Goal: Task Accomplishment & Management: Manage account settings

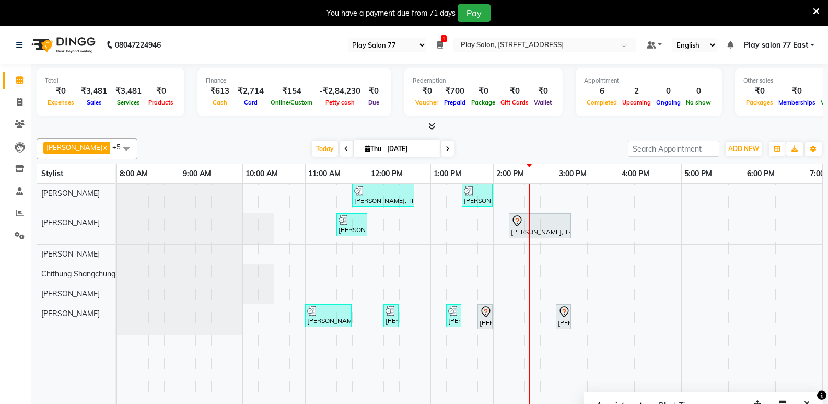
select select "95"
click at [747, 147] on span "ADD NEW" at bounding box center [743, 149] width 31 height 8
click at [698, 171] on button "Add Appointment" at bounding box center [720, 169] width 83 height 14
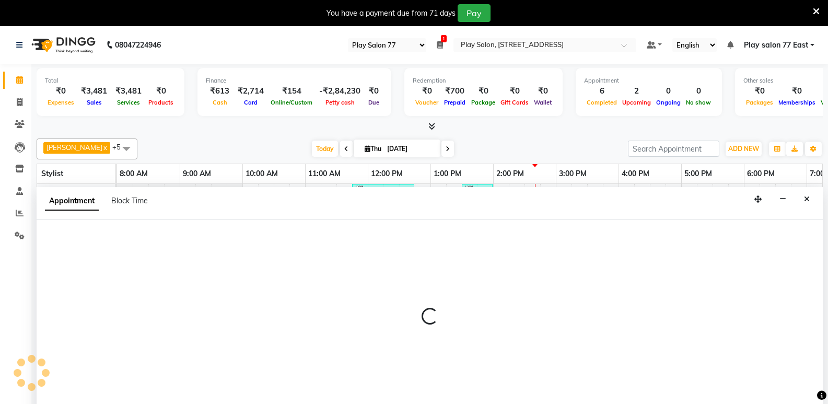
scroll to position [26, 0]
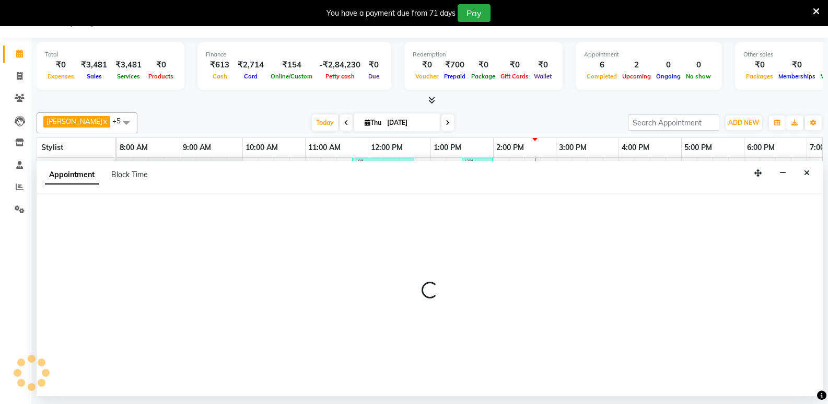
select select "tentative"
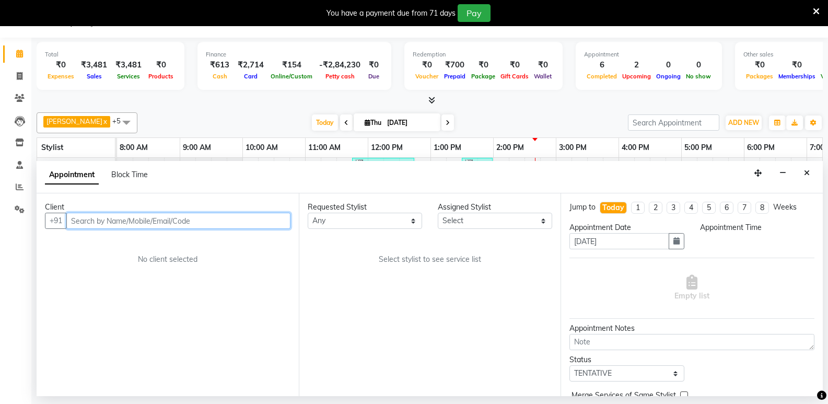
select select "540"
click at [108, 221] on input "text" at bounding box center [178, 221] width 224 height 16
type input "0"
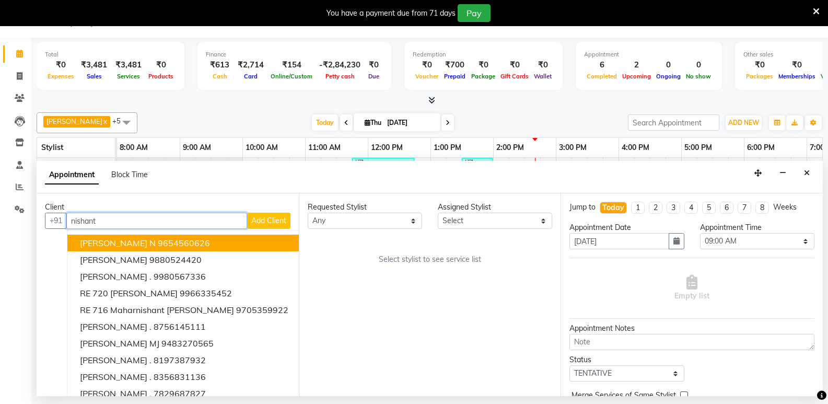
click at [158, 241] on ngb-highlight "9654560626" at bounding box center [184, 243] width 52 height 10
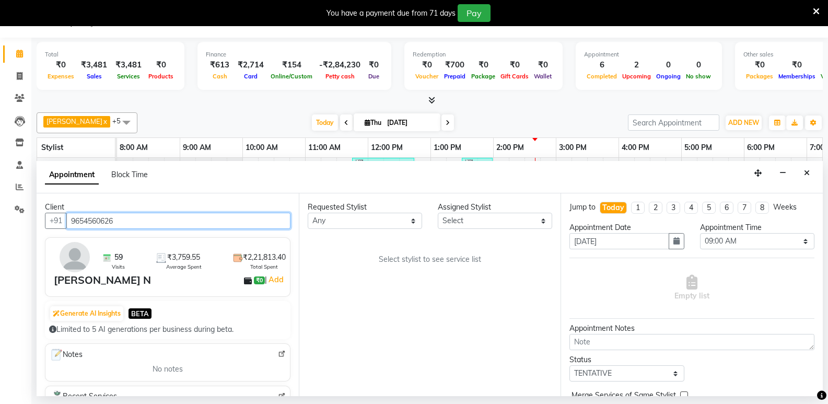
type input "9654560626"
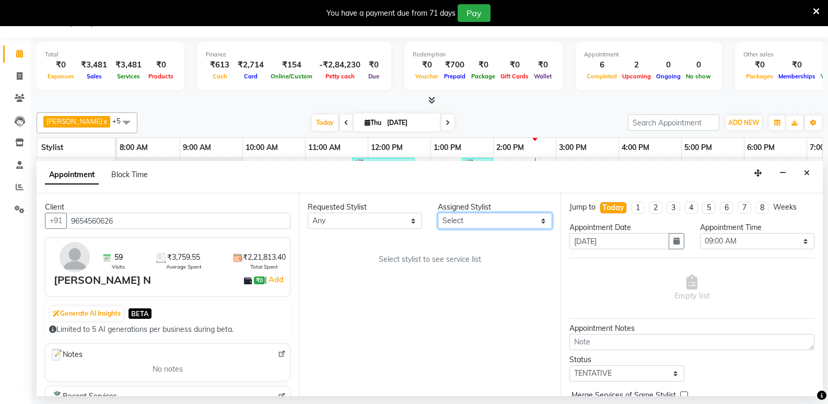
click at [485, 219] on select "Select [PERSON_NAME] Boicy Haokip [PERSON_NAME] Chithung Shangchungla Dawa [PER…" at bounding box center [495, 221] width 114 height 16
select select "84935"
click at [438, 213] on select "Select [PERSON_NAME] Boicy Haokip [PERSON_NAME] Chithung Shangchungla Dawa [PER…" at bounding box center [495, 221] width 114 height 16
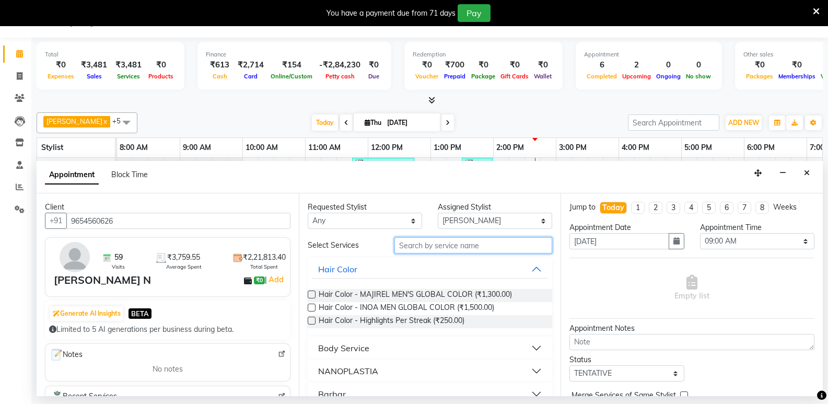
click at [413, 249] on input "text" at bounding box center [474, 245] width 158 height 16
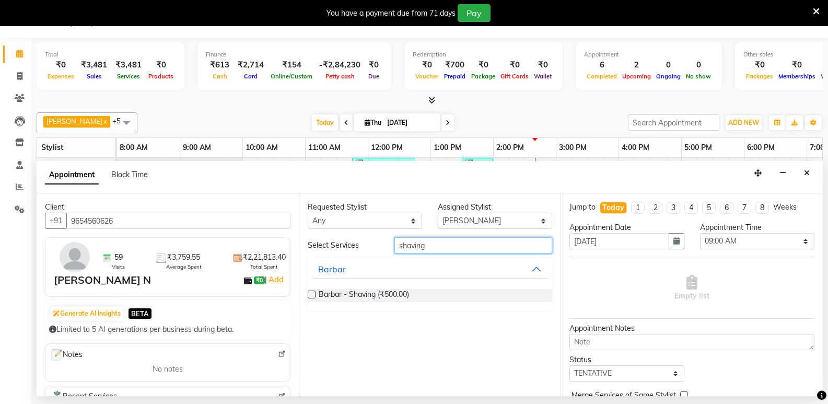
type input "shaving"
click at [309, 295] on label at bounding box center [312, 295] width 8 height 8
click at [309, 295] on input "checkbox" at bounding box center [311, 295] width 7 height 7
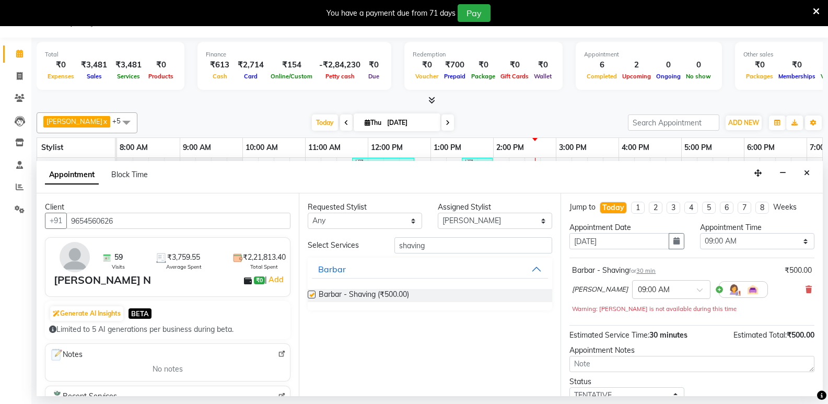
checkbox input "false"
click at [432, 248] on input "shaving" at bounding box center [474, 245] width 158 height 16
click at [495, 222] on select "Select [PERSON_NAME] Boicy Haokip [PERSON_NAME] Chithung Shangchungla Dawa [PER…" at bounding box center [495, 221] width 114 height 16
select select "84937"
click at [438, 213] on select "Select [PERSON_NAME] Boicy Haokip [PERSON_NAME] Chithung Shangchungla Dawa [PER…" at bounding box center [495, 221] width 114 height 16
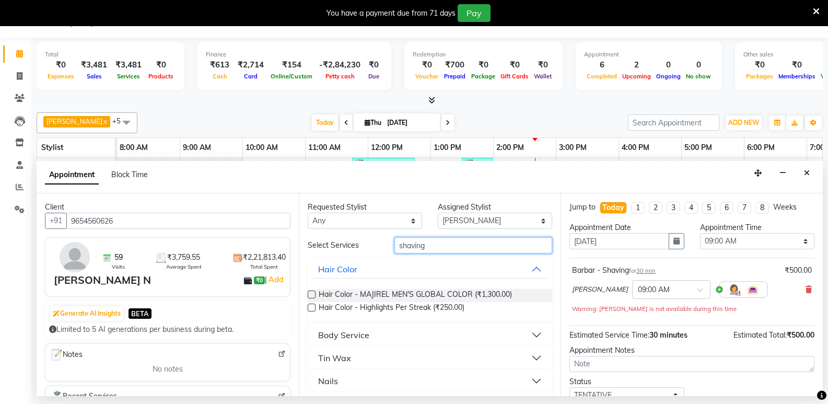
click at [428, 242] on input "shaving" at bounding box center [474, 245] width 158 height 16
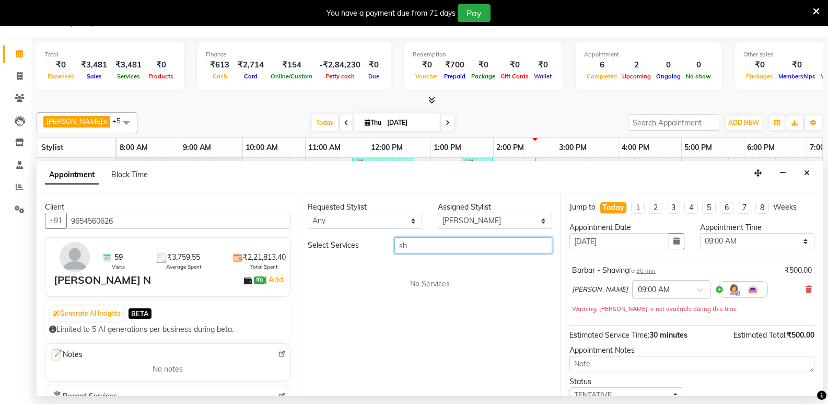
type input "s"
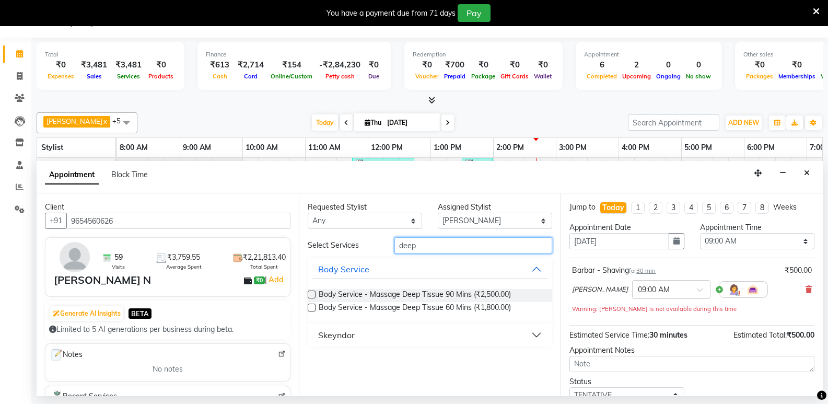
type input "deep"
click at [315, 295] on label at bounding box center [312, 295] width 8 height 8
click at [315, 295] on input "checkbox" at bounding box center [311, 295] width 7 height 7
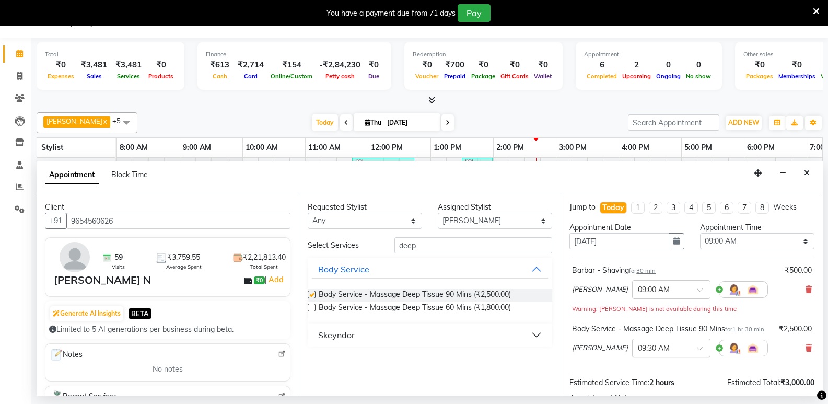
checkbox input "false"
click at [666, 282] on div "× 09:00 AM" at bounding box center [671, 289] width 78 height 19
click at [633, 314] on div "03:00 PM" at bounding box center [671, 312] width 77 height 19
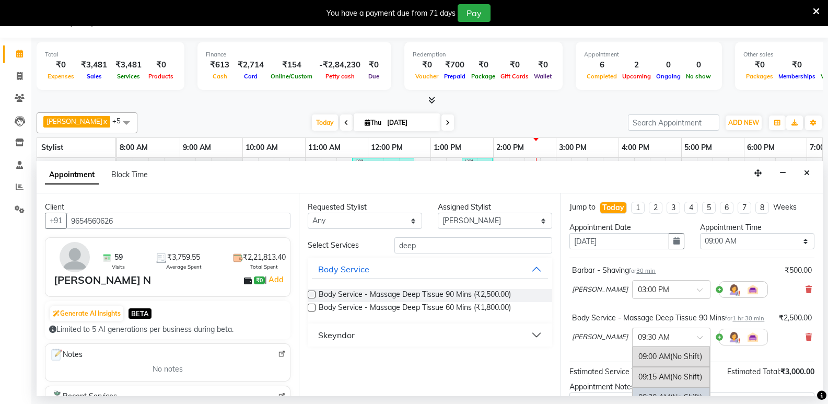
click at [658, 342] on input "text" at bounding box center [661, 336] width 46 height 11
click at [655, 369] on div "03:45 PM" at bounding box center [671, 359] width 77 height 19
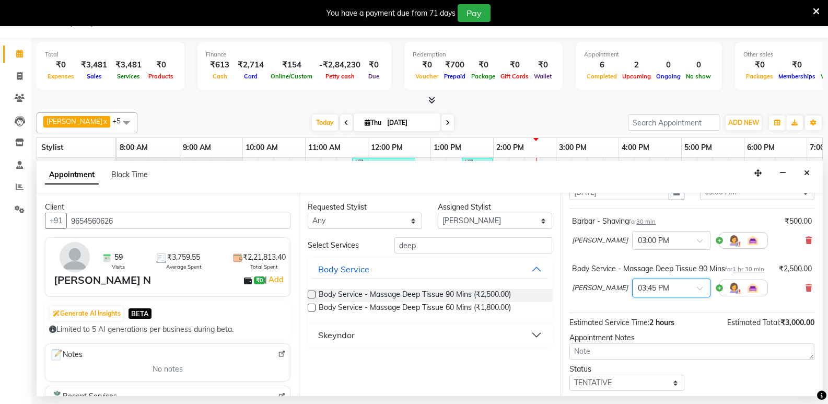
scroll to position [121, 0]
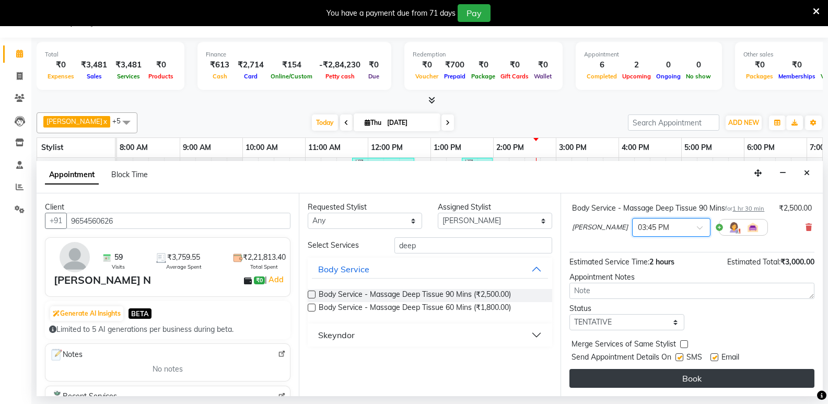
click at [675, 380] on button "Book" at bounding box center [692, 378] width 245 height 19
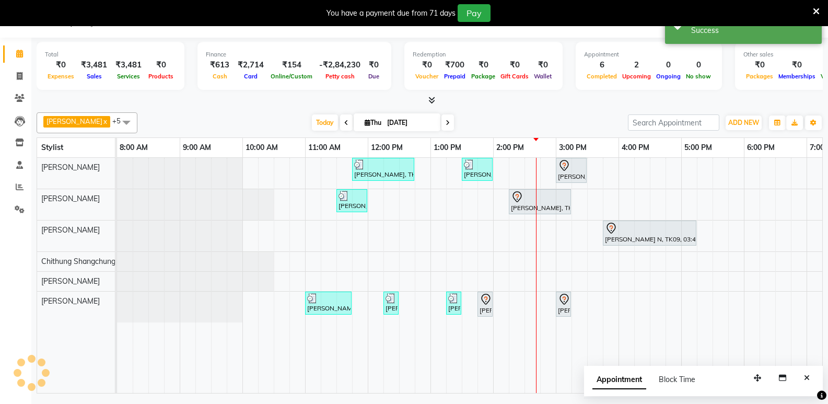
scroll to position [0, 0]
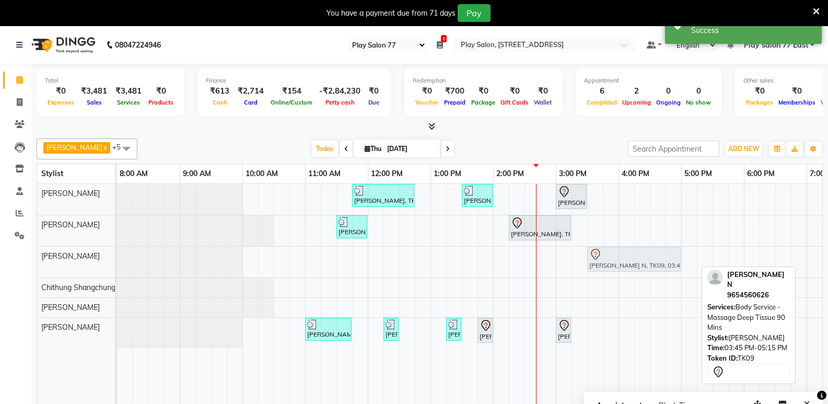
drag, startPoint x: 628, startPoint y: 262, endPoint x: 612, endPoint y: 266, distance: 16.2
click at [117, 266] on div "[PERSON_NAME] N, TK09, 03:45 PM-05:15 PM, Body Service - Massage Deep Tissue 90…" at bounding box center [117, 262] width 0 height 31
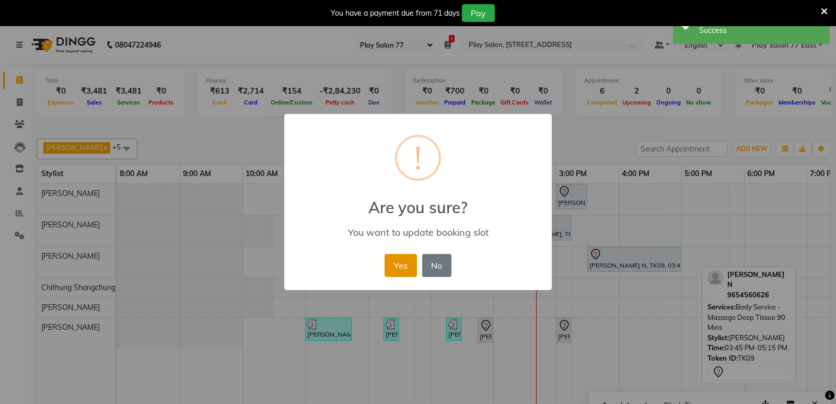
click at [400, 264] on button "Yes" at bounding box center [401, 265] width 32 height 23
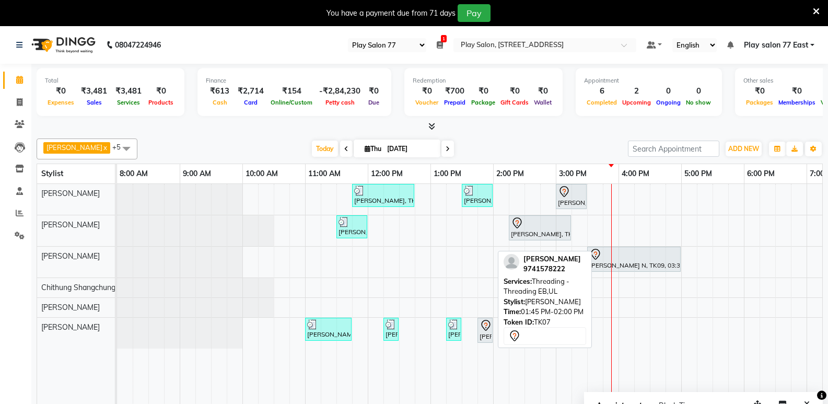
click at [488, 338] on div "[PERSON_NAME], TK07, 01:45 PM-02:00 PM, Threading - Threading EB,UL" at bounding box center [485, 330] width 13 height 22
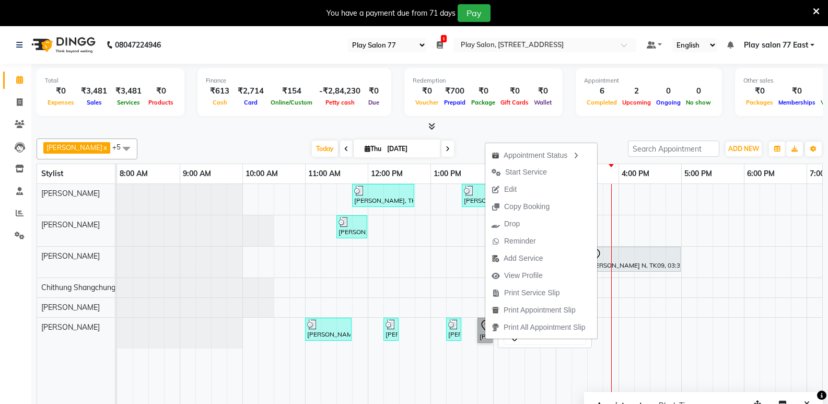
click at [481, 328] on link "[PERSON_NAME], TK07, 01:45 PM-02:00 PM, Threading - Threading EB,UL" at bounding box center [485, 330] width 15 height 25
select select "7"
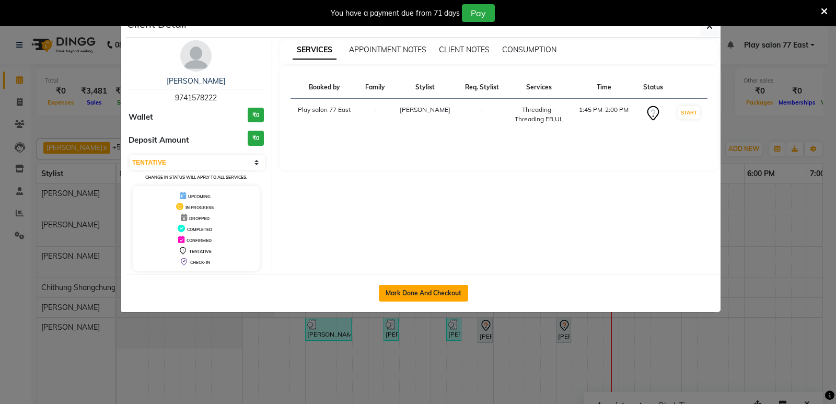
click at [434, 292] on button "Mark Done And Checkout" at bounding box center [423, 293] width 89 height 17
select select "service"
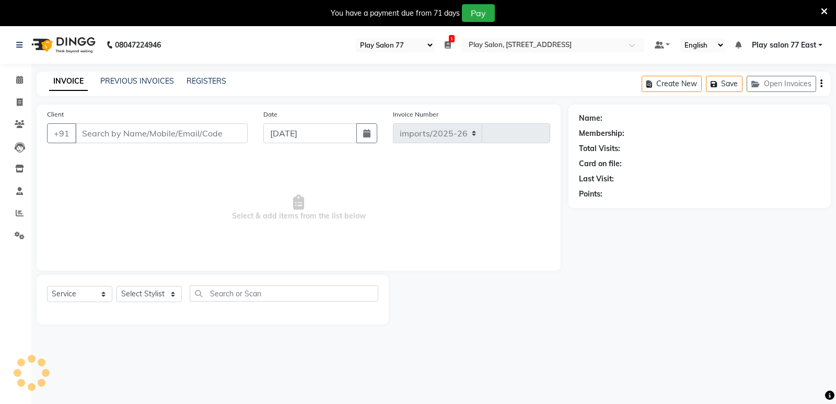
select select "8547"
type input "0777"
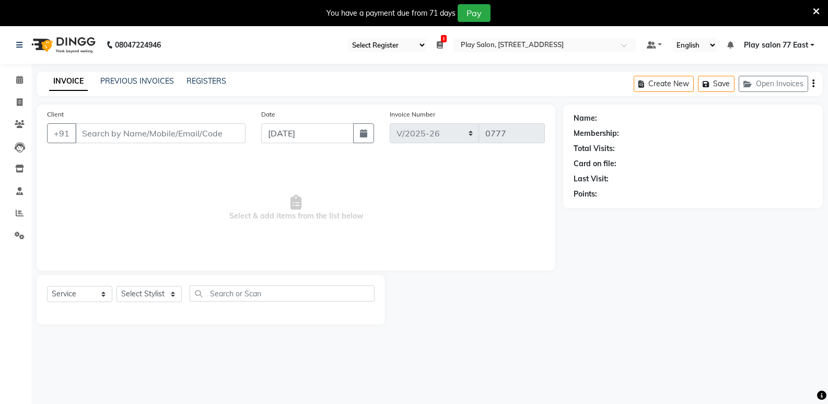
type input "9741578222"
select select "84927"
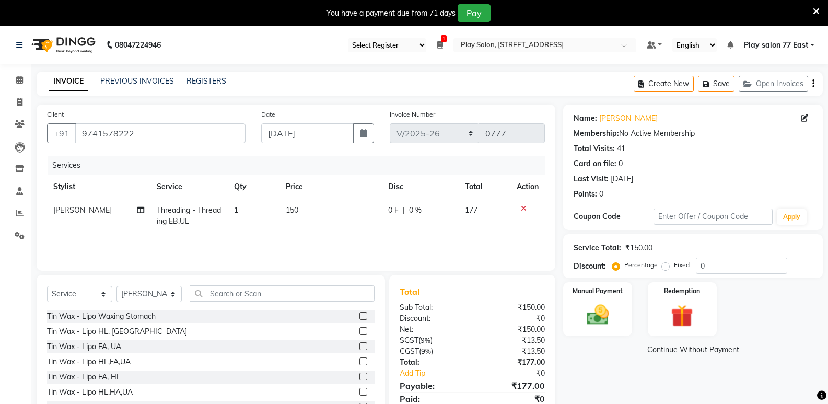
click at [298, 207] on td "150" at bounding box center [331, 216] width 102 height 34
select select "84927"
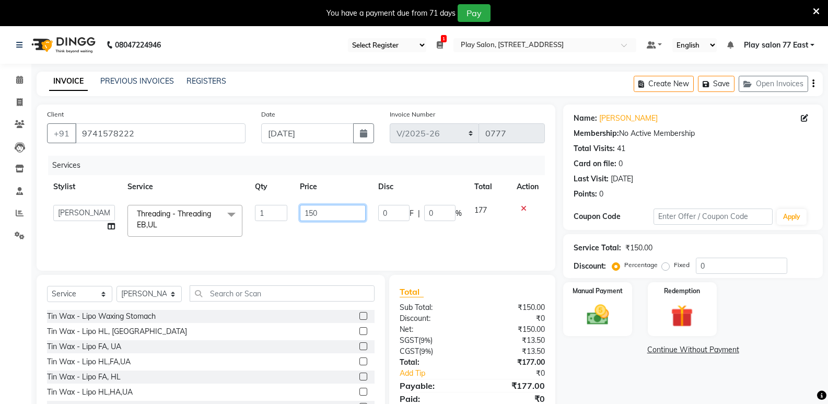
click at [320, 213] on input "150" at bounding box center [332, 213] width 65 height 16
click at [331, 215] on input "150" at bounding box center [332, 213] width 65 height 16
type input "1"
type input "200"
click at [518, 281] on div "Total Sub Total: ₹150.00 Discount: ₹0 Net: ₹150.00 SGST ( 9% ) ₹13.50 CGST ( 9%…" at bounding box center [472, 352] width 166 height 154
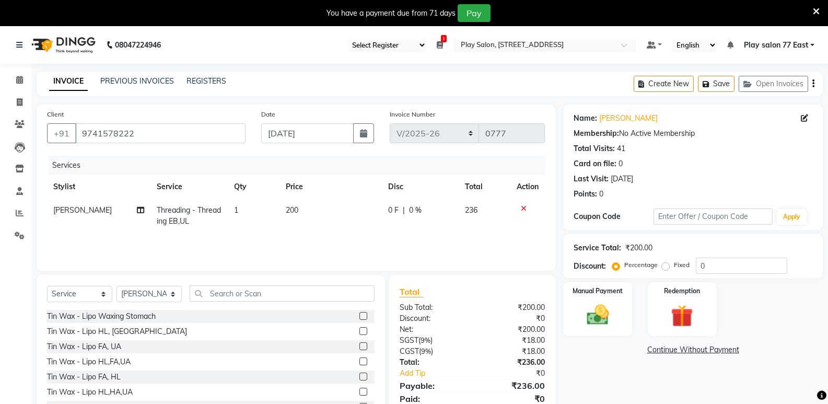
scroll to position [41, 0]
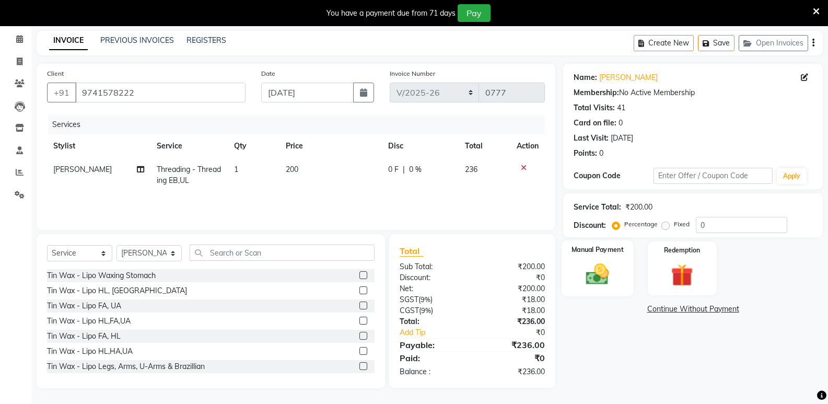
click at [620, 276] on div "Manual Payment" at bounding box center [598, 268] width 72 height 56
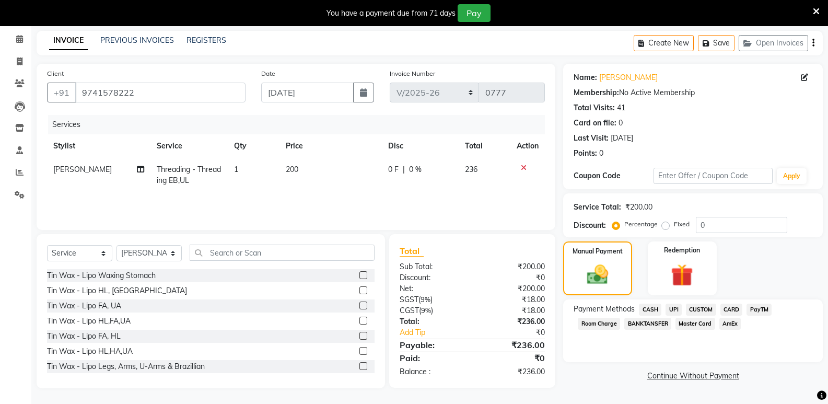
click at [656, 308] on span "CASH" at bounding box center [650, 310] width 22 height 12
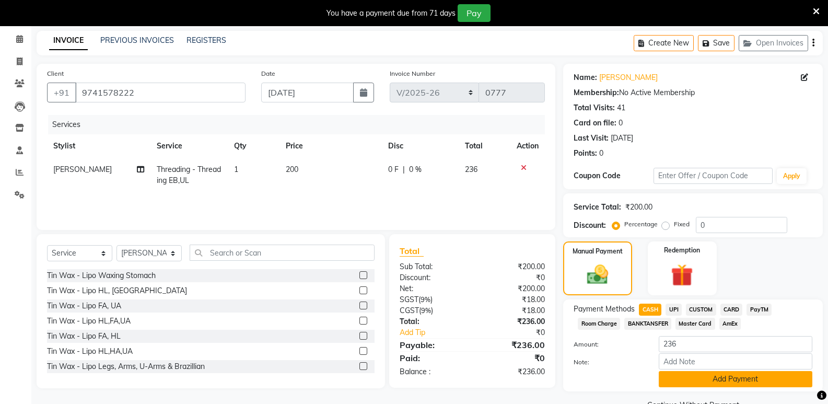
scroll to position [65, 0]
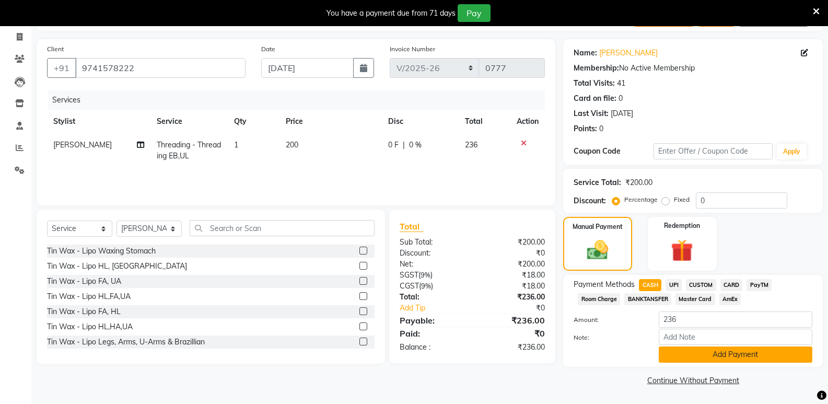
click at [742, 351] on button "Add Payment" at bounding box center [736, 354] width 154 height 16
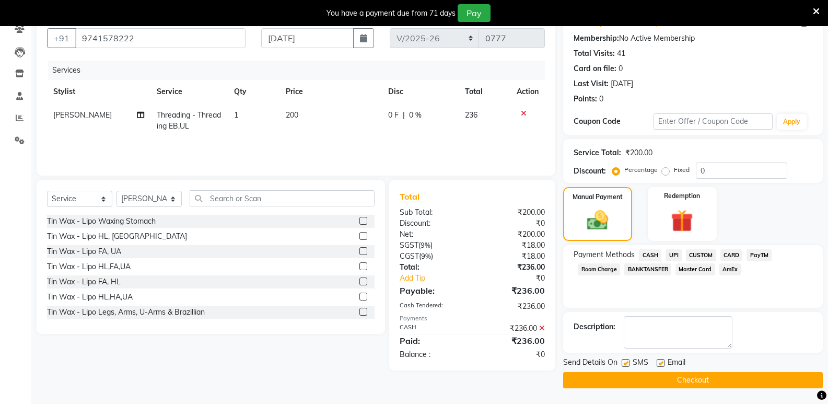
scroll to position [95, 0]
click at [694, 383] on button "Checkout" at bounding box center [693, 380] width 260 height 16
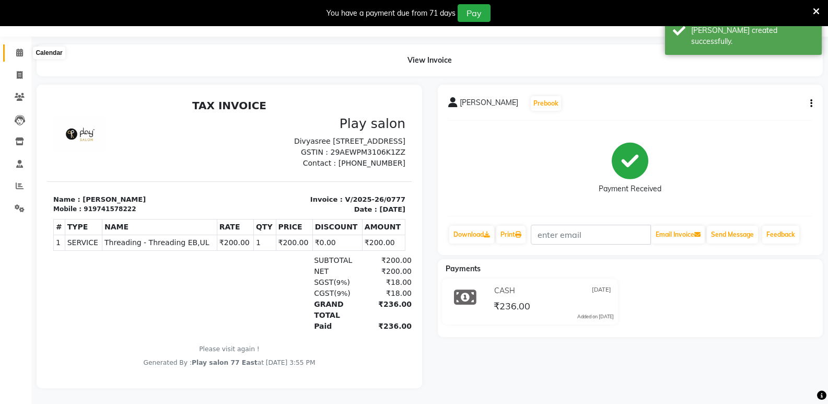
click at [16, 49] on icon at bounding box center [19, 53] width 7 height 8
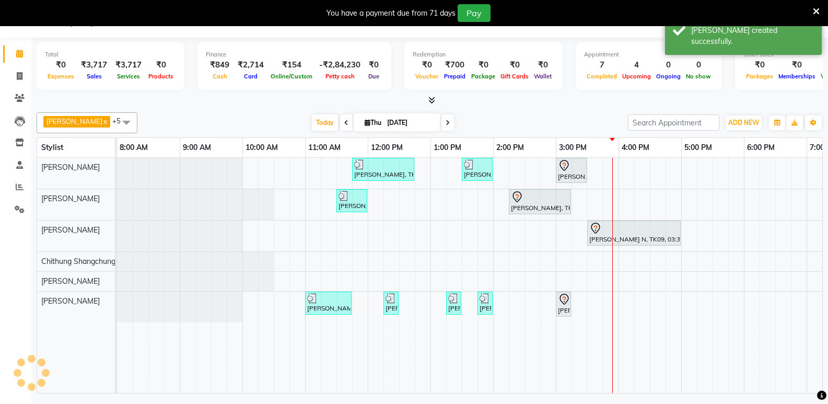
scroll to position [26, 0]
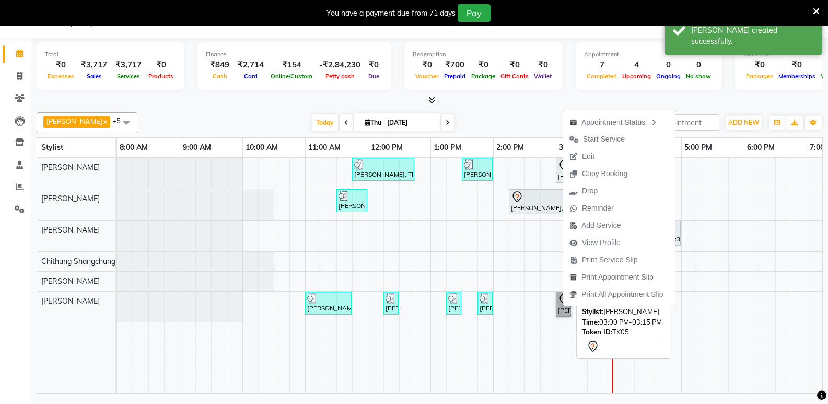
click at [560, 305] on link "[PERSON_NAME] S, TK05, 03:00 PM-03:15 PM, Threading - Threading-Eye Brow Shaping" at bounding box center [563, 304] width 15 height 25
select select "7"
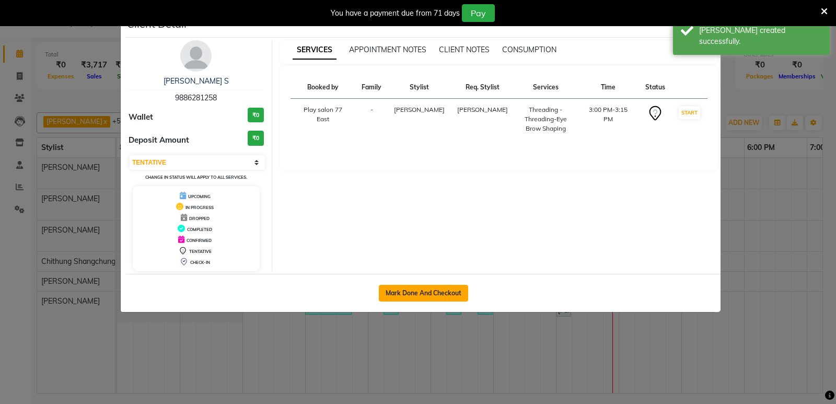
click at [430, 296] on button "Mark Done And Checkout" at bounding box center [423, 293] width 89 height 17
select select "service"
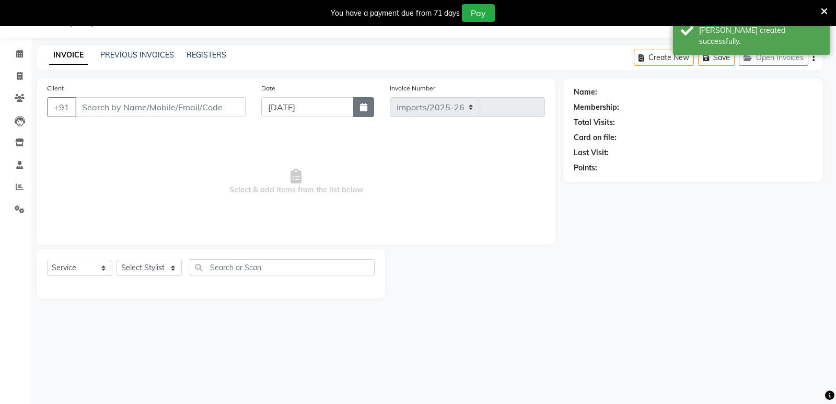
select select "8547"
type input "0778"
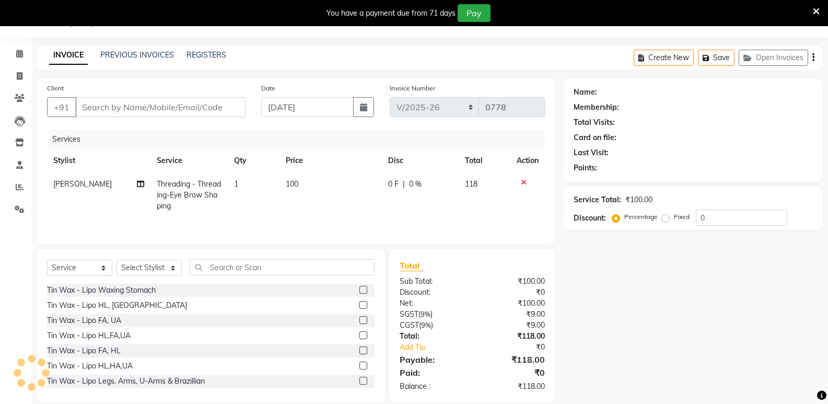
type input "9886281258"
select select "84927"
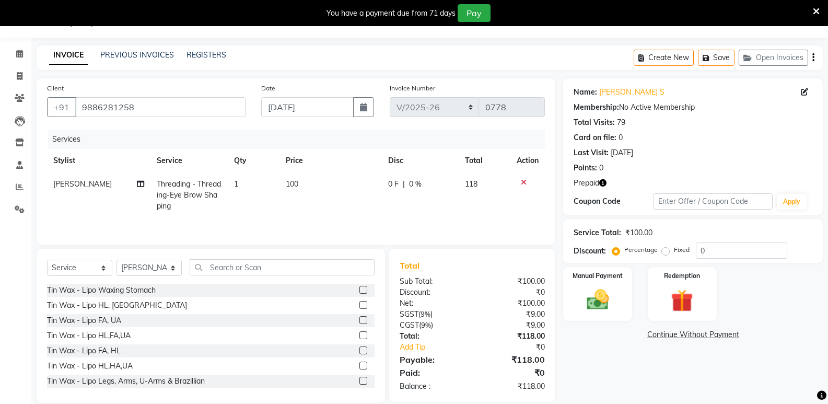
click at [522, 183] on icon at bounding box center [524, 182] width 6 height 7
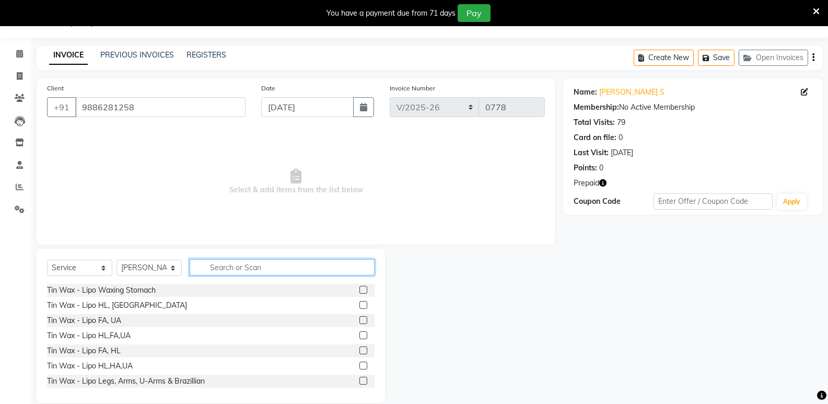
click at [216, 269] on input "text" at bounding box center [282, 267] width 185 height 16
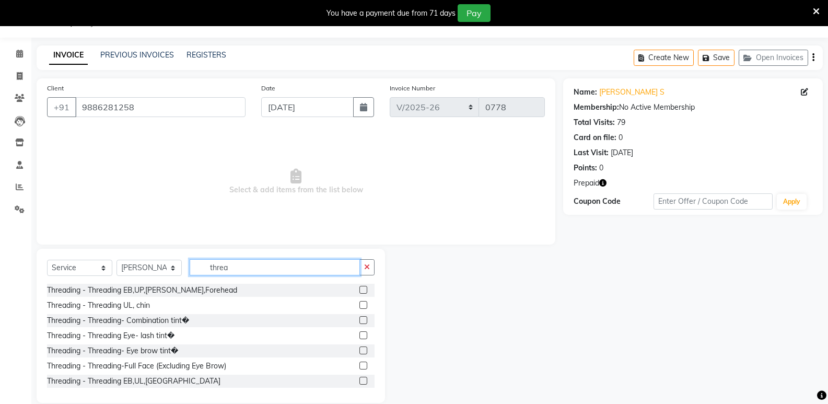
type input "threa"
click at [360, 380] on label at bounding box center [364, 381] width 8 height 8
click at [360, 380] on input "checkbox" at bounding box center [363, 381] width 7 height 7
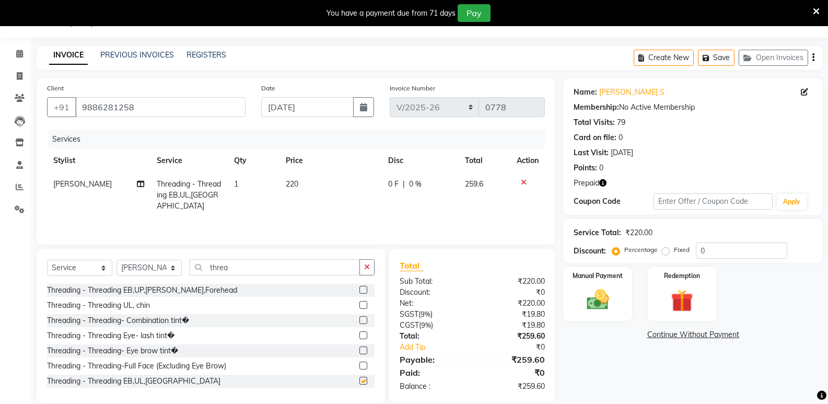
checkbox input "false"
click at [301, 180] on td "220" at bounding box center [331, 194] width 102 height 45
select select "84927"
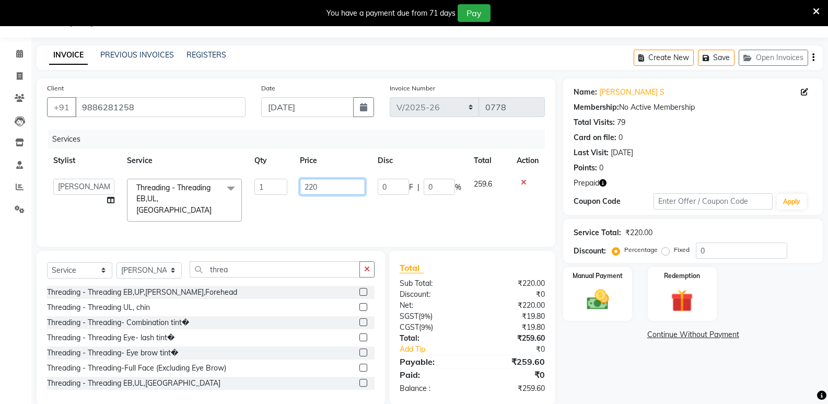
click at [321, 188] on input "220" at bounding box center [332, 187] width 65 height 16
type input "2"
type input "250"
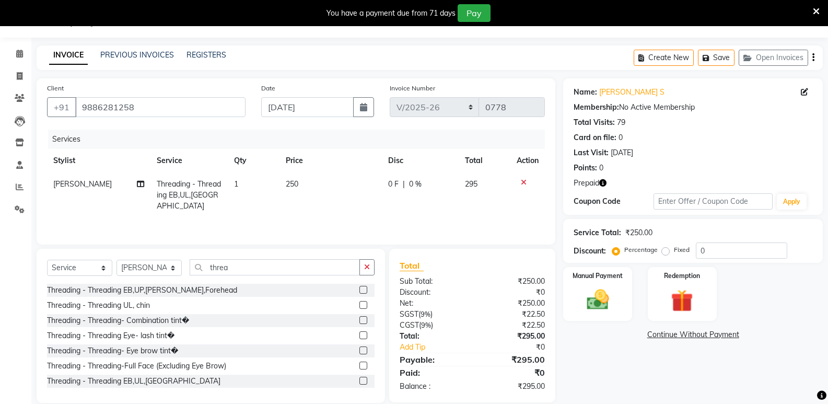
click at [413, 216] on div "Services Stylist Service Qty Price Disc Total Action [PERSON_NAME] Threading - …" at bounding box center [296, 182] width 498 height 105
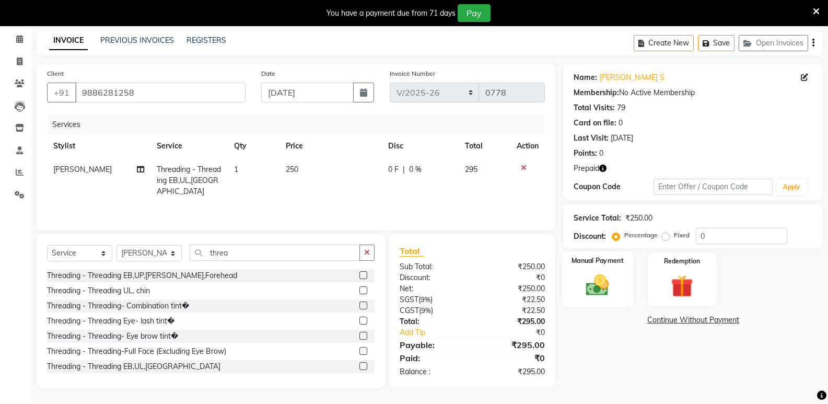
click at [600, 297] on img at bounding box center [597, 285] width 37 height 27
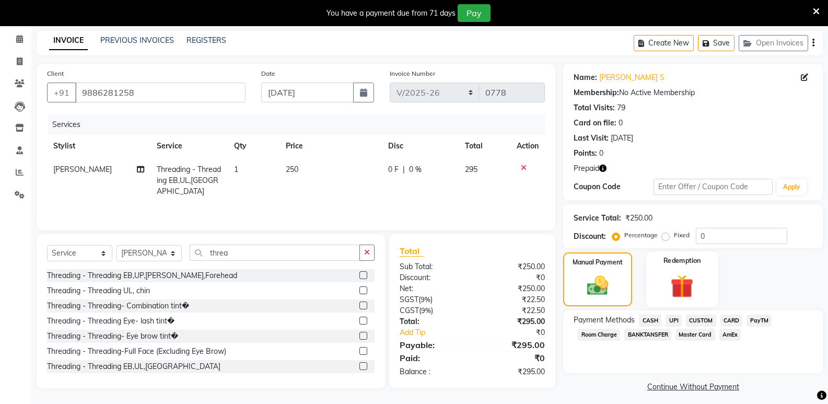
click at [662, 292] on div "Redemption" at bounding box center [682, 279] width 72 height 56
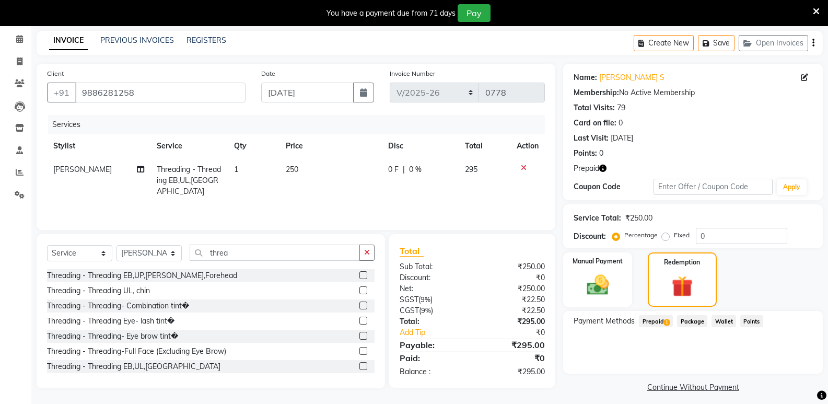
click at [659, 322] on span "Prepaid 1" at bounding box center [656, 321] width 34 height 12
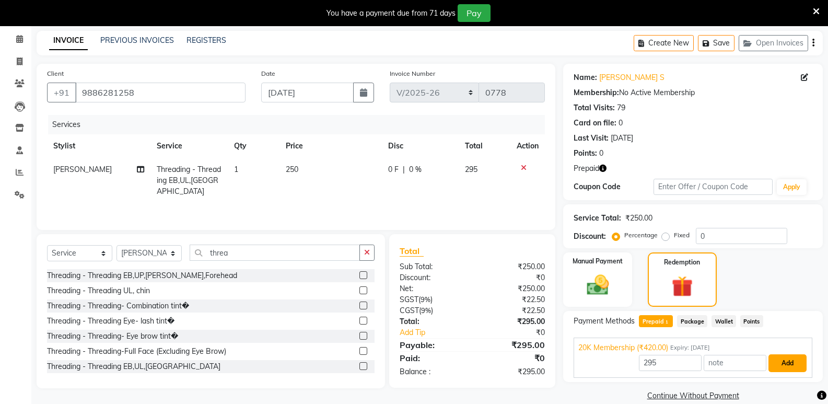
click at [793, 362] on button "Add" at bounding box center [788, 363] width 38 height 18
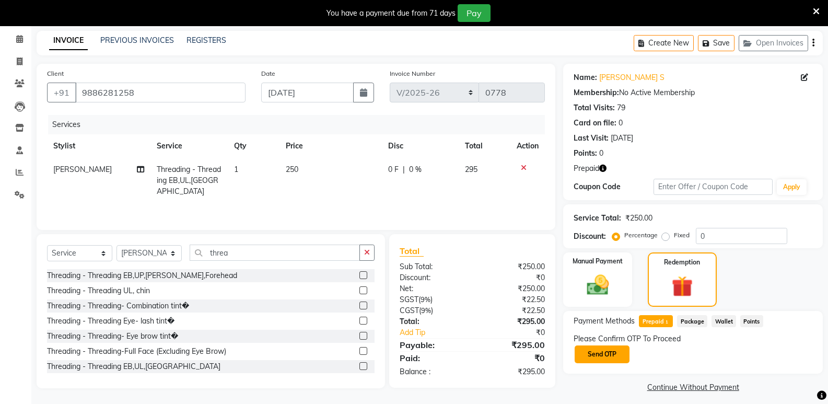
click at [620, 357] on button "Send OTP" at bounding box center [602, 354] width 55 height 18
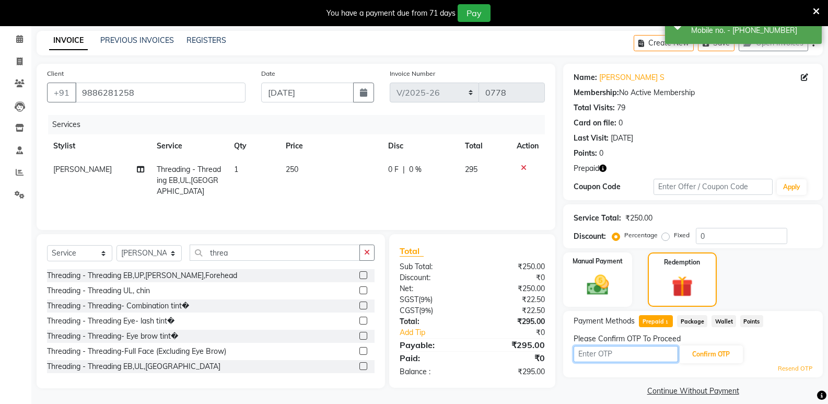
click at [621, 357] on input "text" at bounding box center [626, 354] width 105 height 16
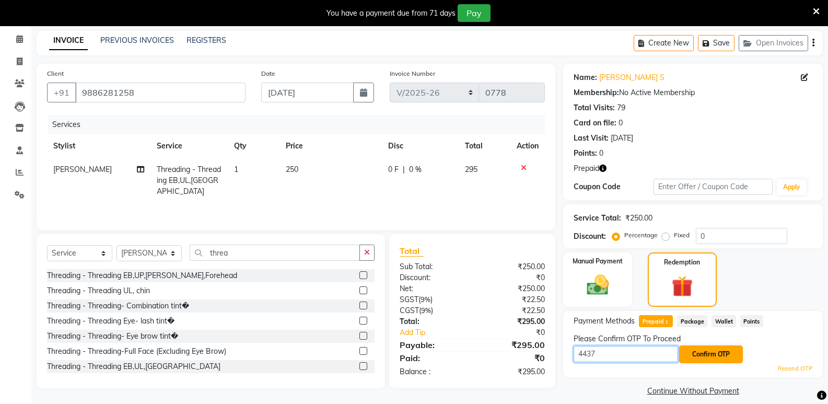
type input "4437"
click at [708, 352] on button "Confirm OTP" at bounding box center [711, 354] width 64 height 18
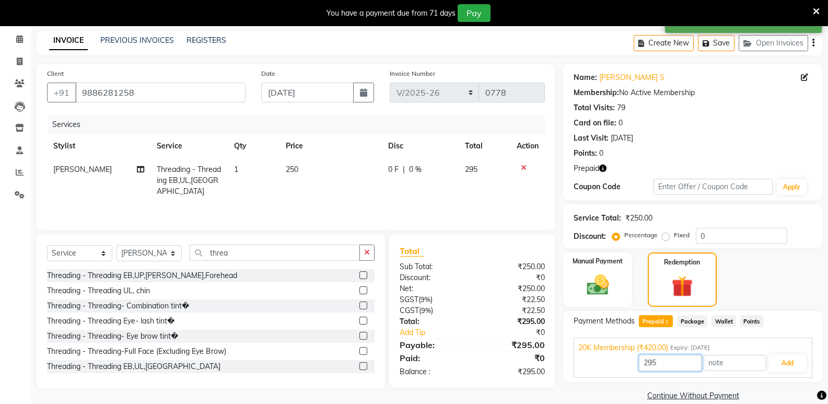
click at [674, 363] on input "295" at bounding box center [670, 363] width 63 height 16
type input "2"
type input "250"
click at [784, 360] on button "Add" at bounding box center [788, 363] width 38 height 18
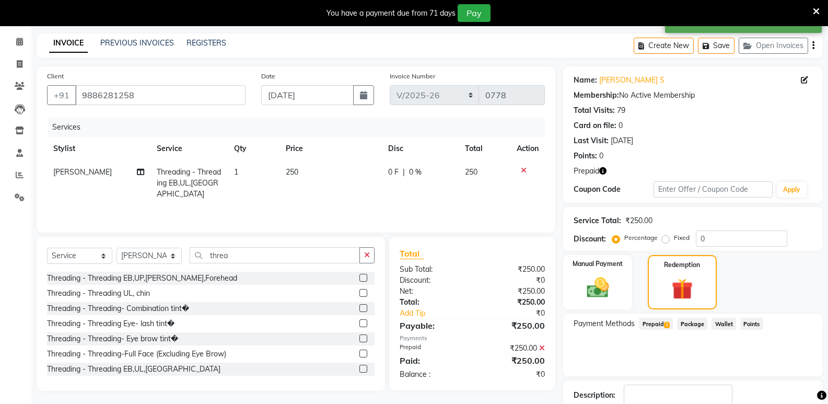
scroll to position [0, 0]
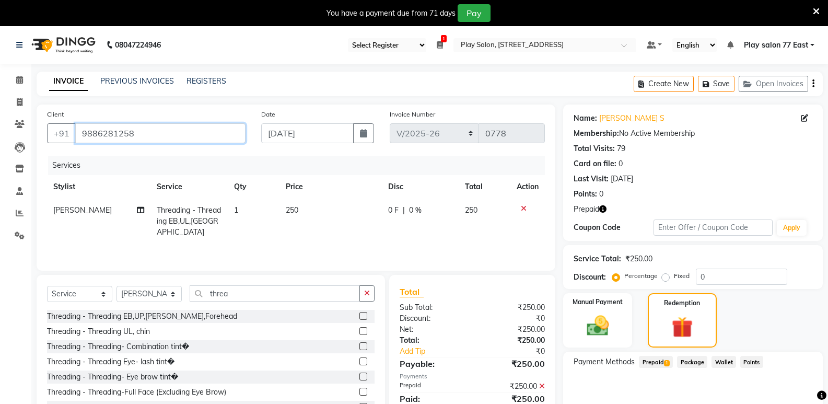
drag, startPoint x: 134, startPoint y: 133, endPoint x: 82, endPoint y: 141, distance: 52.8
click at [82, 141] on input "9886281258" at bounding box center [160, 133] width 170 height 20
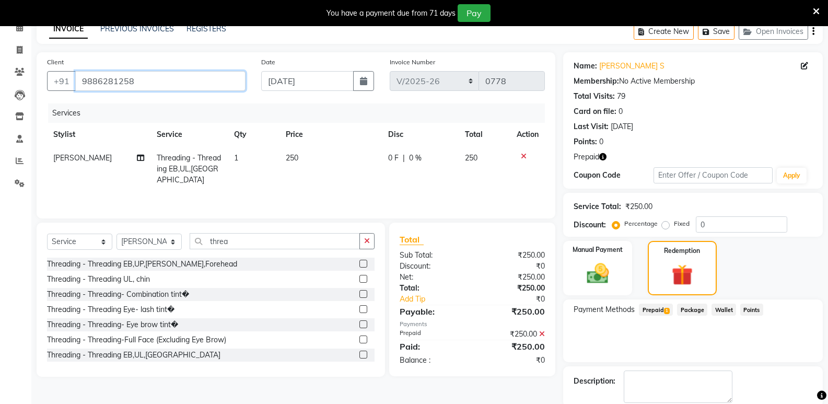
scroll to position [107, 0]
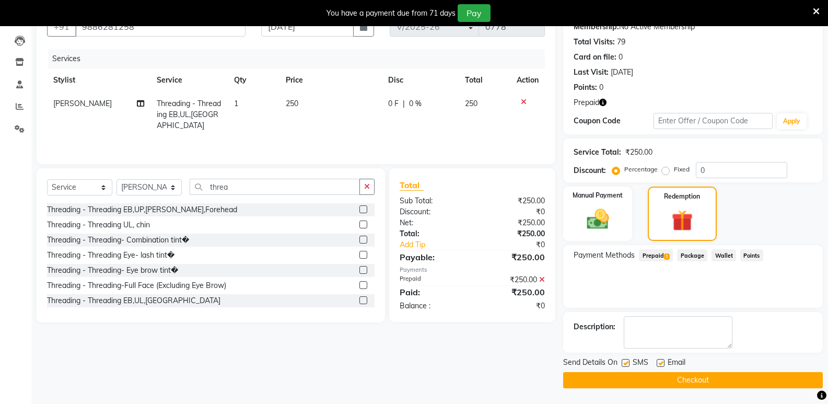
click at [698, 380] on button "Checkout" at bounding box center [693, 380] width 260 height 16
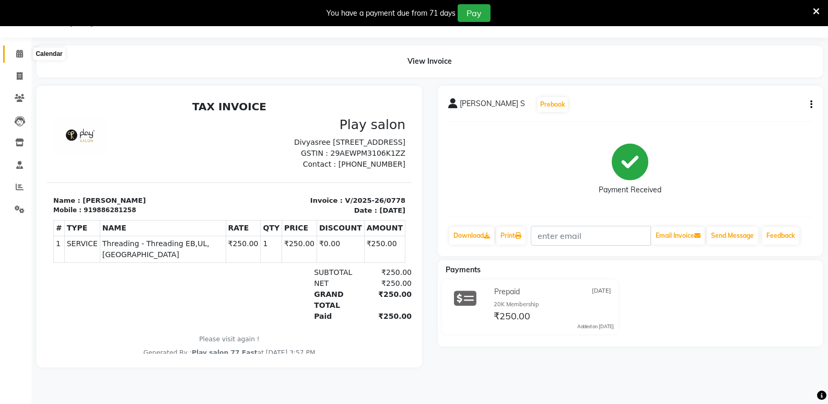
click at [18, 54] on icon at bounding box center [19, 54] width 7 height 8
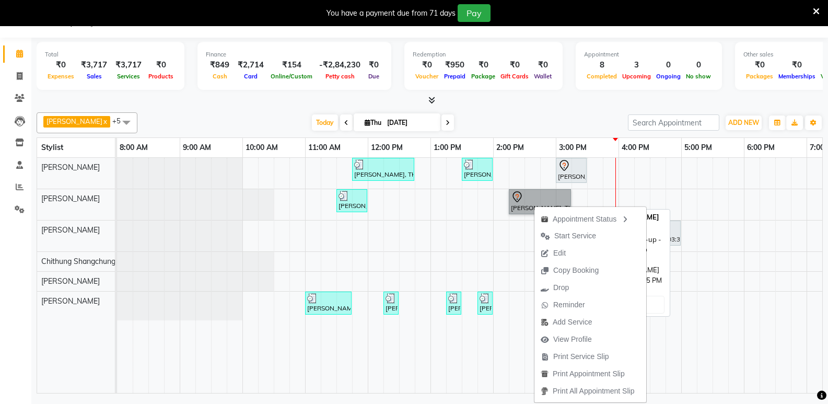
click at [525, 206] on link "[PERSON_NAME], TK08, 02:15 PM-03:15 PM, Root Touch-up - INOA Root Touch-up Short" at bounding box center [540, 201] width 62 height 25
select select "7"
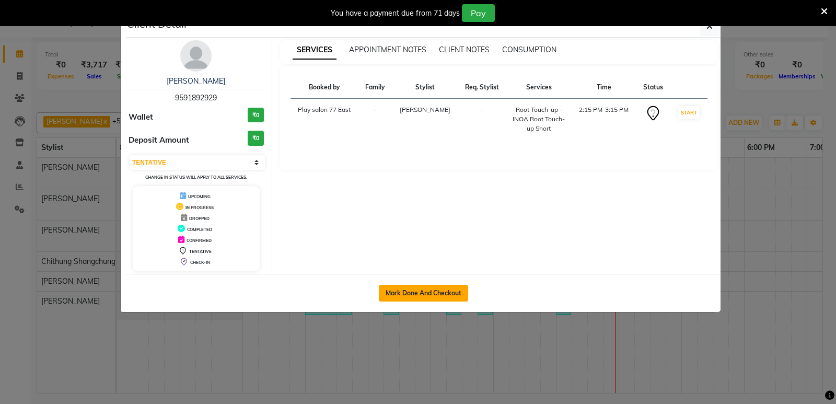
click at [431, 285] on button "Mark Done And Checkout" at bounding box center [423, 293] width 89 height 17
select select "8547"
select select "service"
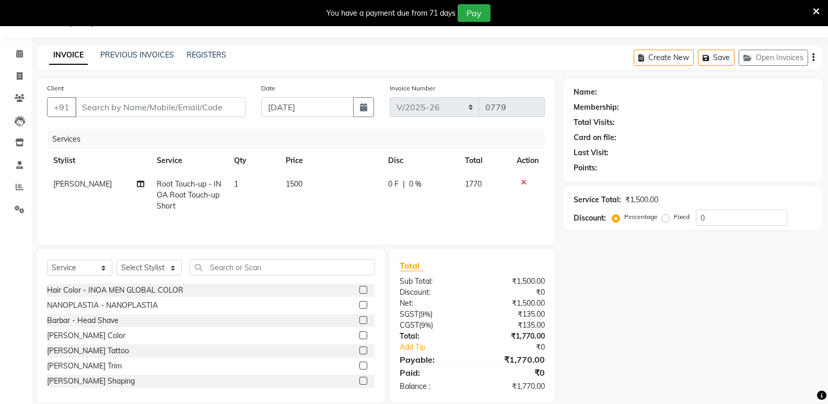
type input "9591892929"
select select "84936"
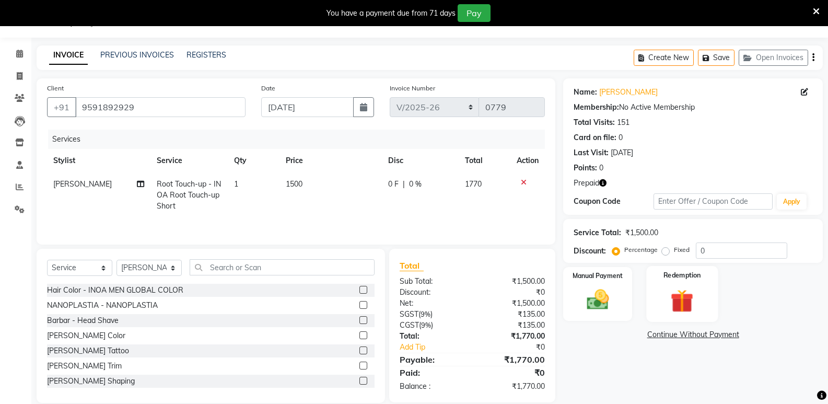
click at [659, 299] on div "Redemption" at bounding box center [682, 294] width 72 height 56
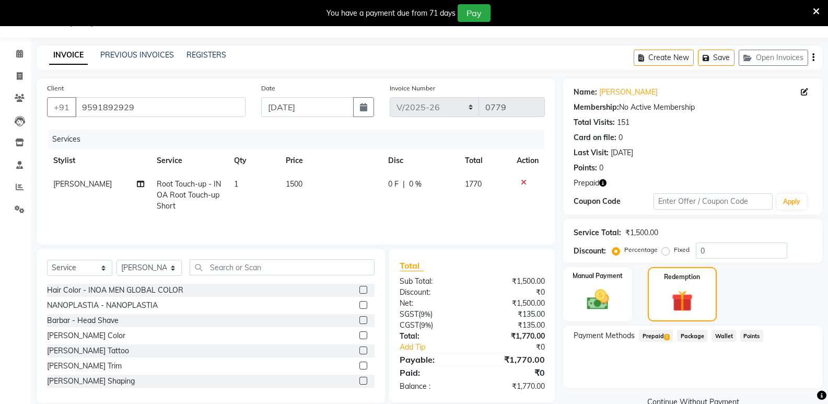
click at [654, 334] on span "Prepaid 1" at bounding box center [656, 336] width 34 height 12
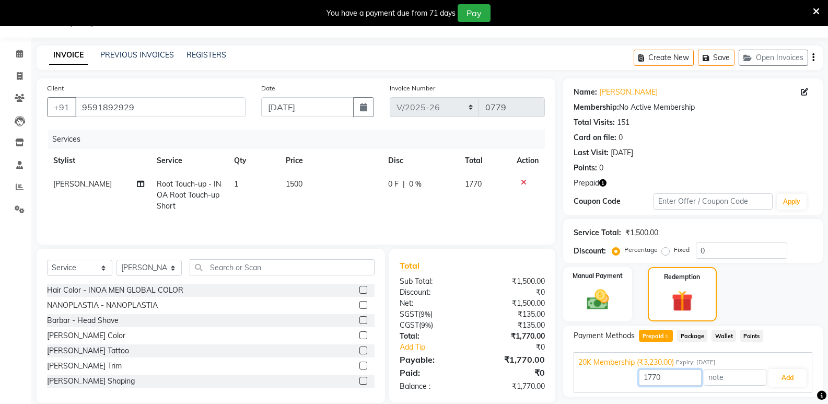
click at [673, 375] on input "1770" at bounding box center [670, 377] width 63 height 16
type input "1"
type input "1500"
click at [790, 380] on button "Add" at bounding box center [788, 378] width 38 height 18
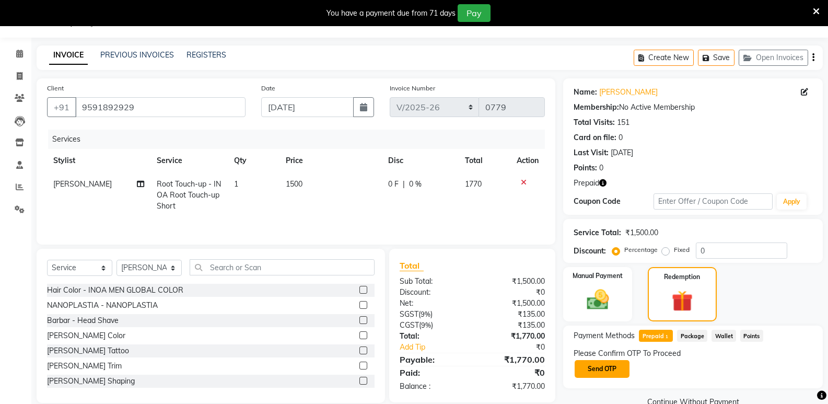
click at [617, 373] on button "Send OTP" at bounding box center [602, 369] width 55 height 18
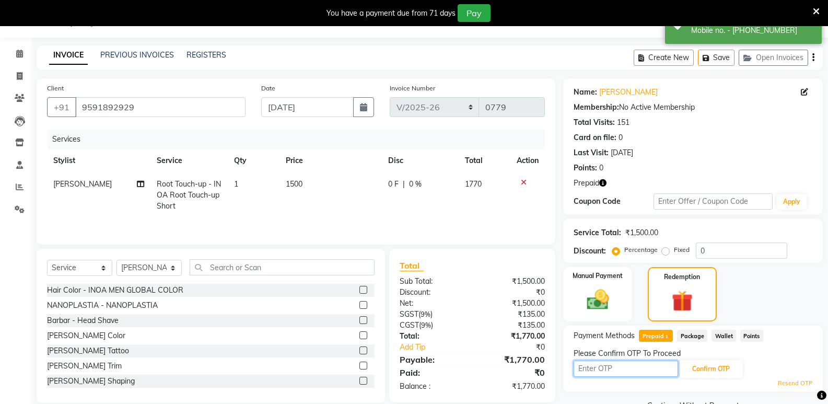
click at [624, 367] on input "text" at bounding box center [626, 369] width 105 height 16
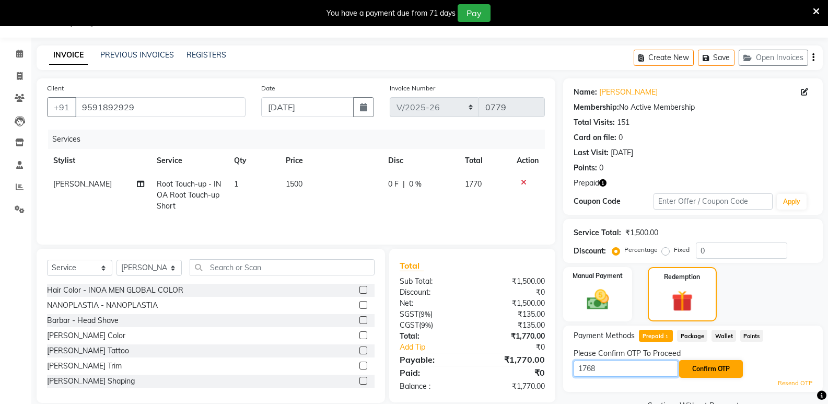
type input "1768"
click at [693, 367] on button "Confirm OTP" at bounding box center [711, 369] width 64 height 18
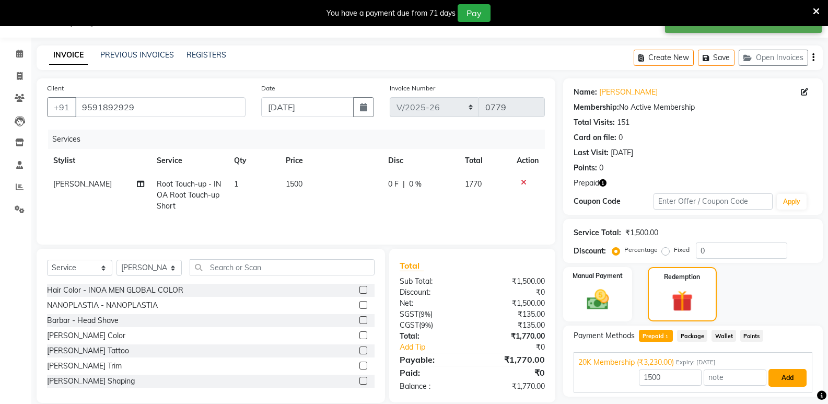
click at [794, 374] on button "Add" at bounding box center [788, 378] width 38 height 18
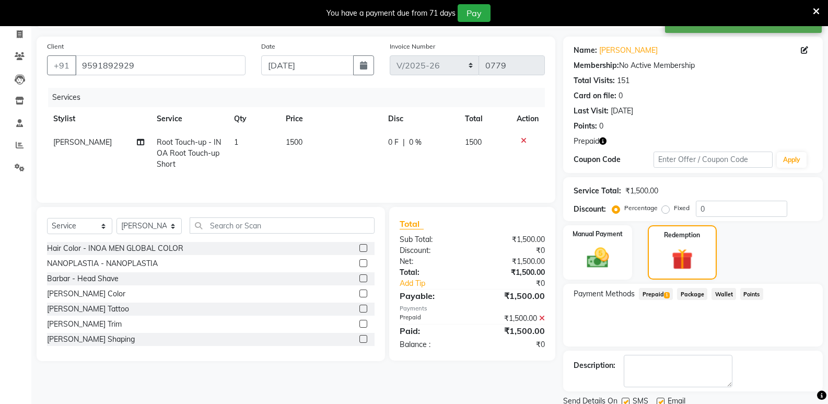
scroll to position [78, 0]
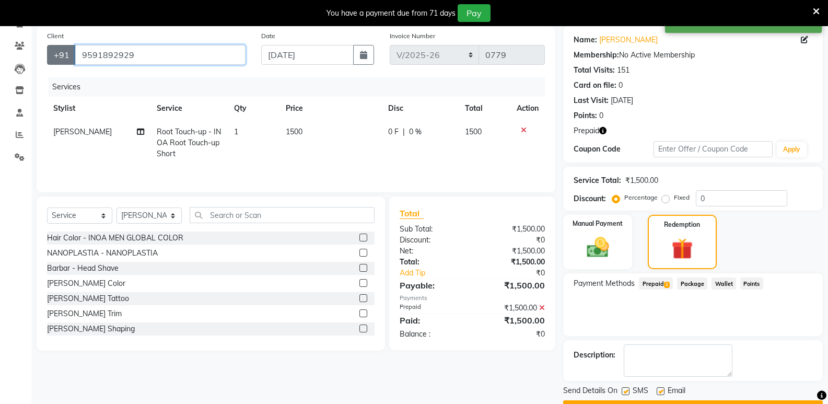
drag, startPoint x: 137, startPoint y: 54, endPoint x: 69, endPoint y: 56, distance: 68.5
click at [69, 56] on div "[PHONE_NUMBER]" at bounding box center [146, 55] width 199 height 20
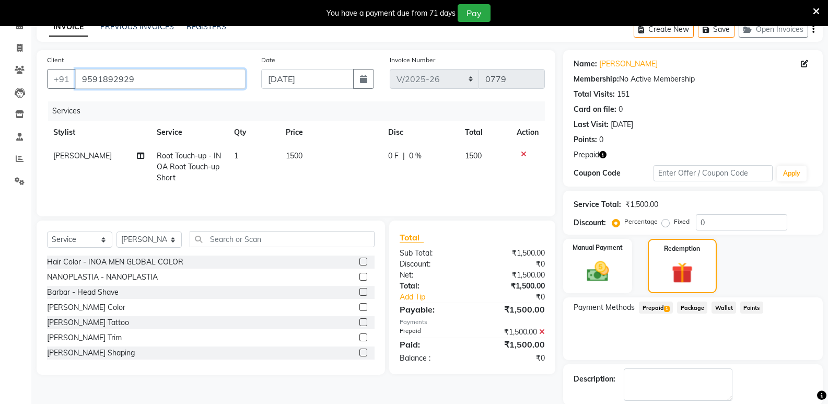
scroll to position [107, 0]
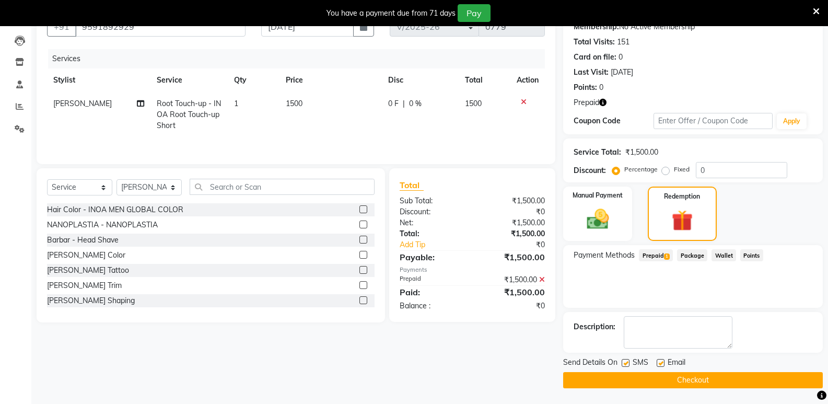
click at [708, 384] on button "Checkout" at bounding box center [693, 380] width 260 height 16
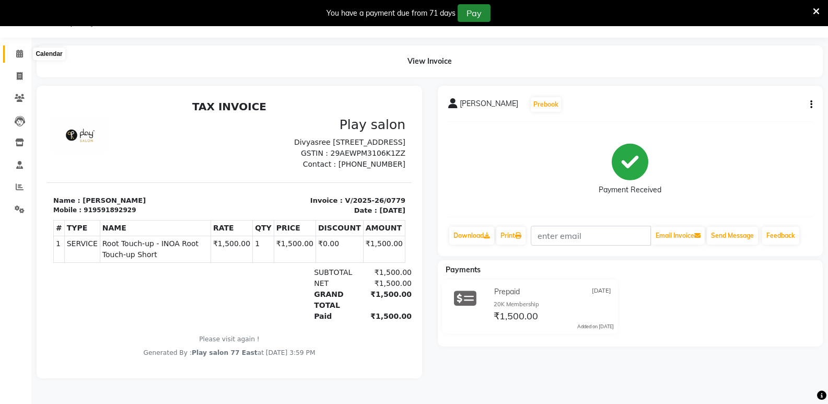
drag, startPoint x: 22, startPoint y: 53, endPoint x: 475, endPoint y: 17, distance: 454.0
click at [22, 54] on icon at bounding box center [19, 54] width 7 height 8
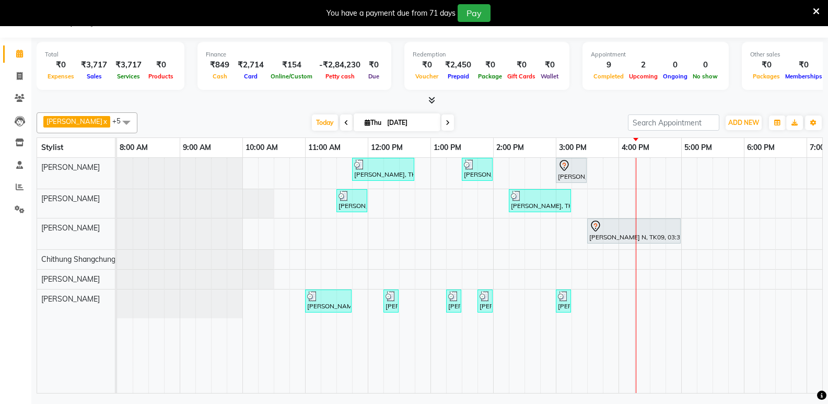
click at [701, 195] on div "[PERSON_NAME], TK04, 11:45 AM-12:45 PM, Root Touch-up - INOA Root Touch-up Shor…" at bounding box center [524, 275] width 815 height 235
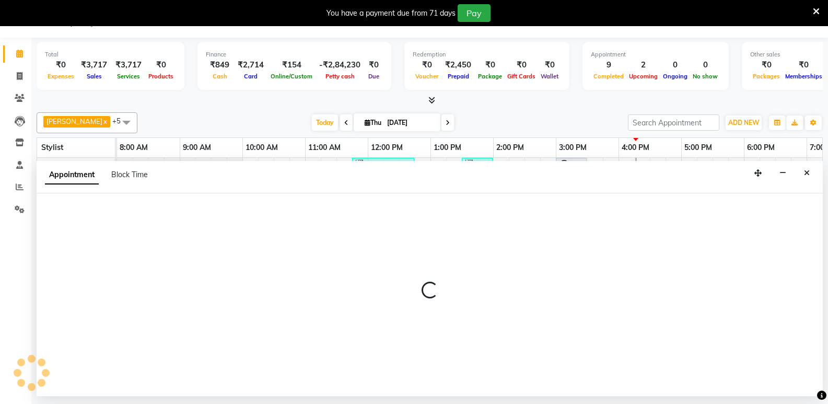
click at [701, 195] on div at bounding box center [430, 294] width 786 height 203
select select "84936"
select select "tentative"
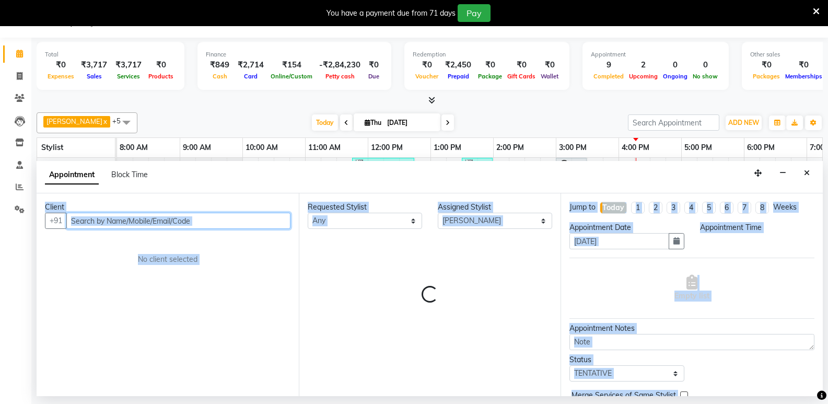
select select "1035"
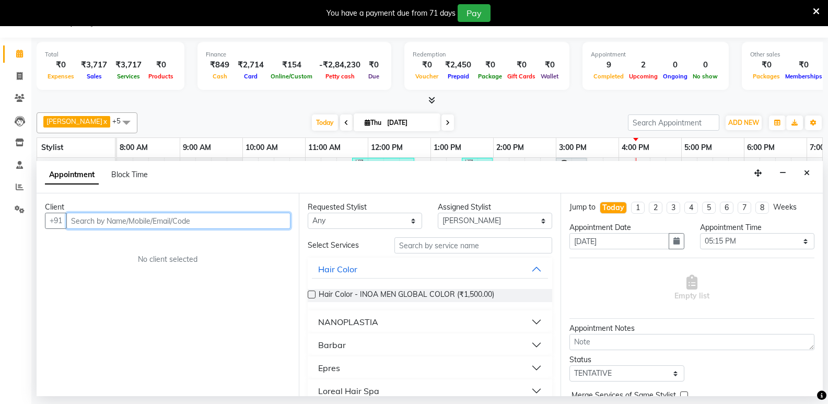
click at [79, 223] on input "text" at bounding box center [178, 221] width 224 height 16
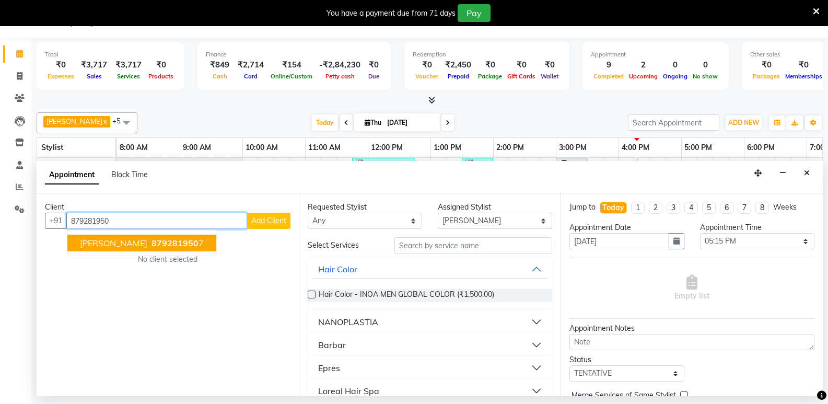
click at [162, 242] on span "879281950" at bounding box center [175, 243] width 47 height 10
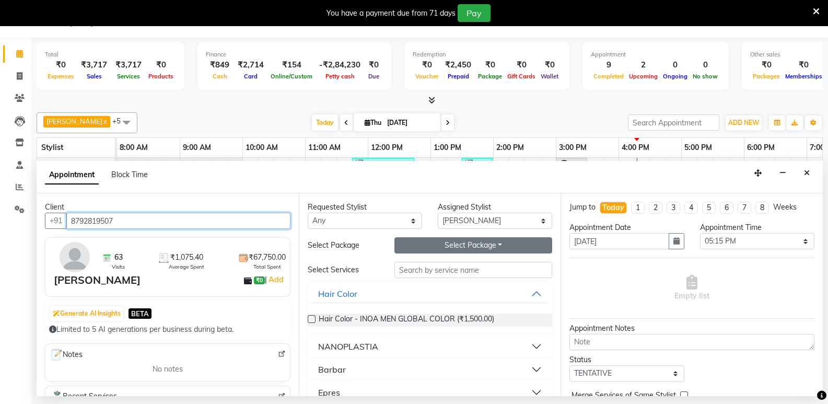
type input "8792819507"
click at [493, 244] on button "Select Package Toggle Dropdown" at bounding box center [474, 245] width 158 height 16
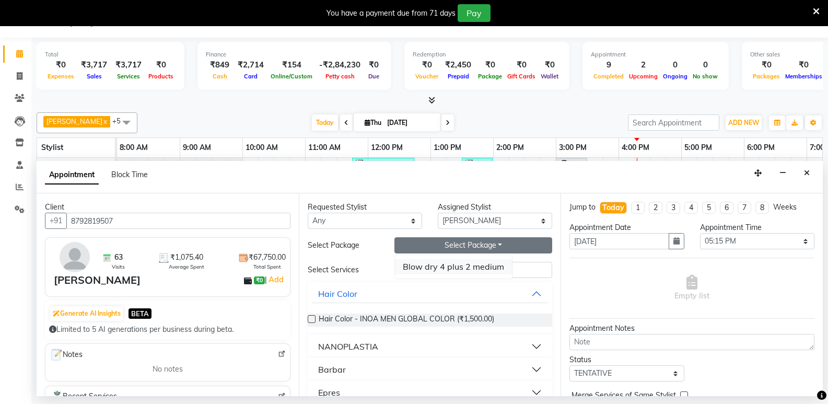
click at [504, 273] on li "Blow dry 4 plus 2 medium" at bounding box center [453, 266] width 117 height 15
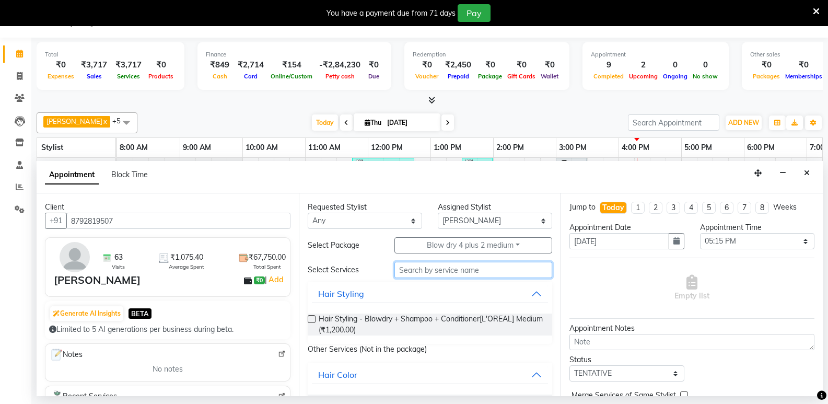
click at [410, 271] on input "text" at bounding box center [474, 270] width 158 height 16
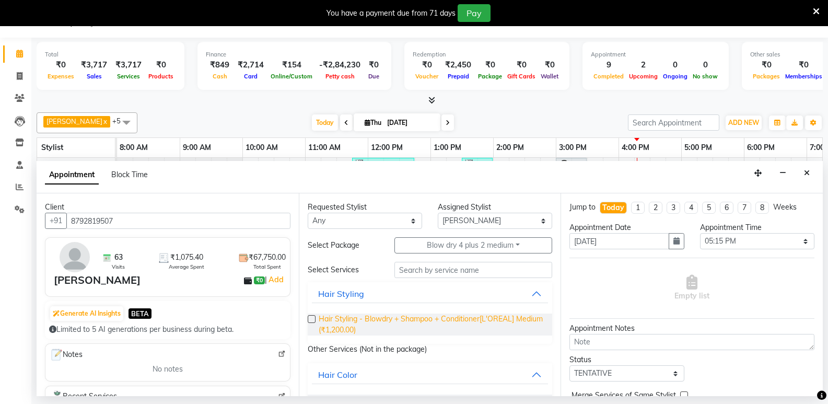
click at [430, 322] on span "Hair Styling - Blowdry + Shampoo + Conditioner[L'OREAL] Medium (₹1,200.00)" at bounding box center [432, 325] width 226 height 22
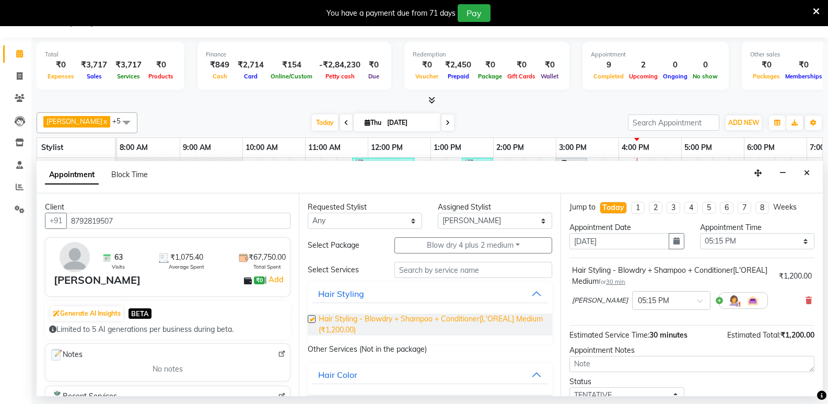
checkbox input "false"
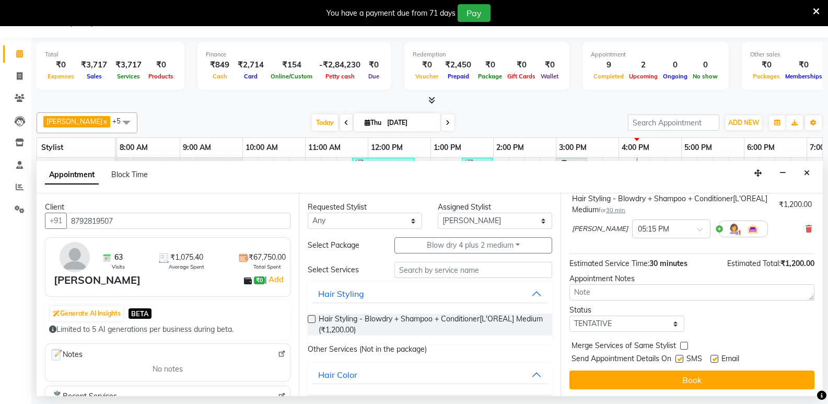
scroll to position [73, 0]
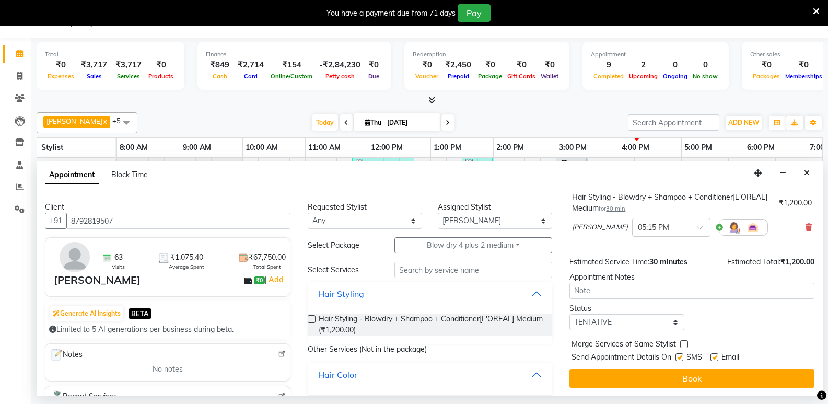
click at [716, 358] on label at bounding box center [715, 357] width 8 height 8
click at [716, 358] on input "checkbox" at bounding box center [714, 358] width 7 height 7
checkbox input "false"
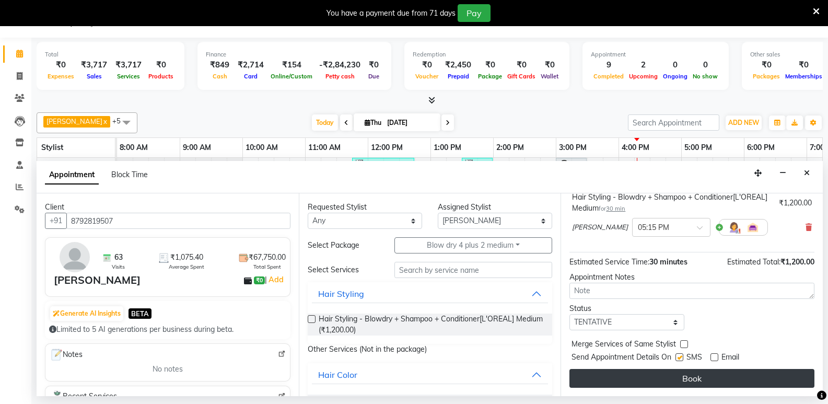
click at [686, 379] on button "Book" at bounding box center [692, 378] width 245 height 19
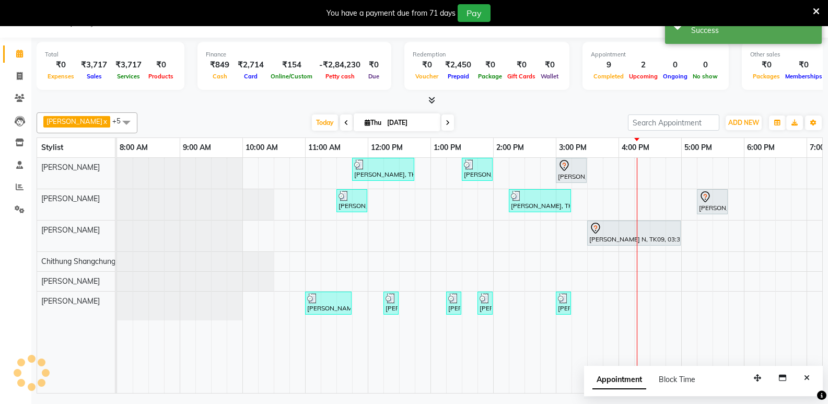
scroll to position [0, 0]
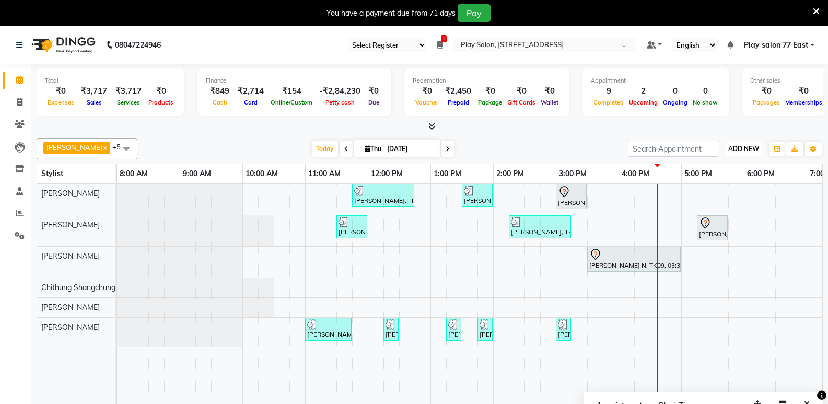
click at [739, 150] on span "ADD NEW" at bounding box center [743, 149] width 31 height 8
drag, startPoint x: 715, startPoint y: 167, endPoint x: 661, endPoint y: 152, distance: 57.1
click at [715, 167] on button "Add Appointment" at bounding box center [720, 169] width 83 height 14
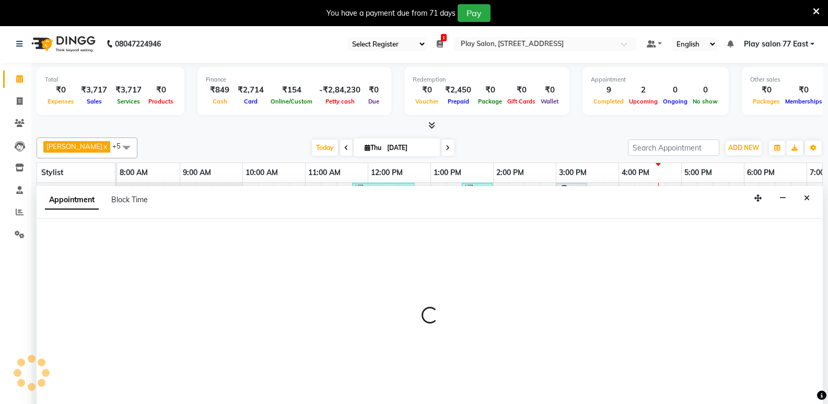
scroll to position [26, 0]
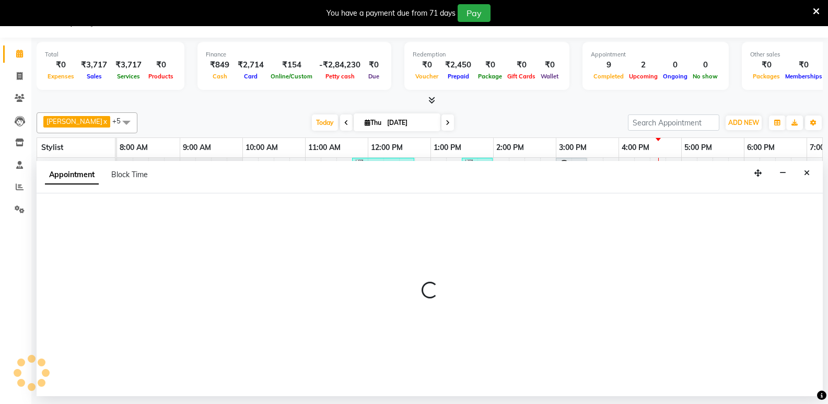
select select "tentative"
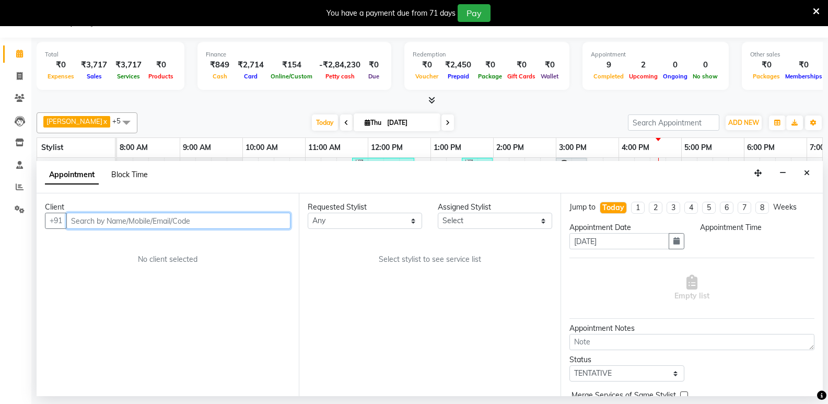
select select "540"
click at [122, 224] on input "text" at bounding box center [178, 221] width 224 height 16
paste input "87627 25936"
type input "8"
click at [100, 222] on input "text" at bounding box center [178, 221] width 224 height 16
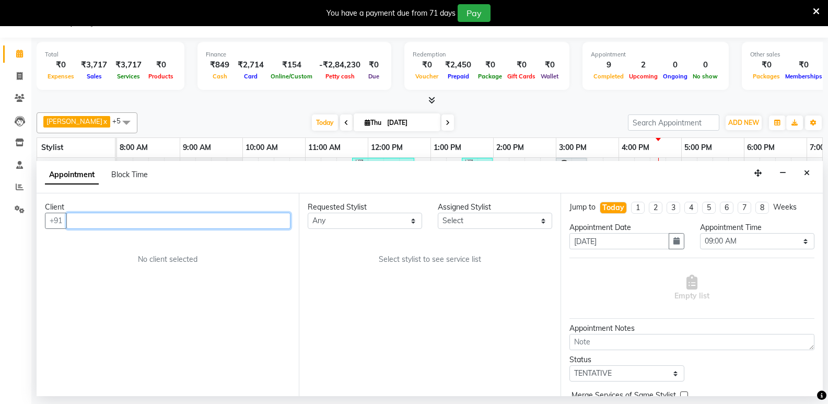
type input "7"
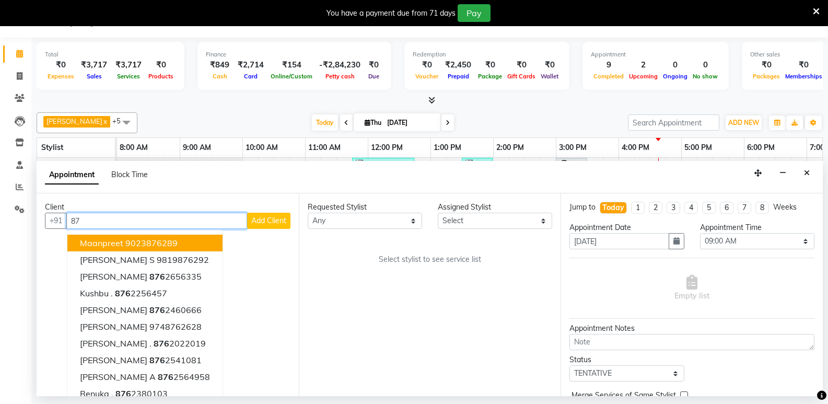
type input "8"
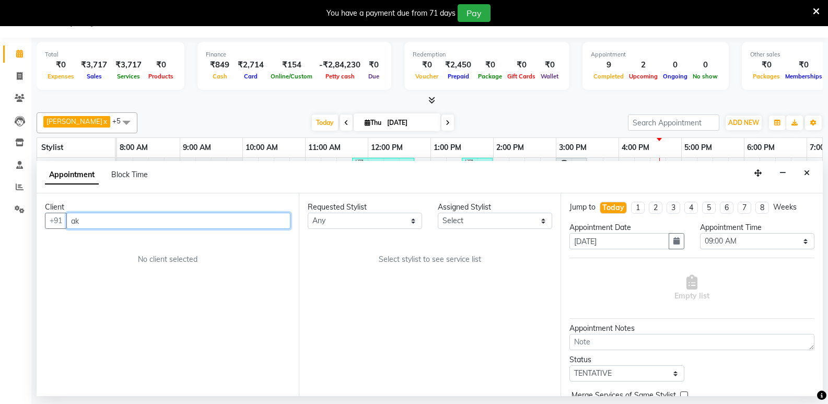
type input "a"
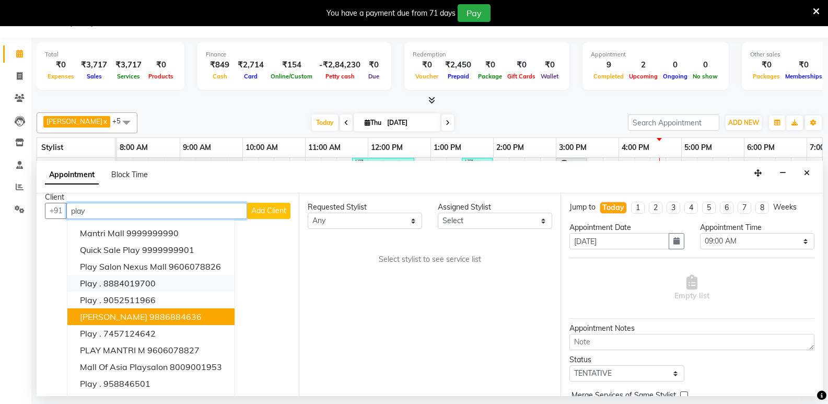
scroll to position [10, 0]
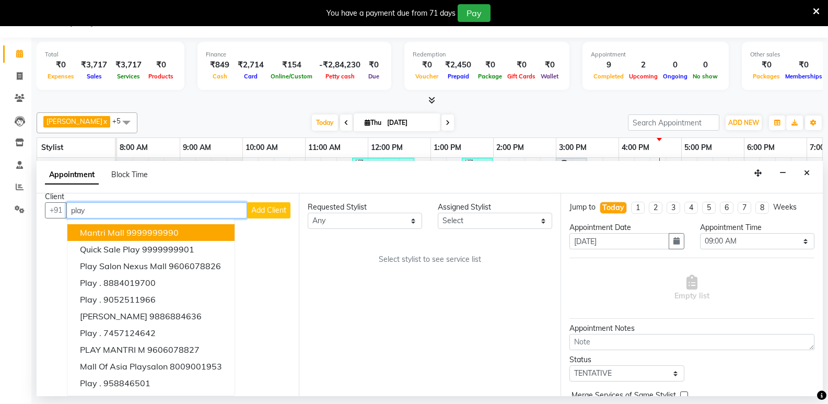
click at [98, 208] on input "play" at bounding box center [156, 210] width 181 height 16
type input "p"
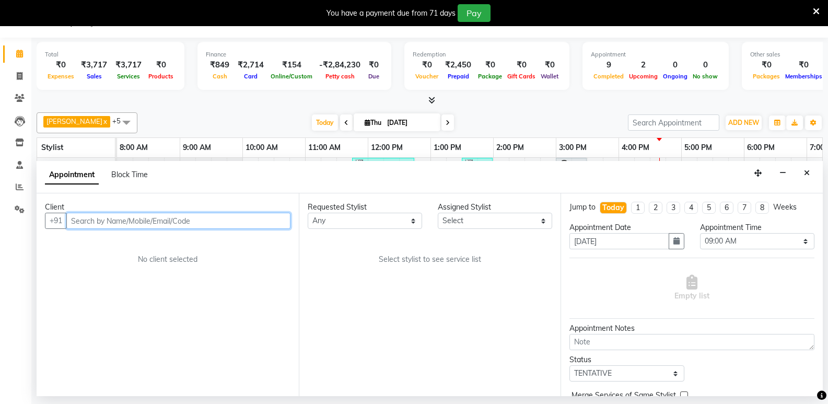
scroll to position [0, 0]
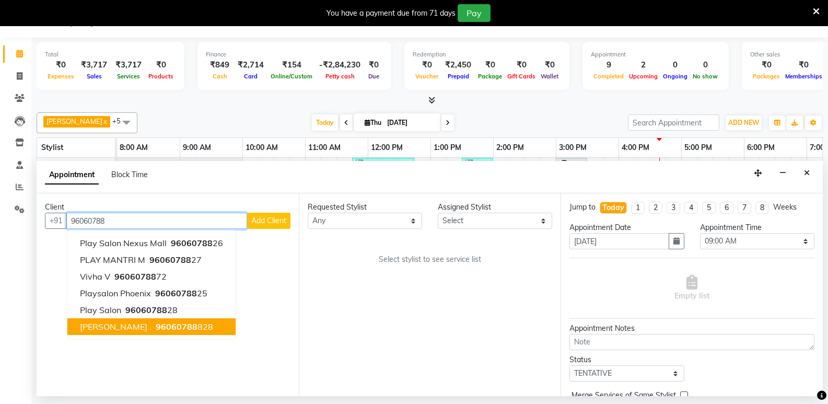
click at [156, 330] on span "96060788" at bounding box center [177, 326] width 42 height 10
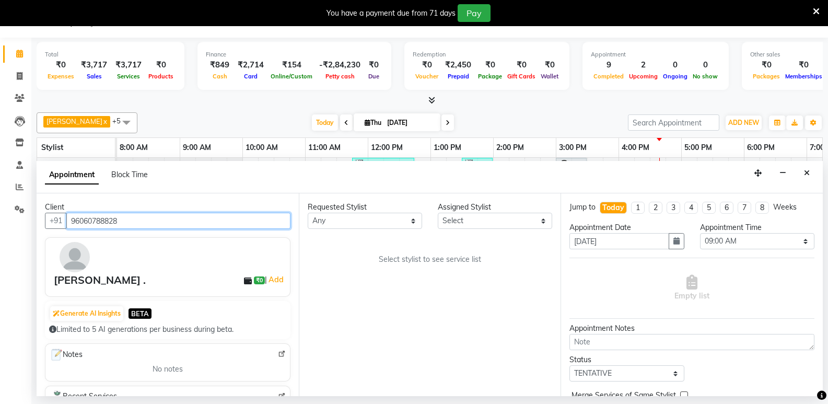
type input "96060788828"
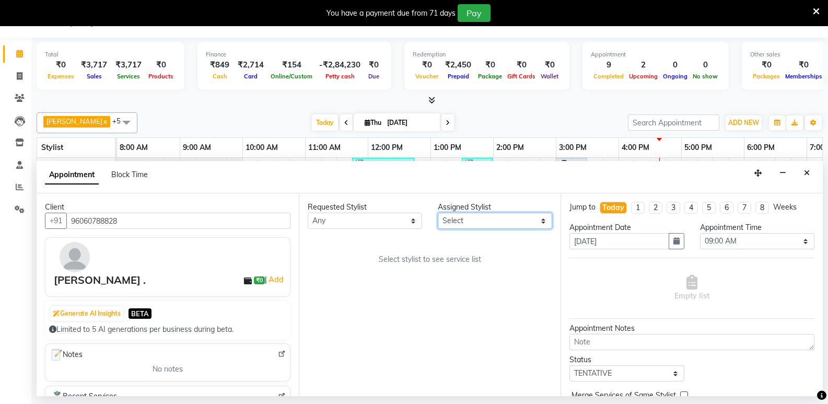
click at [458, 222] on select "Select [PERSON_NAME] Boicy Haokip [PERSON_NAME] Chithung Shangchungla Dawa [PER…" at bounding box center [495, 221] width 114 height 16
select select "84935"
click at [438, 213] on select "Select [PERSON_NAME] Boicy Haokip [PERSON_NAME] Chithung Shangchungla Dawa [PER…" at bounding box center [495, 221] width 114 height 16
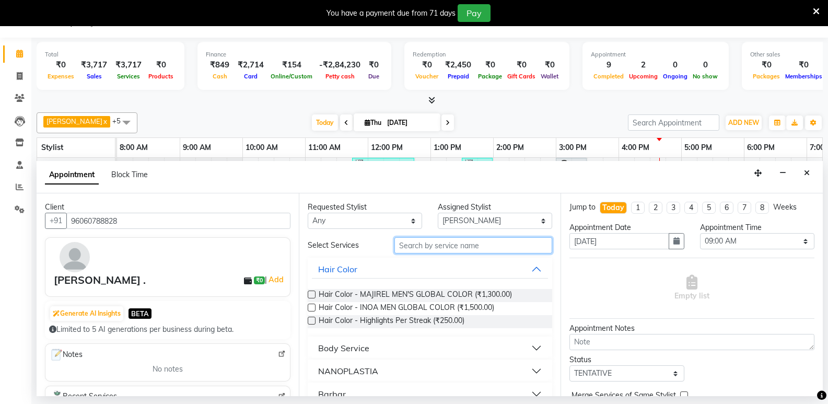
click at [410, 244] on input "text" at bounding box center [474, 245] width 158 height 16
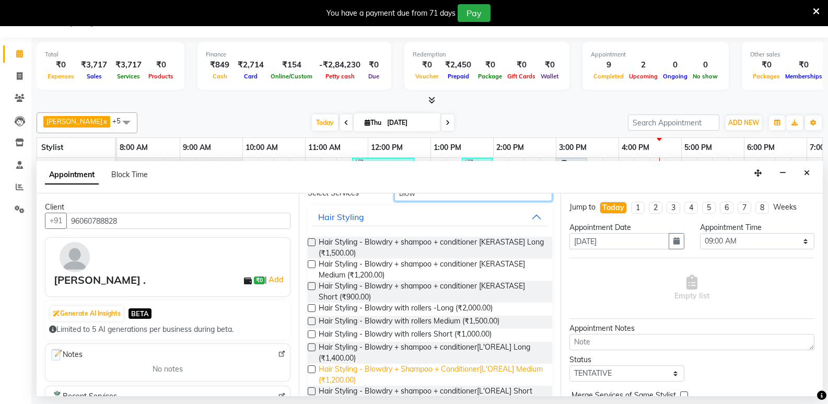
scroll to position [105, 0]
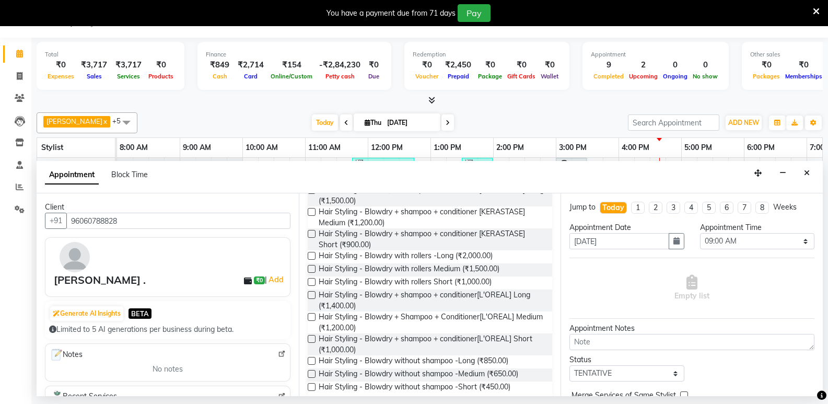
type input "blow"
click at [310, 314] on label at bounding box center [312, 317] width 8 height 8
click at [310, 315] on input "checkbox" at bounding box center [311, 318] width 7 height 7
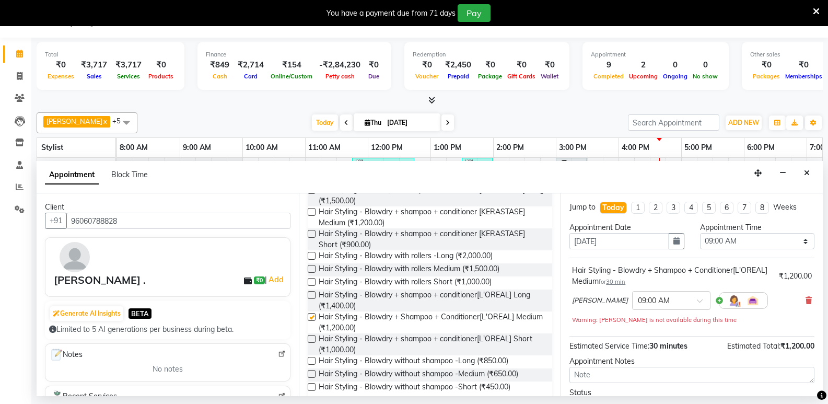
checkbox input "false"
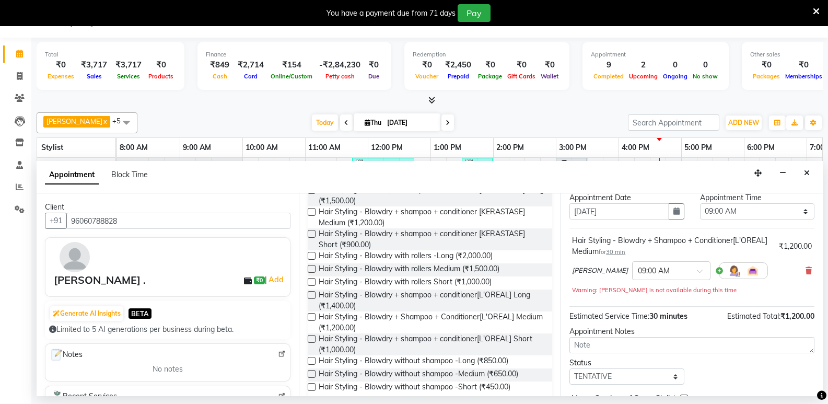
scroll to position [52, 0]
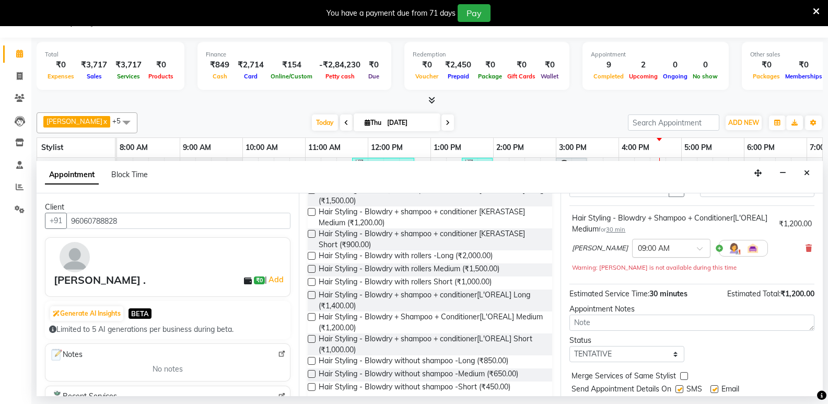
click at [652, 254] on div "× 09:00 AM" at bounding box center [671, 248] width 78 height 19
click at [633, 299] on div "04:00 PM" at bounding box center [671, 298] width 77 height 19
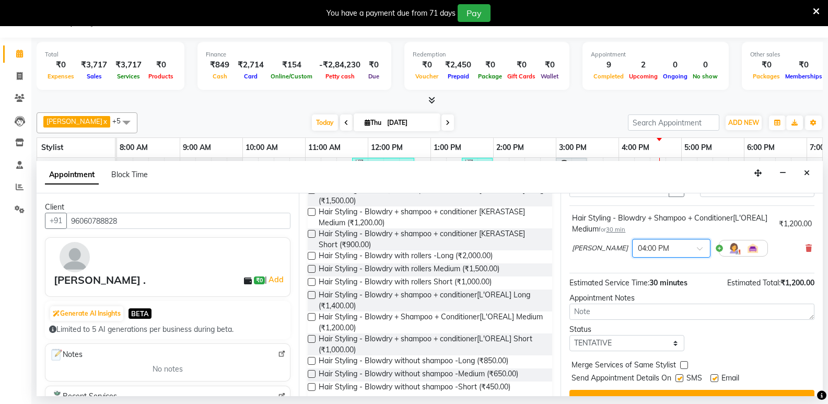
scroll to position [0, 0]
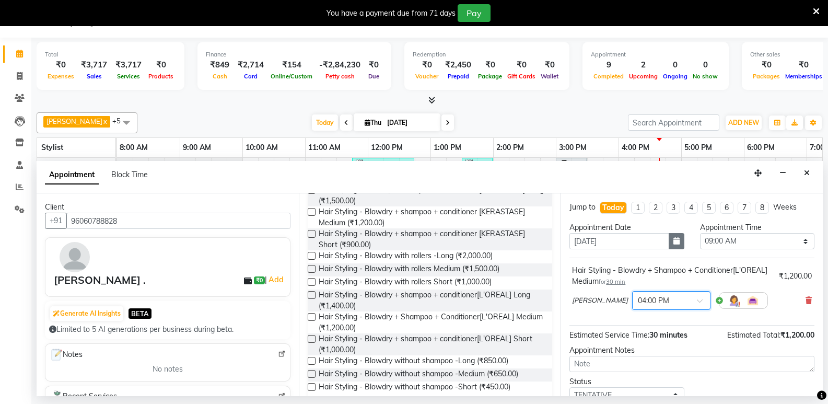
click at [674, 244] on icon "button" at bounding box center [677, 240] width 6 height 7
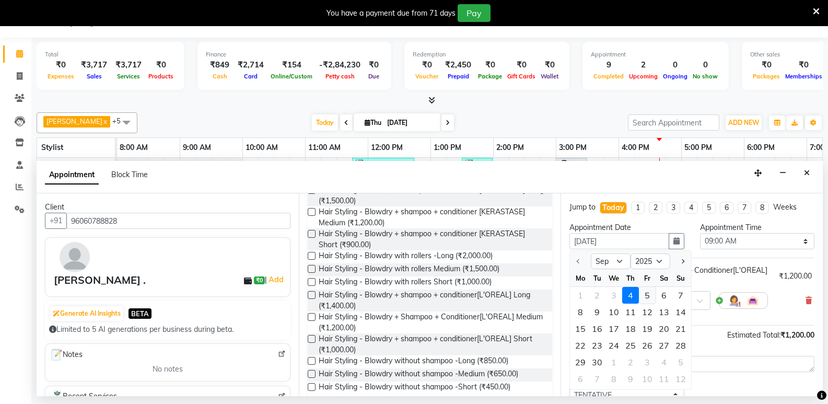
click at [642, 299] on div "5" at bounding box center [647, 295] width 17 height 17
type input "[DATE]"
select select "540"
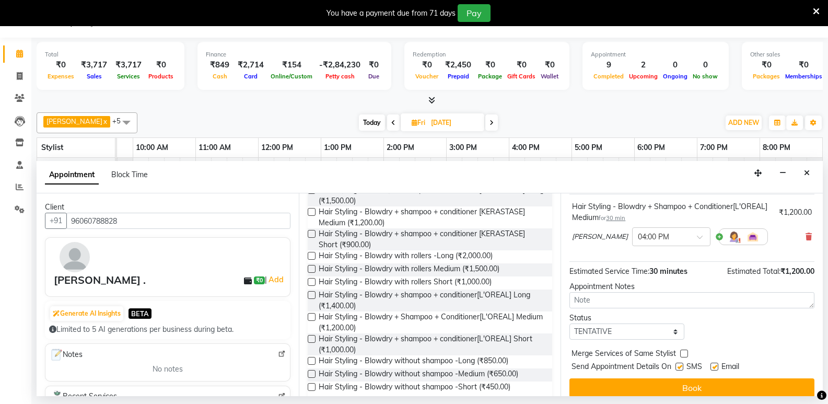
scroll to position [73, 0]
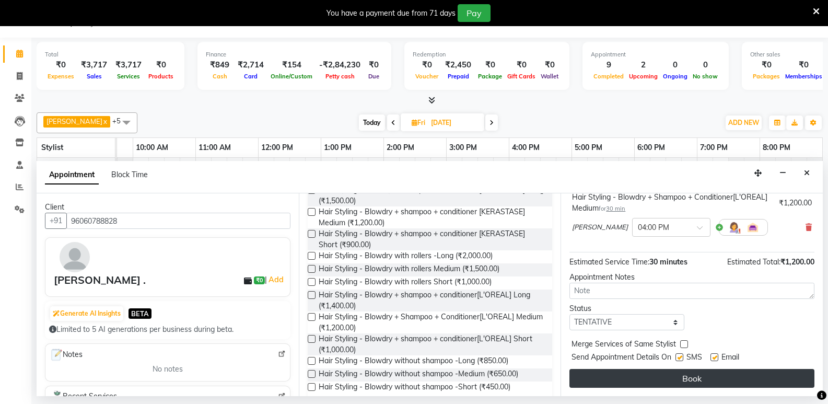
click at [676, 373] on button "Book" at bounding box center [692, 378] width 245 height 19
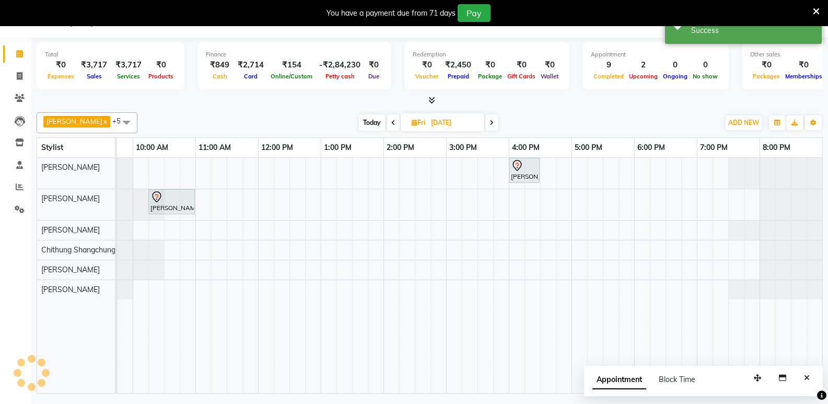
scroll to position [0, 0]
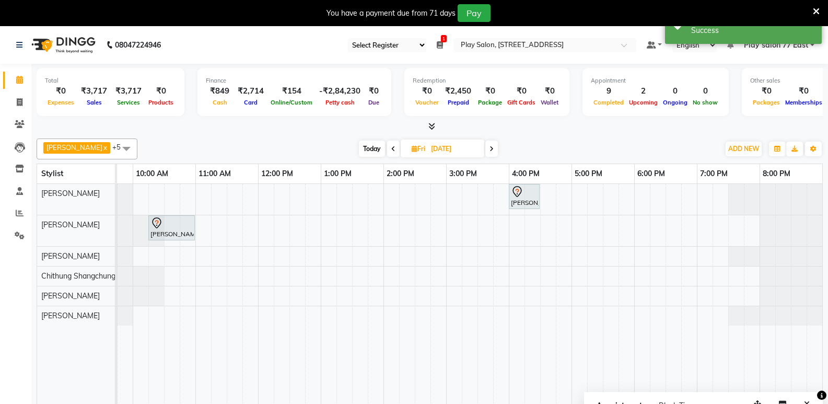
drag, startPoint x: 395, startPoint y: 147, endPoint x: 432, endPoint y: 154, distance: 37.6
click at [395, 147] on icon at bounding box center [393, 149] width 4 height 6
type input "[DATE]"
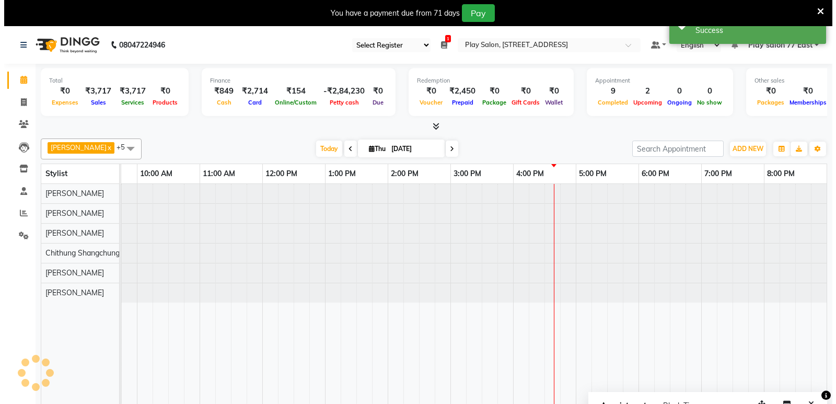
scroll to position [0, 110]
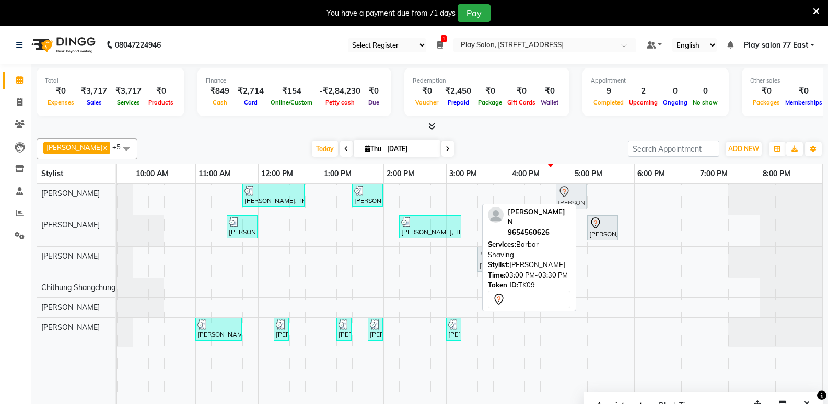
drag, startPoint x: 457, startPoint y: 197, endPoint x: 560, endPoint y: 199, distance: 102.4
click at [7, 199] on div "[PERSON_NAME], TK04, 11:45 AM-12:45 PM, Root Touch-up - INOA Root Touch-up Shor…" at bounding box center [7, 199] width 0 height 31
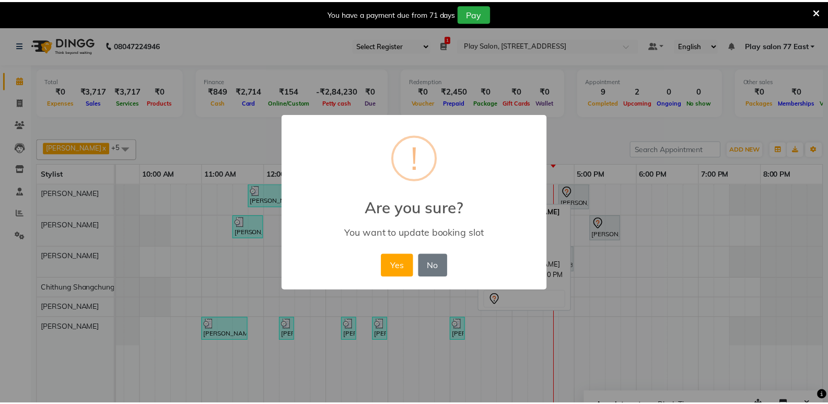
scroll to position [0, 102]
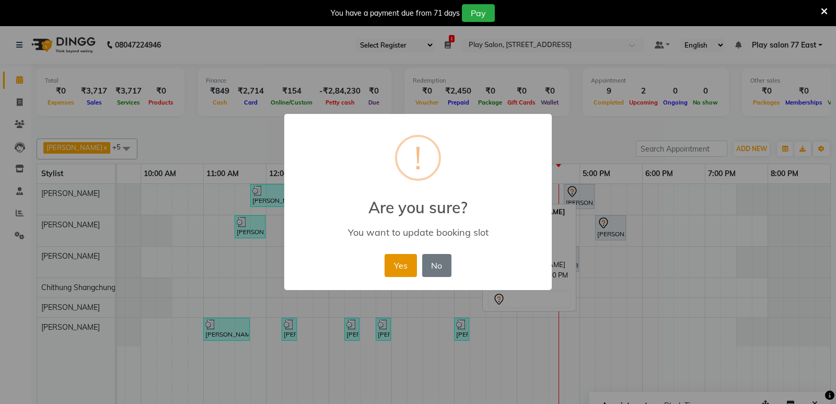
click at [404, 265] on button "Yes" at bounding box center [401, 265] width 32 height 23
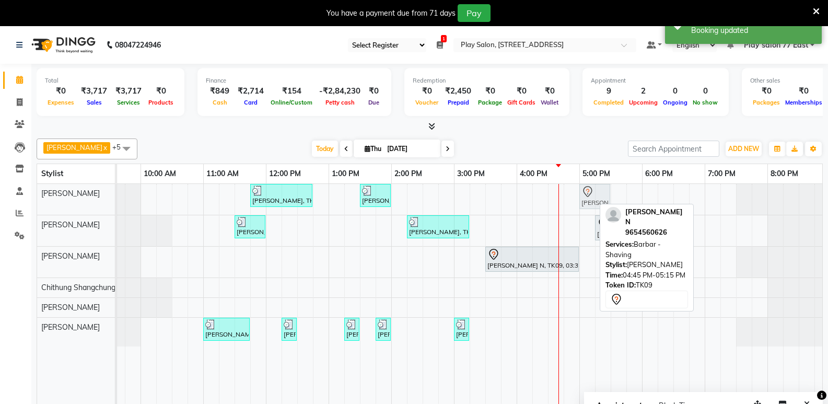
drag, startPoint x: 575, startPoint y: 198, endPoint x: 589, endPoint y: 198, distance: 13.6
click at [15, 198] on div "[PERSON_NAME], TK04, 11:45 AM-12:45 PM, Root Touch-up - INOA Root Touch-up Shor…" at bounding box center [15, 199] width 0 height 31
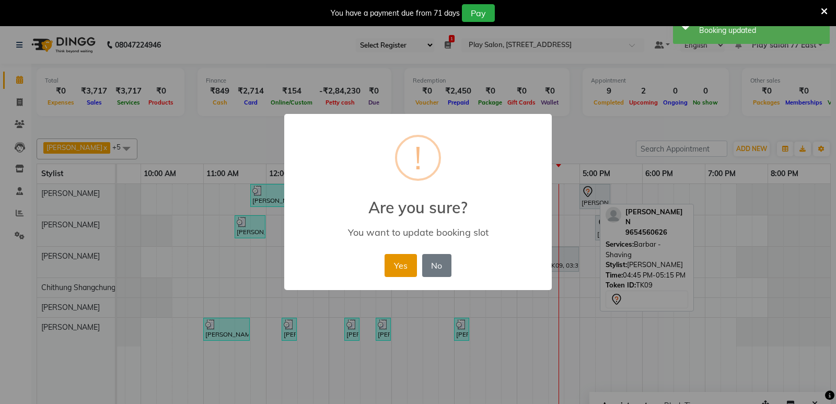
click at [406, 263] on button "Yes" at bounding box center [401, 265] width 32 height 23
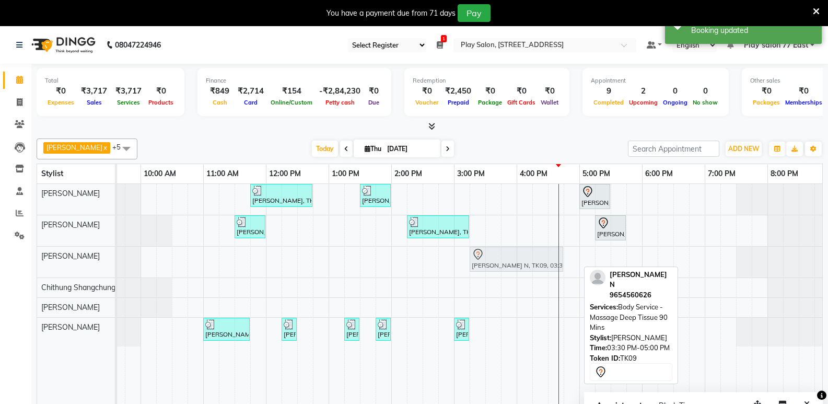
drag, startPoint x: 529, startPoint y: 263, endPoint x: 565, endPoint y: 233, distance: 47.2
click at [15, 265] on div "[PERSON_NAME] N, TK09, 03:30 PM-05:00 PM, Body Service - Massage Deep Tissue 90…" at bounding box center [15, 262] width 0 height 31
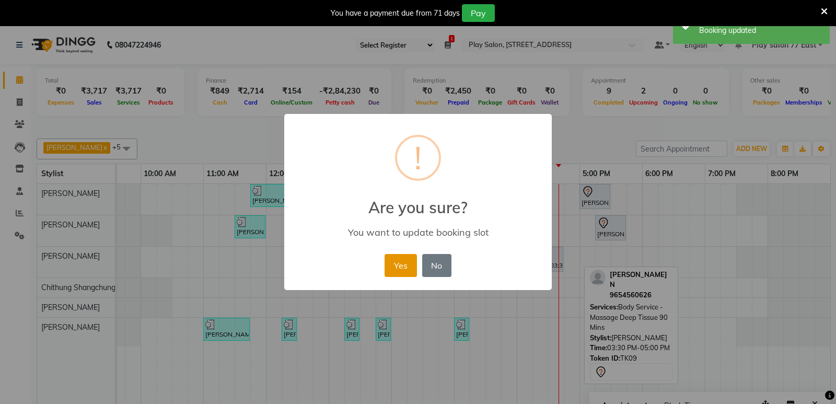
click at [400, 259] on button "Yes" at bounding box center [401, 265] width 32 height 23
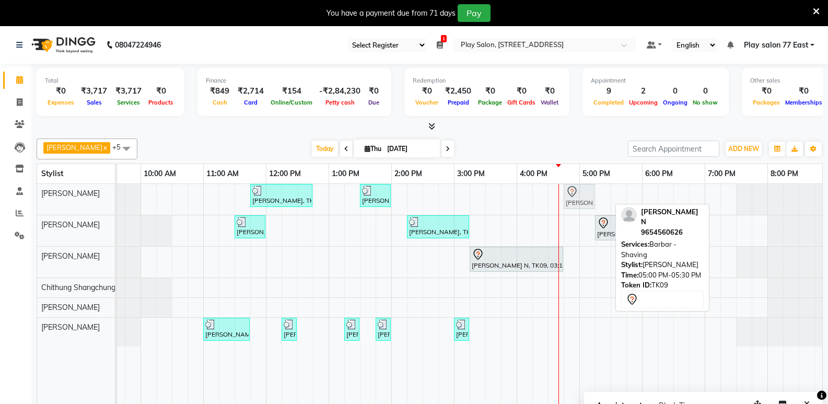
drag, startPoint x: 586, startPoint y: 198, endPoint x: 574, endPoint y: 201, distance: 12.3
click at [15, 201] on div "[PERSON_NAME], TK04, 11:45 AM-12:45 PM, Root Touch-up - INOA Root Touch-up Shor…" at bounding box center [15, 199] width 0 height 31
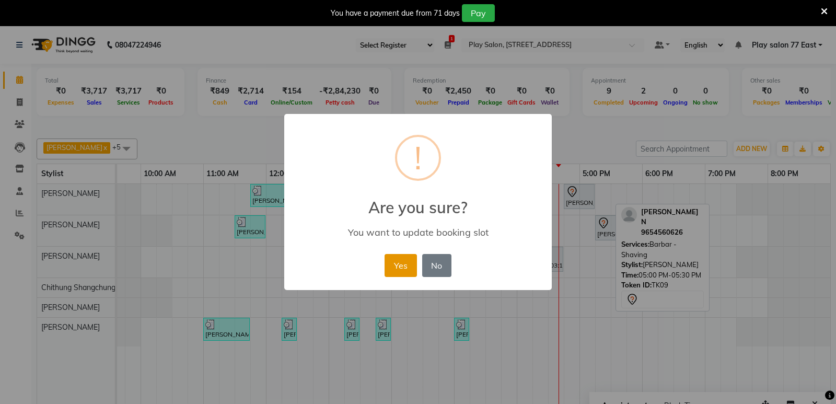
click at [404, 262] on button "Yes" at bounding box center [401, 265] width 32 height 23
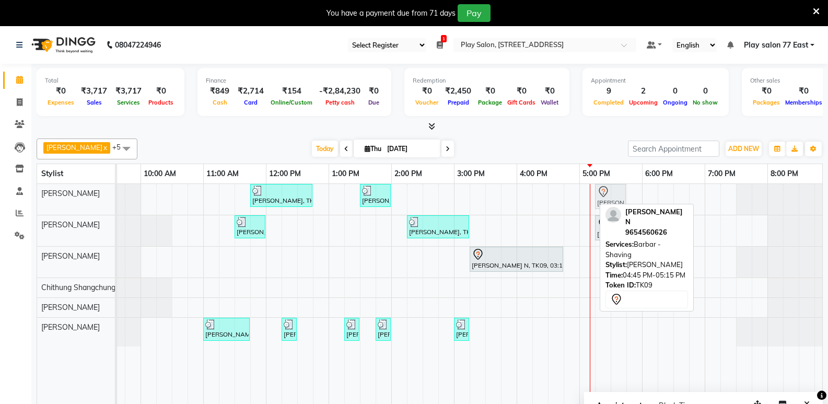
drag, startPoint x: 578, startPoint y: 202, endPoint x: 605, endPoint y: 202, distance: 26.7
click at [15, 202] on div "[PERSON_NAME], TK04, 11:45 AM-12:45 PM, Root Touch-up - INOA Root Touch-up Shor…" at bounding box center [15, 199] width 0 height 31
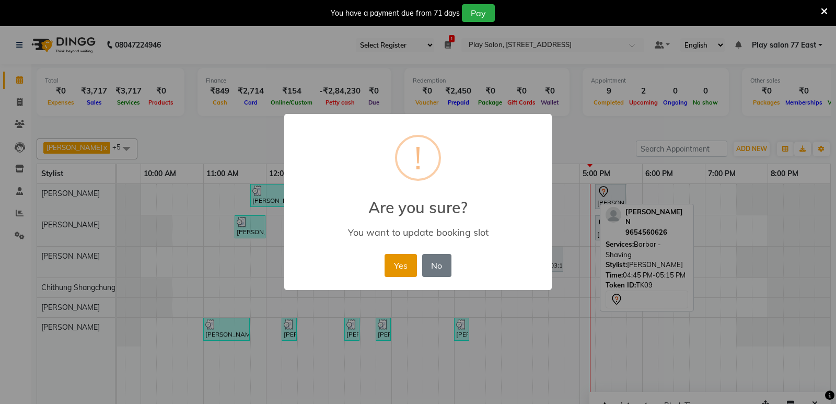
click at [406, 260] on button "Yes" at bounding box center [401, 265] width 32 height 23
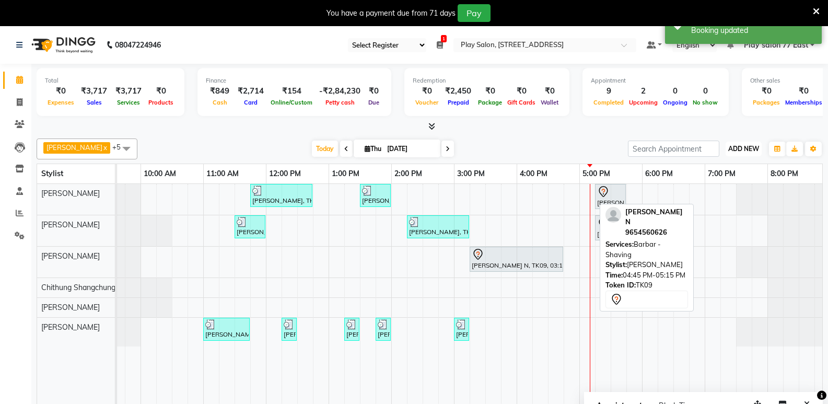
click at [742, 149] on span "ADD NEW" at bounding box center [743, 149] width 31 height 8
click at [725, 168] on button "Add Appointment" at bounding box center [720, 169] width 83 height 14
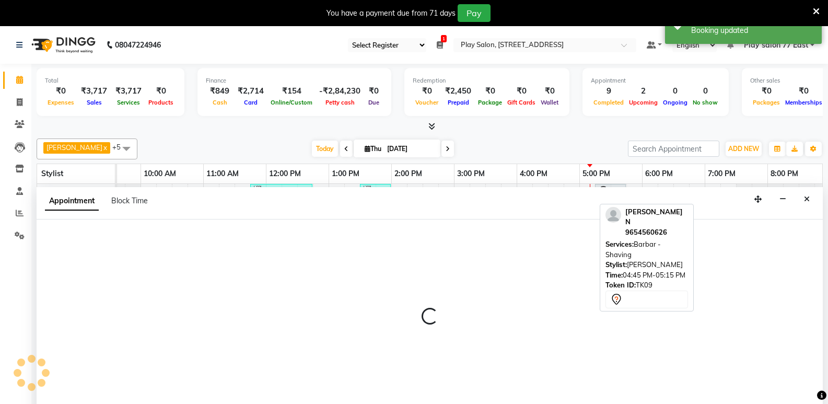
scroll to position [26, 0]
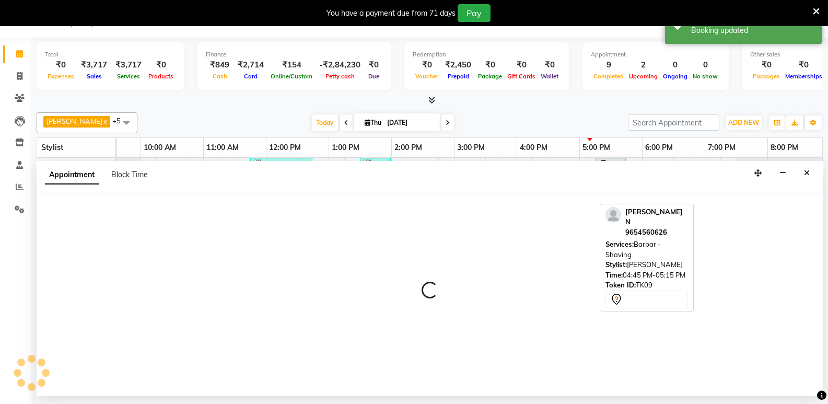
select select "tentative"
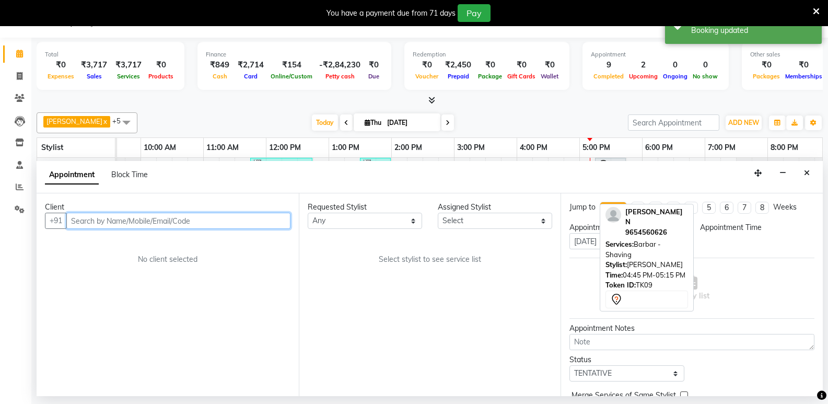
select select "540"
click at [133, 221] on input "text" at bounding box center [178, 221] width 224 height 16
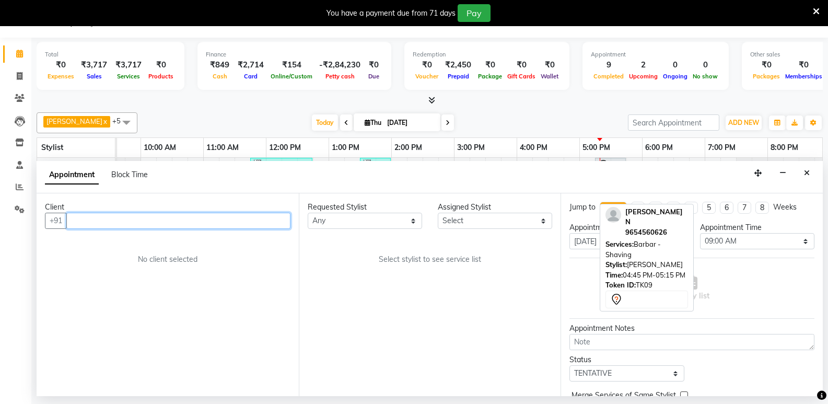
click at [80, 217] on input "text" at bounding box center [178, 221] width 224 height 16
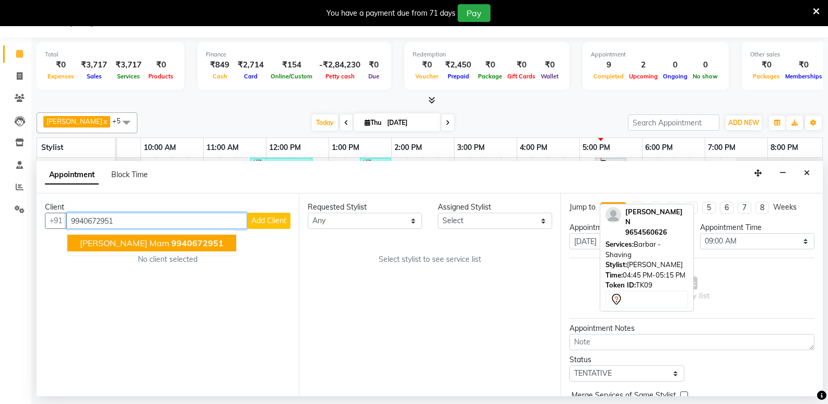
click at [124, 247] on span "[PERSON_NAME] Mam" at bounding box center [124, 243] width 89 height 10
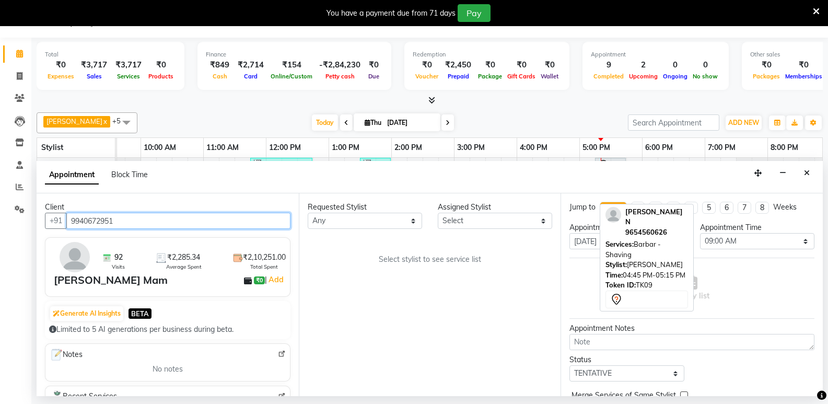
type input "9940672951"
drag, startPoint x: 435, startPoint y: 214, endPoint x: 442, endPoint y: 219, distance: 8.6
click at [438, 216] on div "Assigned Stylist Select [PERSON_NAME] Boicy Haokip [PERSON_NAME] Chithung Shang…" at bounding box center [495, 215] width 130 height 27
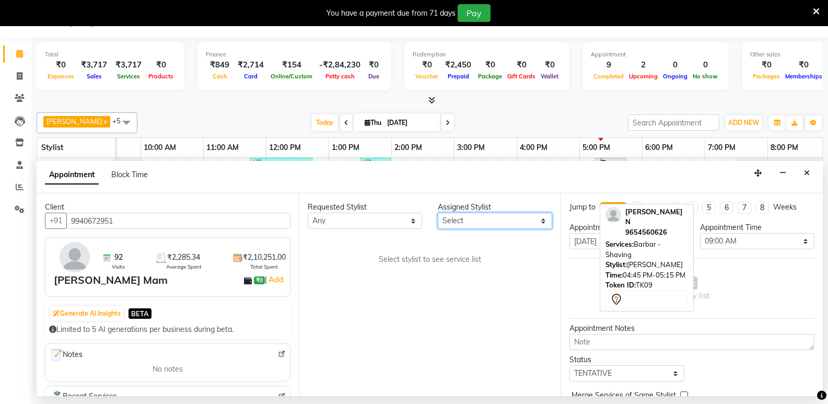
click at [448, 217] on select "Select [PERSON_NAME] Boicy Haokip [PERSON_NAME] Chithung Shangchungla Dawa [PER…" at bounding box center [495, 221] width 114 height 16
select select "84935"
click at [438, 213] on select "Select [PERSON_NAME] Boicy Haokip [PERSON_NAME] Chithung Shangchungla Dawa [PER…" at bounding box center [495, 221] width 114 height 16
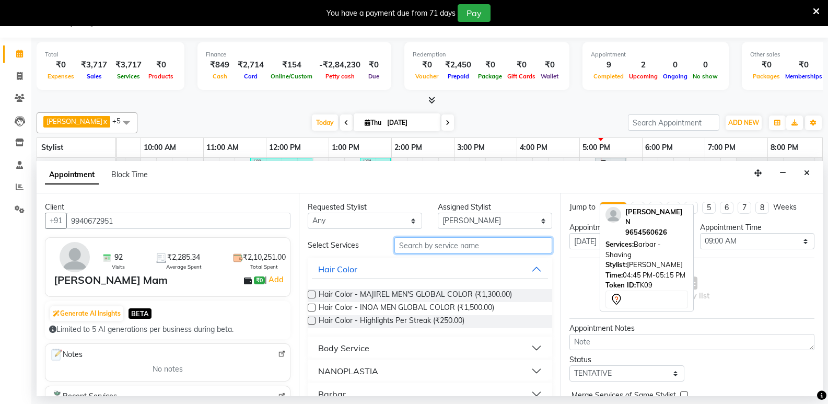
click at [418, 244] on input "text" at bounding box center [474, 245] width 158 height 16
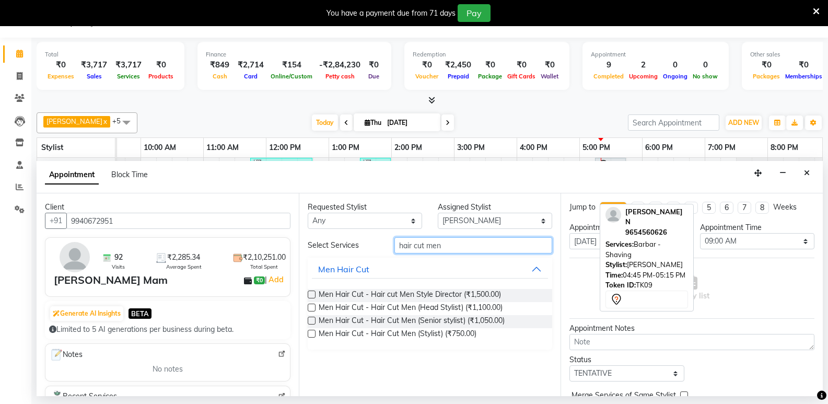
type input "hair cut men"
click at [311, 335] on label at bounding box center [312, 334] width 8 height 8
click at [311, 335] on input "checkbox" at bounding box center [311, 334] width 7 height 7
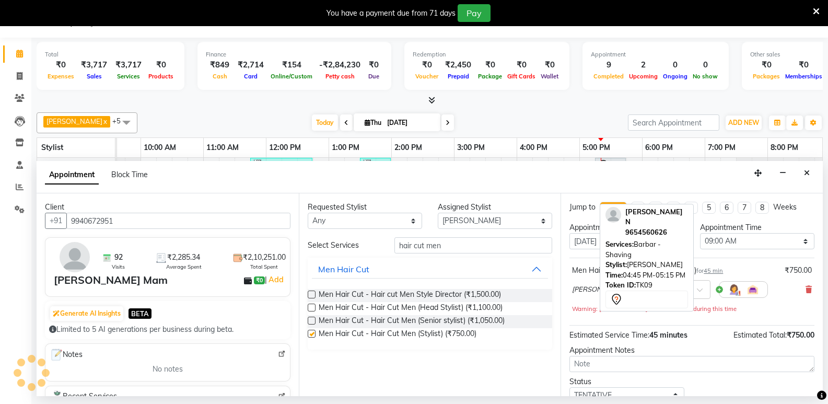
checkbox input "false"
click at [661, 294] on input "text" at bounding box center [661, 288] width 46 height 11
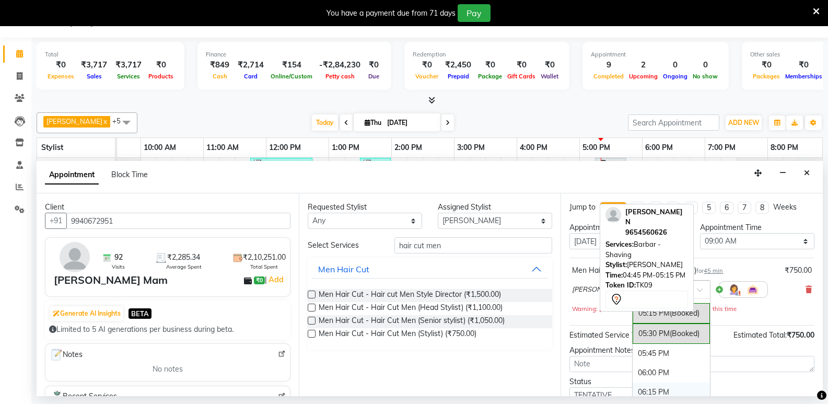
scroll to position [679, 0]
click at [633, 320] on div "05:45 PM" at bounding box center [671, 318] width 77 height 19
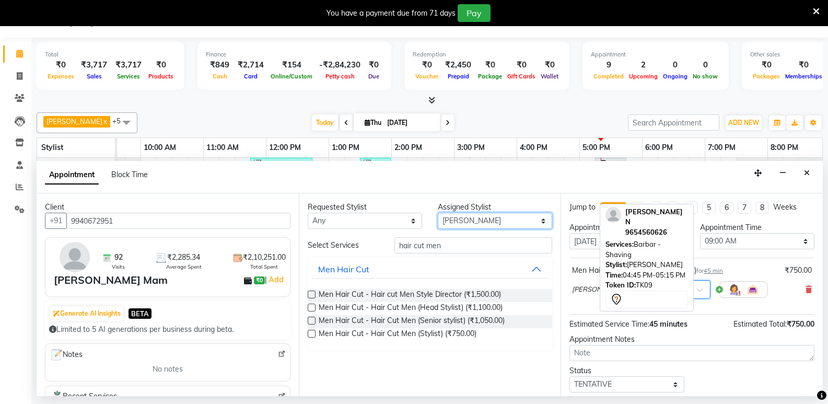
click at [469, 218] on select "Select [PERSON_NAME] Boicy Haokip [PERSON_NAME] Chithung Shangchungla Dawa [PER…" at bounding box center [495, 221] width 114 height 16
select select "84931"
click at [438, 213] on select "Select [PERSON_NAME] Boicy Haokip [PERSON_NAME] Chithung Shangchungla Dawa [PER…" at bounding box center [495, 221] width 114 height 16
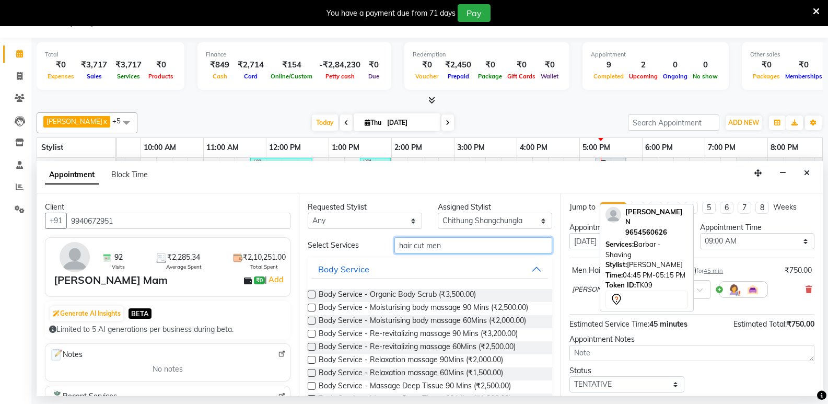
click at [423, 247] on input "hair cut men" at bounding box center [474, 245] width 158 height 16
click at [449, 245] on input "hair cut men" at bounding box center [474, 245] width 158 height 16
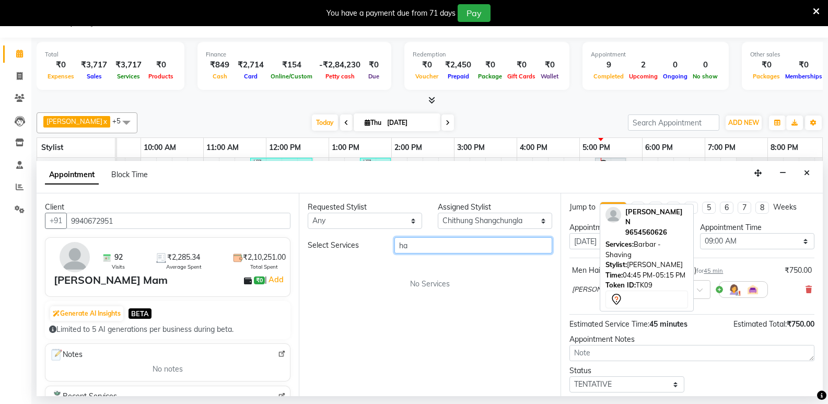
type input "h"
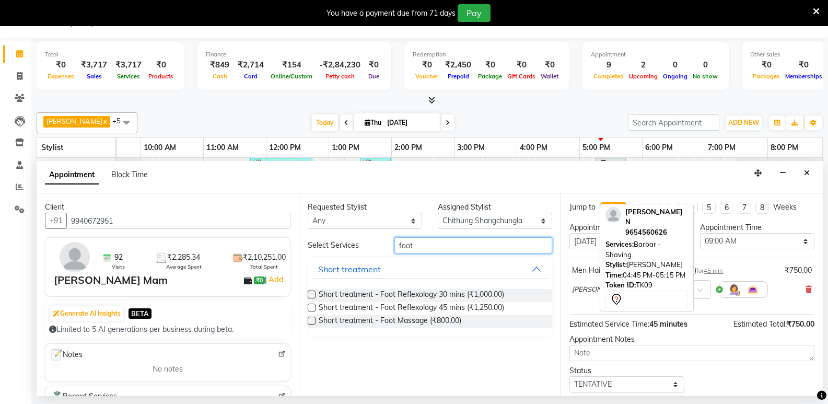
type input "foot"
click at [311, 320] on label at bounding box center [312, 321] width 8 height 8
click at [311, 320] on input "checkbox" at bounding box center [311, 321] width 7 height 7
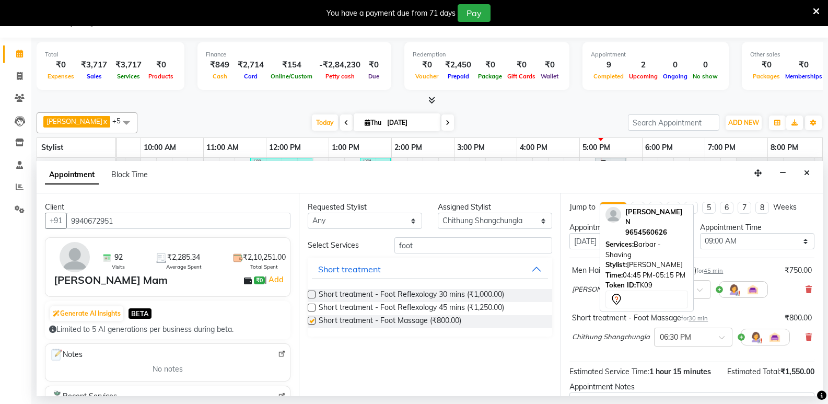
checkbox input "false"
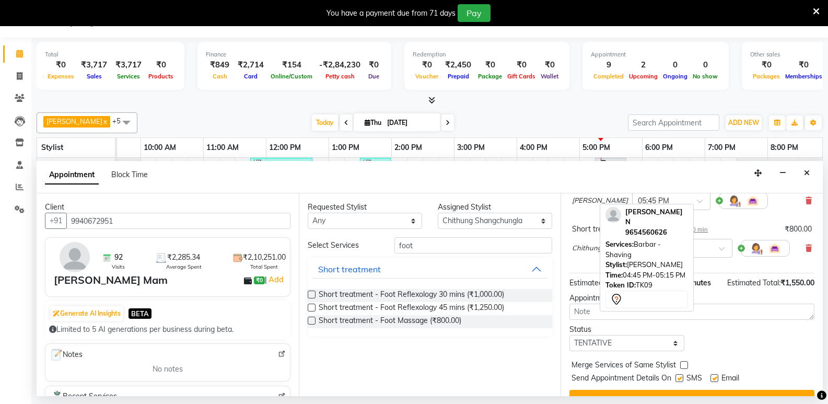
scroll to position [105, 0]
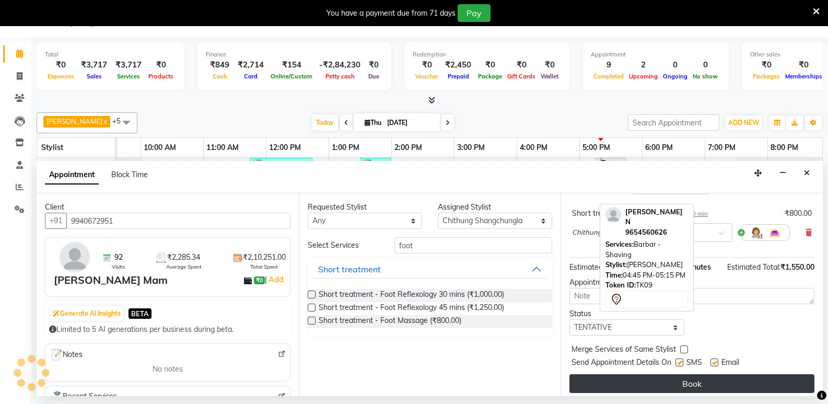
click at [687, 386] on button "Book" at bounding box center [692, 383] width 245 height 19
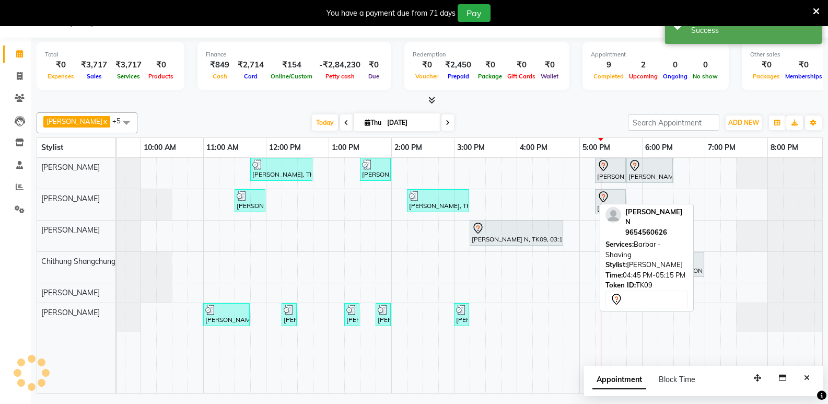
scroll to position [0, 0]
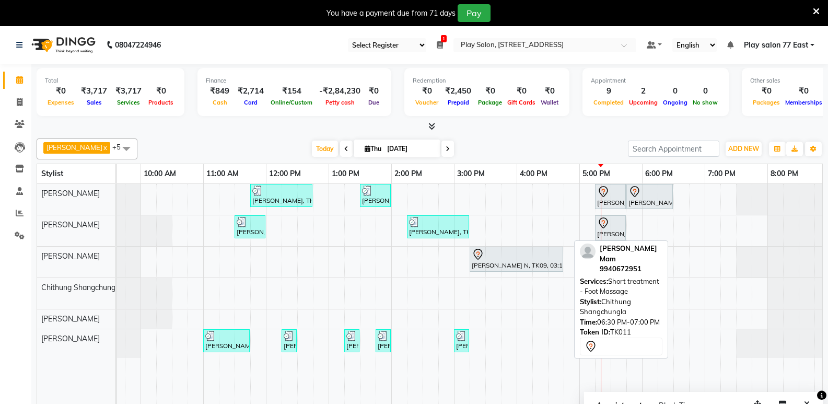
drag, startPoint x: 685, startPoint y: 292, endPoint x: 642, endPoint y: 294, distance: 43.4
click at [642, 294] on div "[PERSON_NAME] x Chithung Shangchungla x [PERSON_NAME] x [PERSON_NAME] x [PERSON…" at bounding box center [430, 276] width 786 height 285
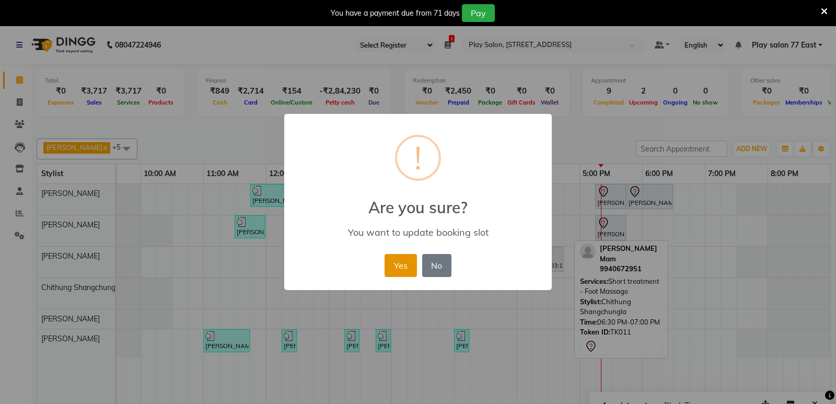
click at [395, 269] on button "Yes" at bounding box center [401, 265] width 32 height 23
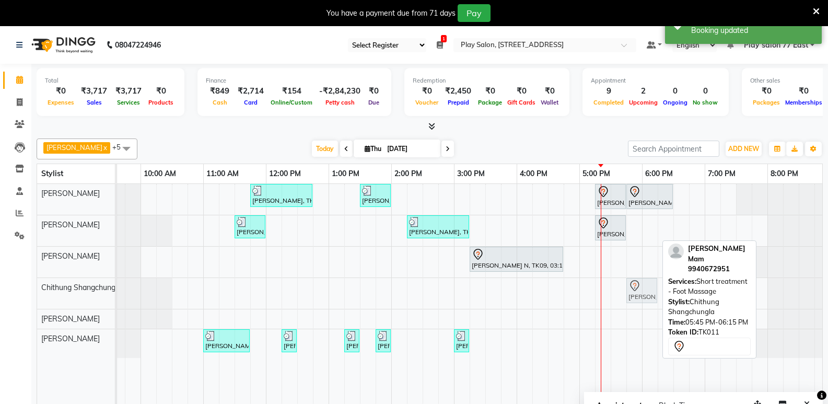
click at [15, 295] on div "[PERSON_NAME], TK11, 05:45 PM-06:15 PM, Short treatment - Foot Massage [PERSON_…" at bounding box center [15, 293] width 0 height 31
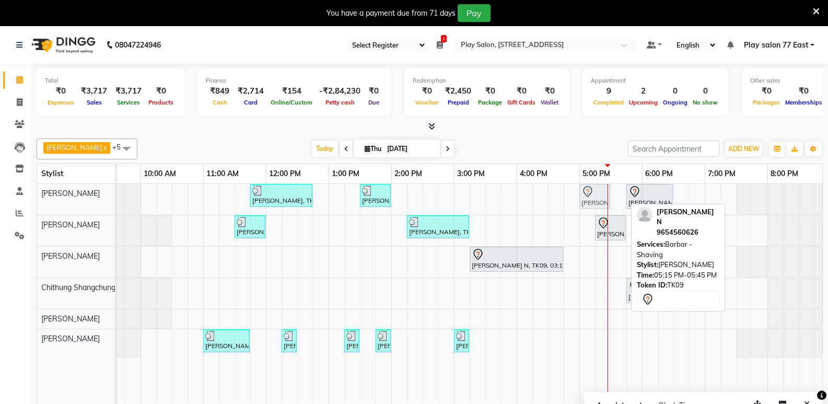
drag, startPoint x: 598, startPoint y: 204, endPoint x: 586, endPoint y: 204, distance: 12.0
click at [15, 204] on div "[PERSON_NAME], TK04, 11:45 AM-12:45 PM, Root Touch-up - INOA Root Touch-up Shor…" at bounding box center [15, 199] width 0 height 31
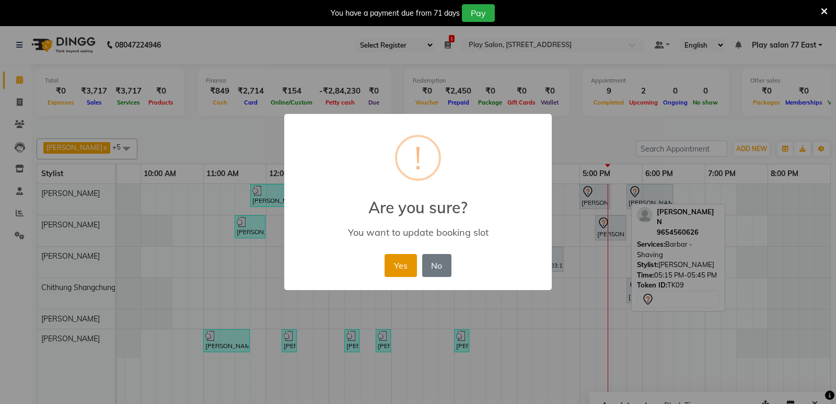
click at [398, 267] on button "Yes" at bounding box center [401, 265] width 32 height 23
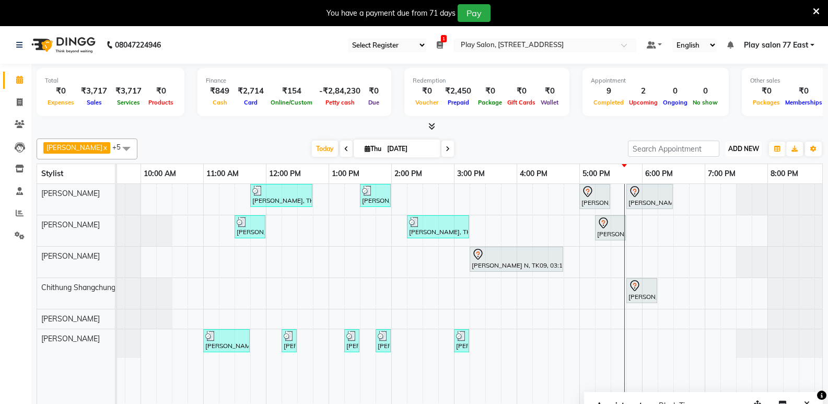
click at [752, 148] on span "ADD NEW" at bounding box center [743, 149] width 31 height 8
click at [715, 166] on button "Add Appointment" at bounding box center [720, 169] width 83 height 14
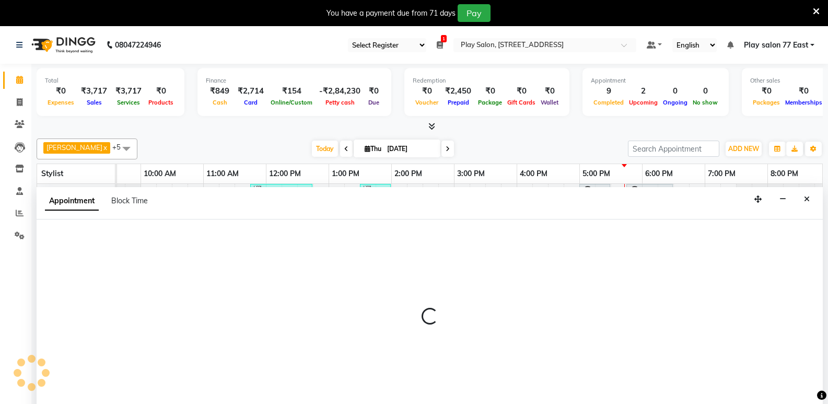
scroll to position [26, 0]
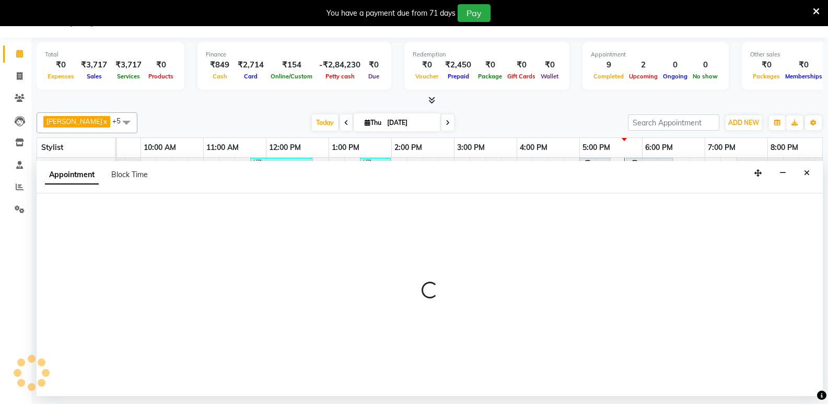
select select "tentative"
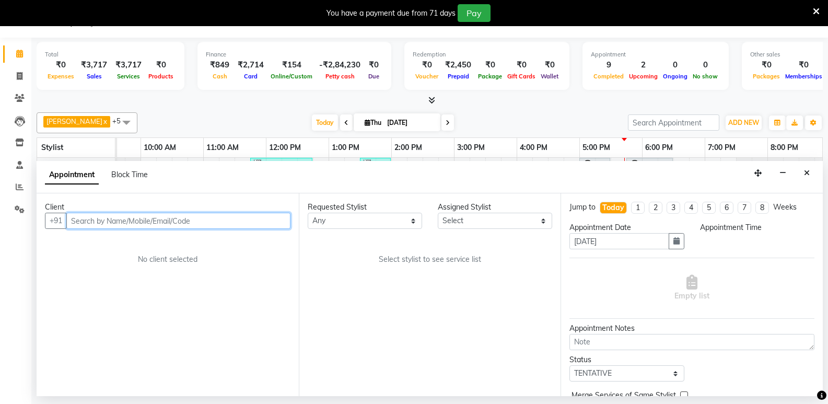
select select "540"
click at [94, 217] on input "text" at bounding box center [178, 221] width 224 height 16
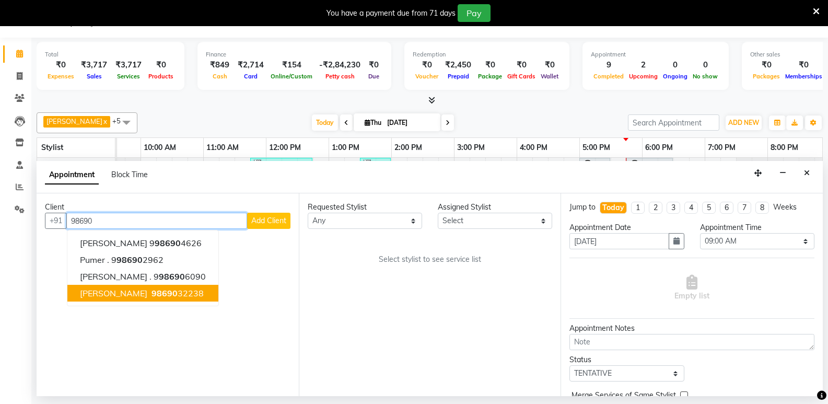
click at [118, 293] on span "[PERSON_NAME]" at bounding box center [113, 293] width 67 height 10
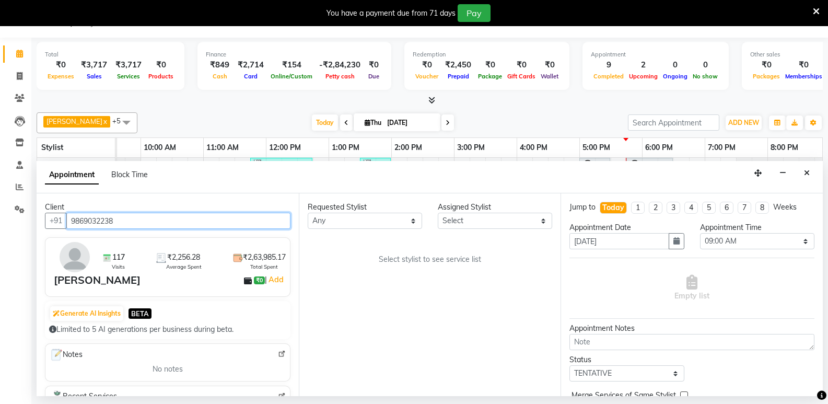
type input "9869032238"
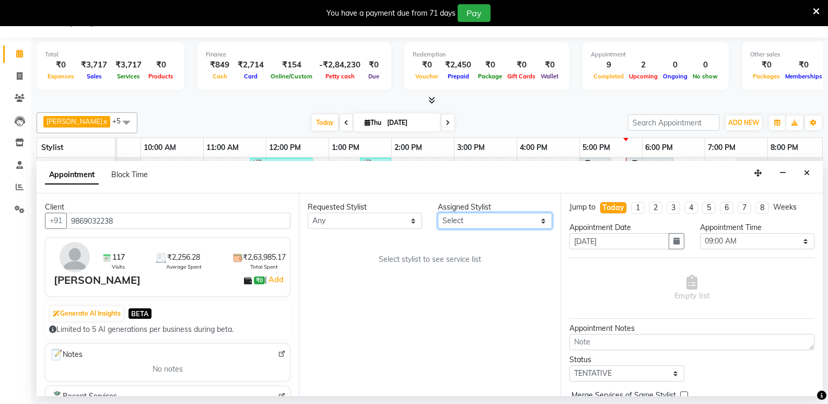
click at [463, 221] on select "Select [PERSON_NAME] Boicy Haokip [PERSON_NAME] Chithung Shangchungla Dawa [PER…" at bounding box center [495, 221] width 114 height 16
select select "84937"
click at [438, 213] on select "Select [PERSON_NAME] Boicy Haokip [PERSON_NAME] Chithung Shangchungla Dawa [PER…" at bounding box center [495, 221] width 114 height 16
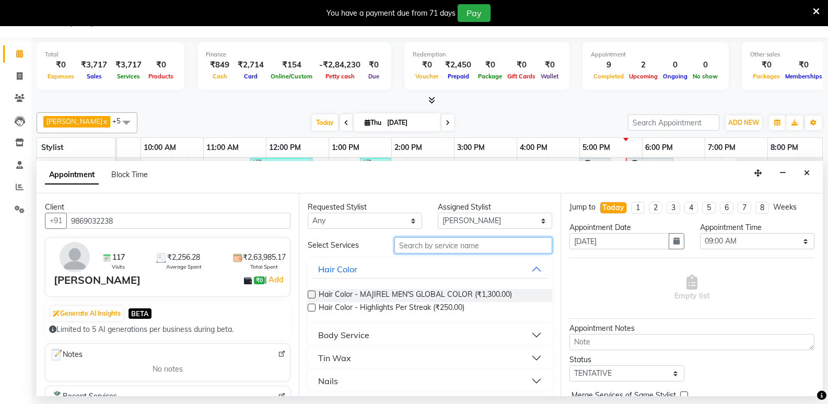
click at [416, 247] on input "text" at bounding box center [474, 245] width 158 height 16
type input "head massa"
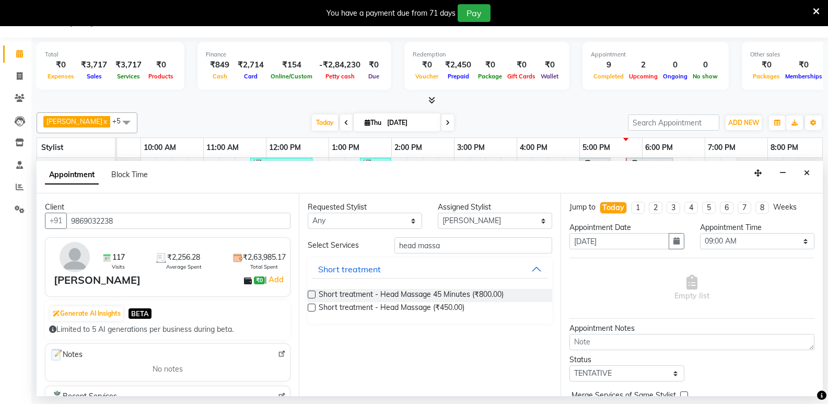
click at [311, 308] on label at bounding box center [312, 308] width 8 height 8
click at [311, 308] on input "checkbox" at bounding box center [311, 308] width 7 height 7
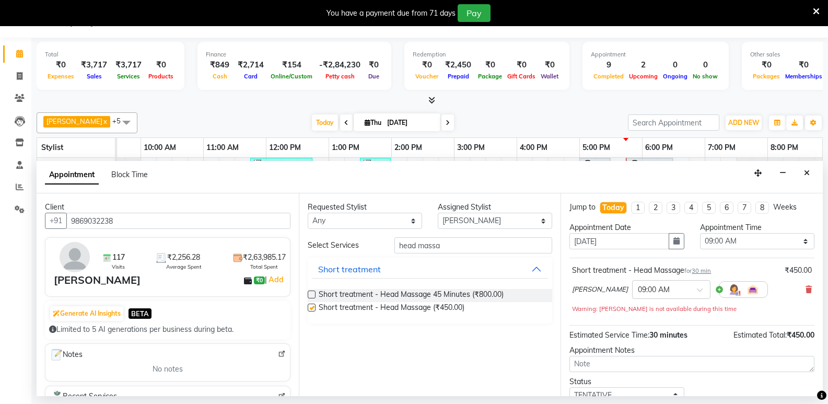
checkbox input "false"
click at [678, 289] on input "text" at bounding box center [661, 288] width 46 height 11
click at [657, 334] on div "06:00 PM" at bounding box center [671, 335] width 77 height 19
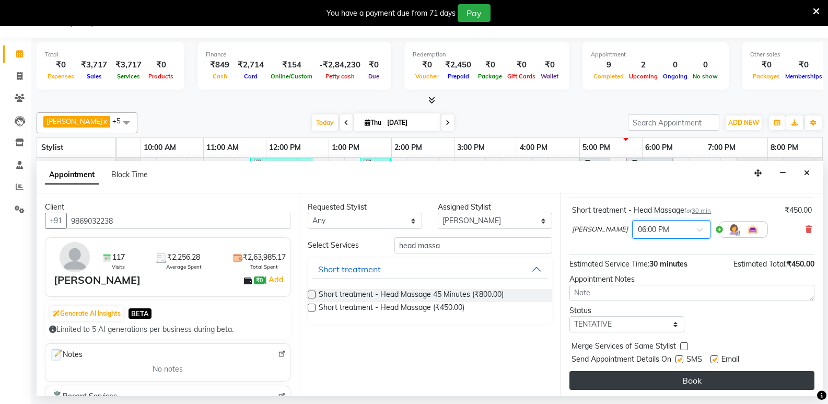
scroll to position [62, 0]
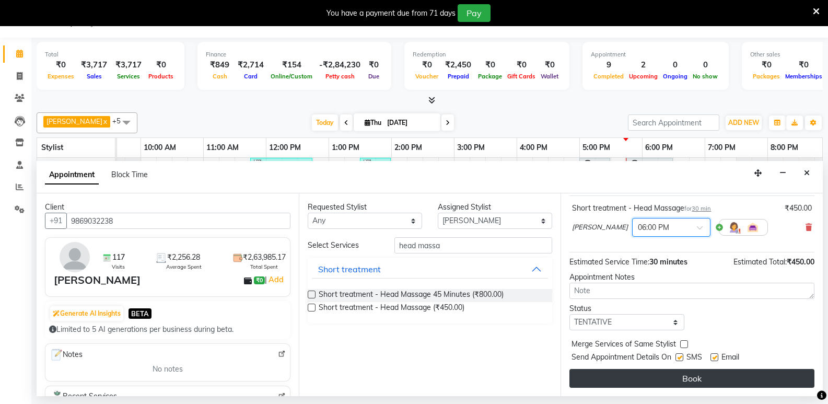
click at [699, 381] on button "Book" at bounding box center [692, 378] width 245 height 19
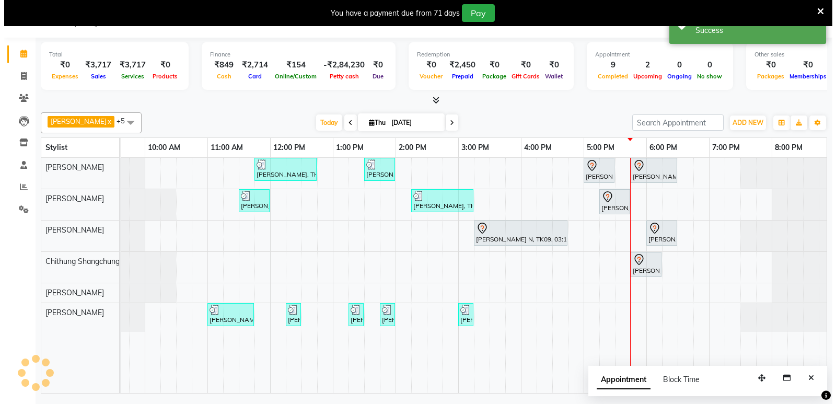
scroll to position [0, 0]
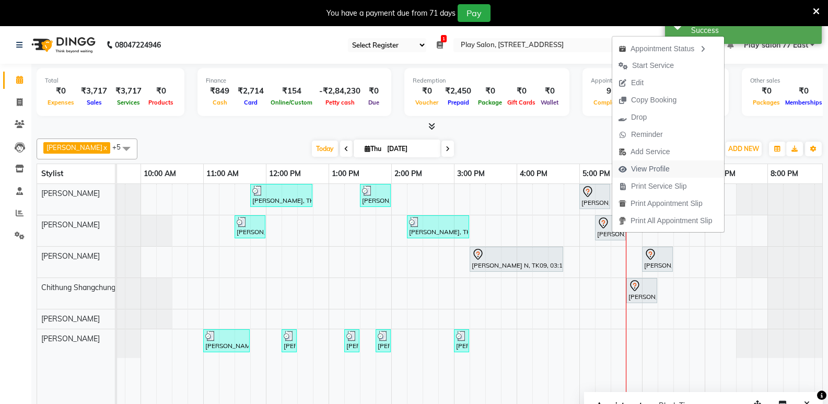
click at [648, 170] on span "View Profile" at bounding box center [650, 169] width 39 height 11
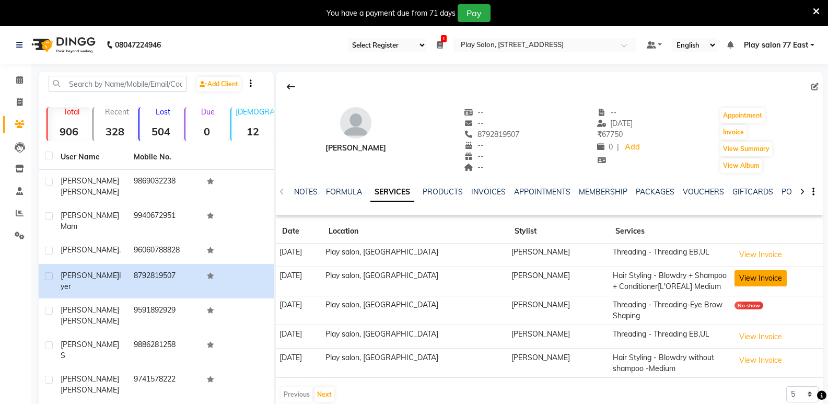
click at [763, 279] on button "View Invoice" at bounding box center [761, 278] width 52 height 16
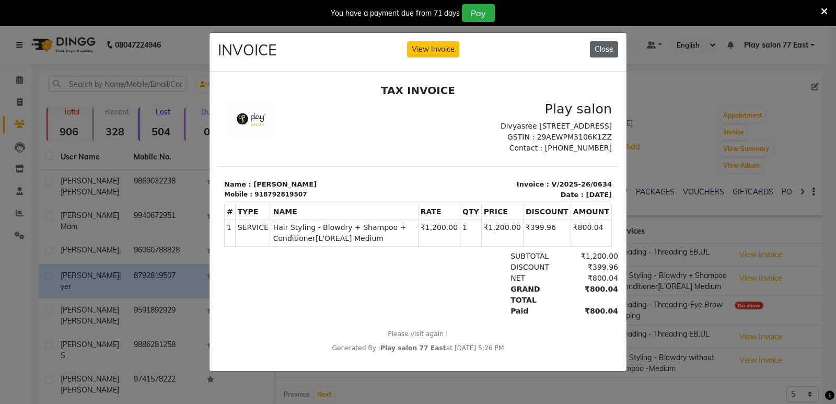
click at [598, 41] on button "Close" at bounding box center [604, 49] width 28 height 16
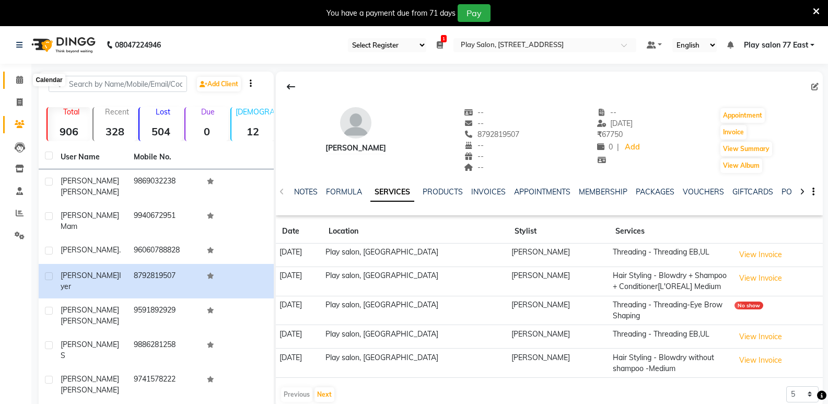
click at [21, 82] on icon at bounding box center [19, 80] width 7 height 8
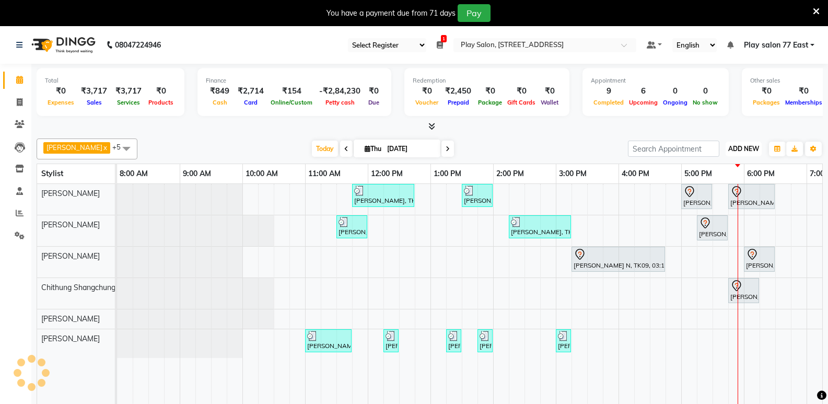
click at [734, 148] on span "ADD NEW" at bounding box center [743, 149] width 31 height 8
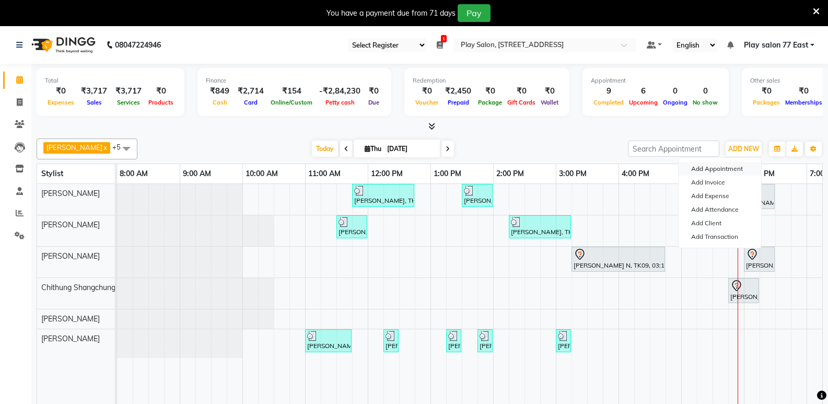
click at [718, 168] on button "Add Appointment" at bounding box center [720, 169] width 83 height 14
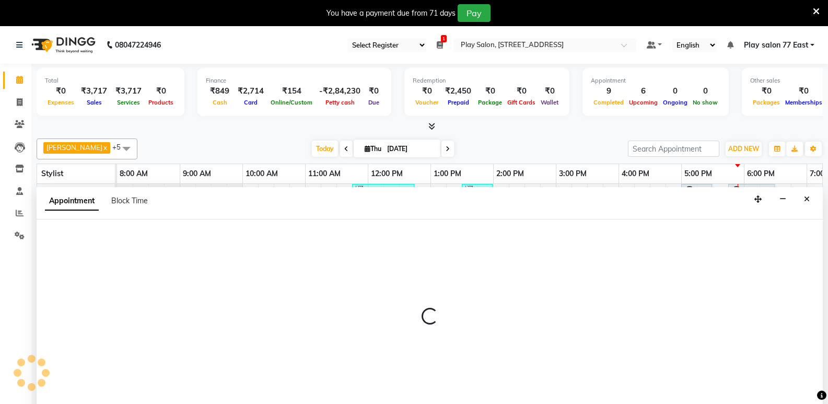
scroll to position [26, 0]
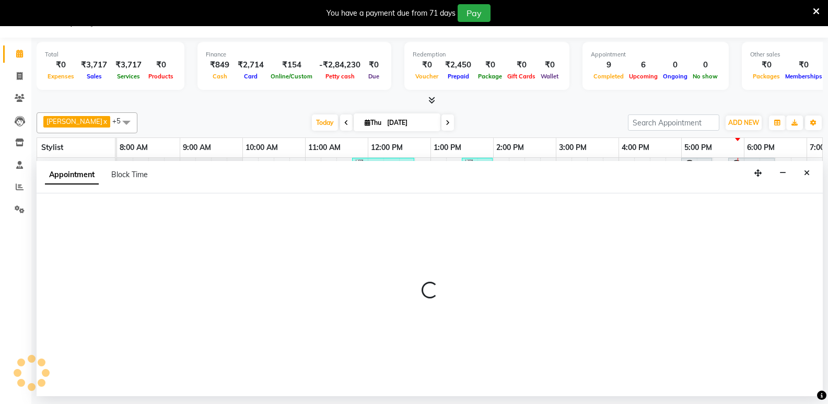
select select "tentative"
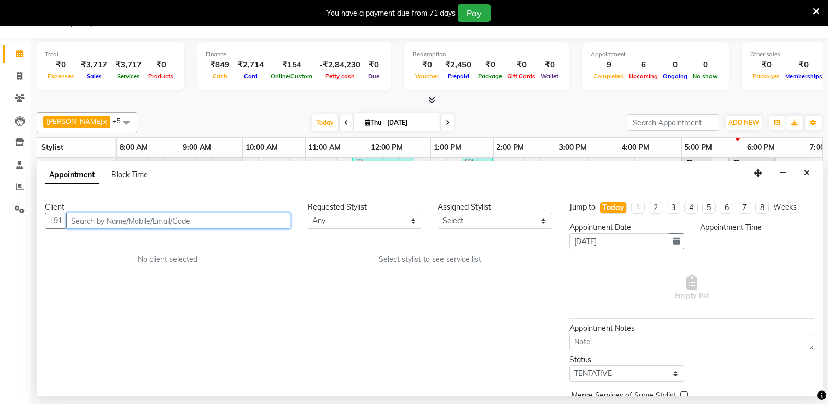
select select "540"
click at [101, 223] on input "text" at bounding box center [178, 221] width 224 height 16
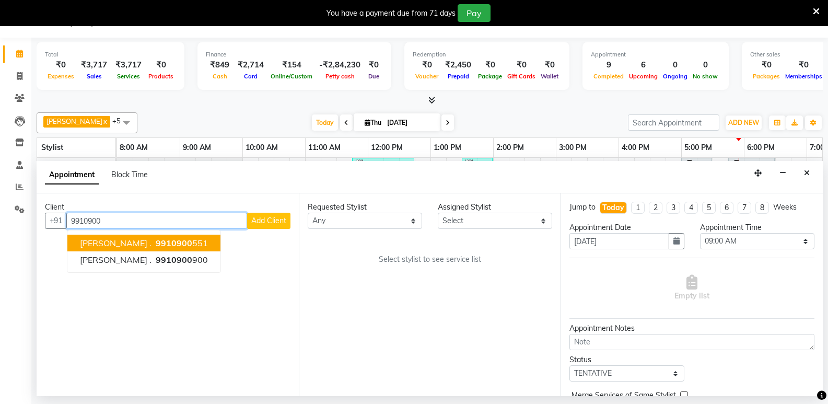
click at [107, 242] on button "[PERSON_NAME] . 9910900 551" at bounding box center [143, 243] width 153 height 17
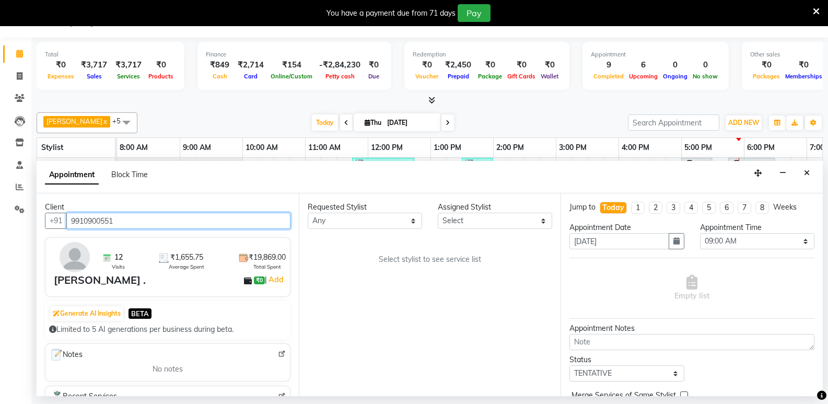
type input "9910900551"
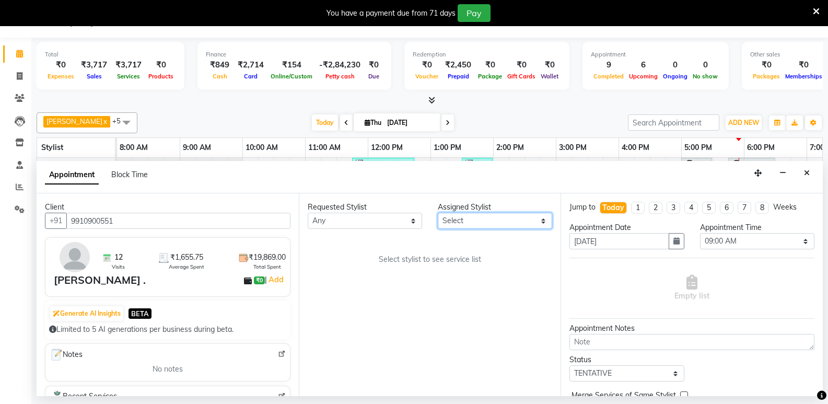
click at [447, 224] on select "Select [PERSON_NAME] Boicy Haokip [PERSON_NAME] Chithung Shangchungla Dawa [PER…" at bounding box center [495, 221] width 114 height 16
select select "84935"
click at [438, 213] on select "Select [PERSON_NAME] Boicy Haokip [PERSON_NAME] Chithung Shangchungla Dawa [PER…" at bounding box center [495, 221] width 114 height 16
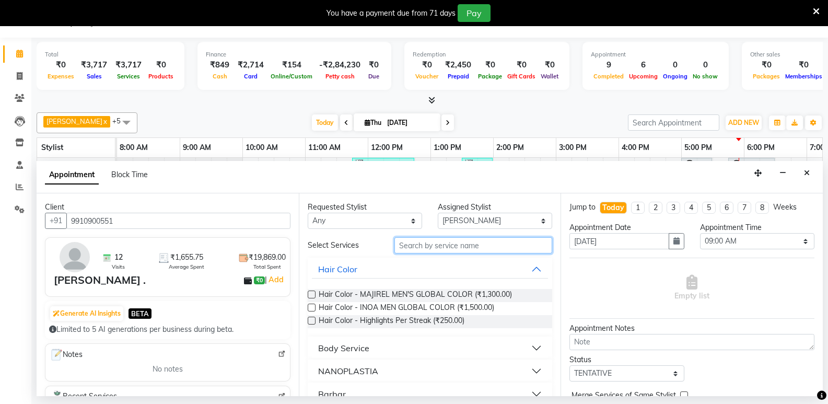
click at [413, 244] on input "text" at bounding box center [474, 245] width 158 height 16
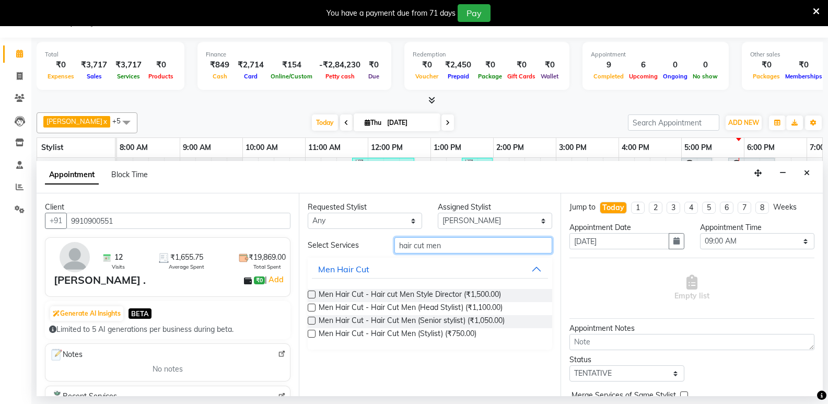
type input "hair cut men"
click at [309, 331] on label at bounding box center [312, 334] width 8 height 8
click at [309, 331] on input "checkbox" at bounding box center [311, 334] width 7 height 7
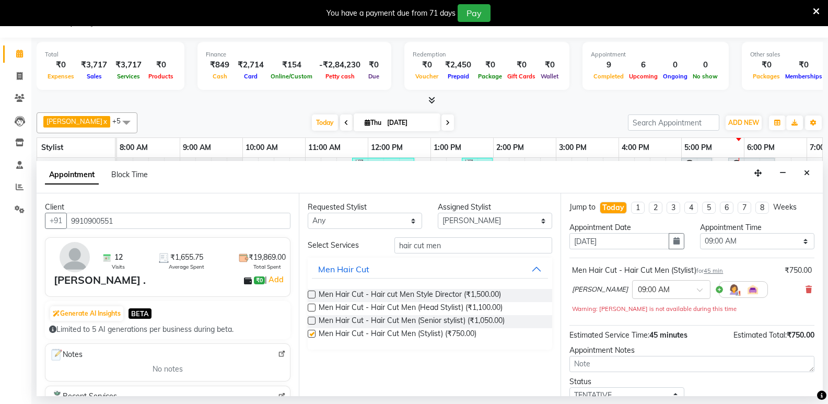
checkbox input "false"
click at [655, 290] on input "text" at bounding box center [661, 288] width 46 height 11
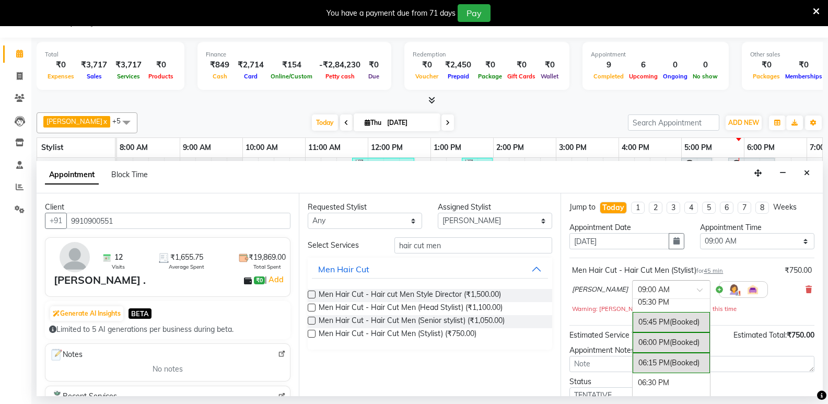
scroll to position [679, 0]
click at [643, 378] on div "06:30 PM" at bounding box center [671, 379] width 77 height 19
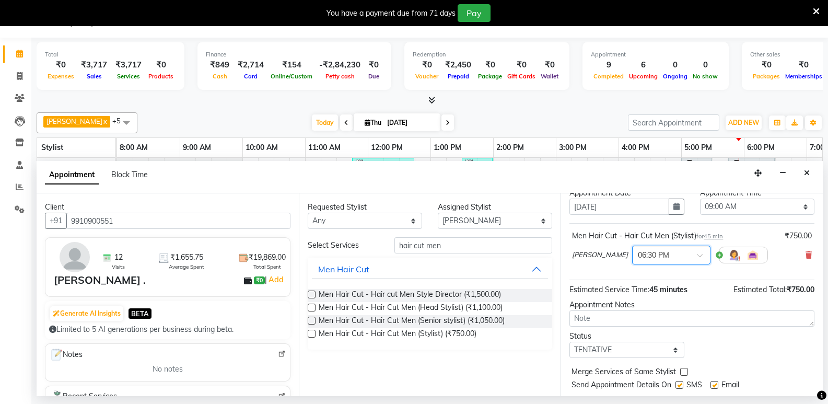
scroll to position [52, 0]
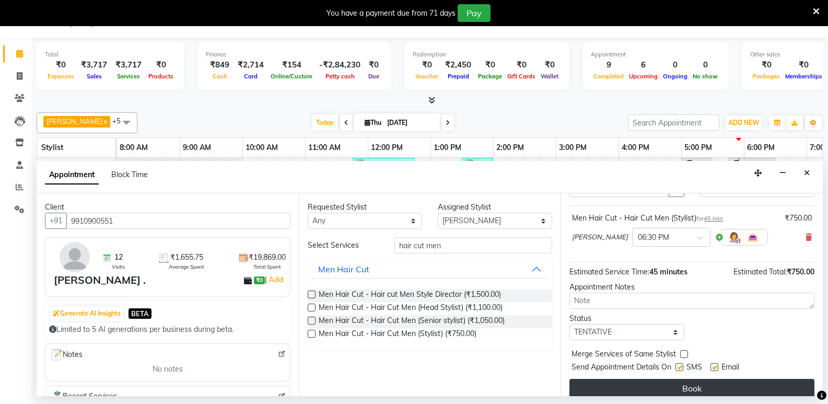
click at [683, 385] on button "Book" at bounding box center [692, 388] width 245 height 19
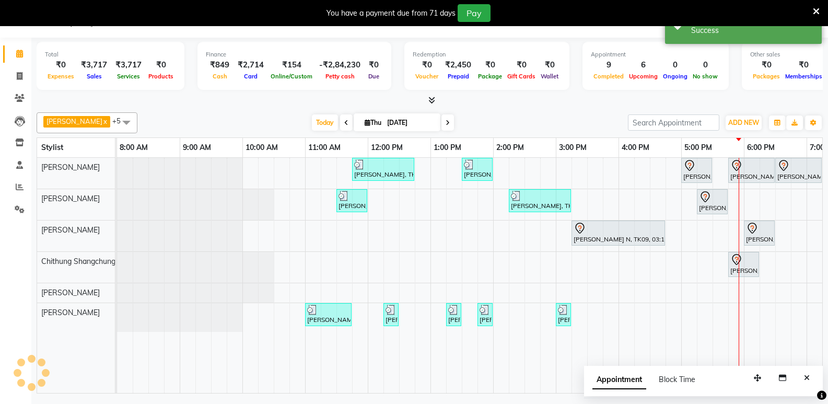
scroll to position [0, 0]
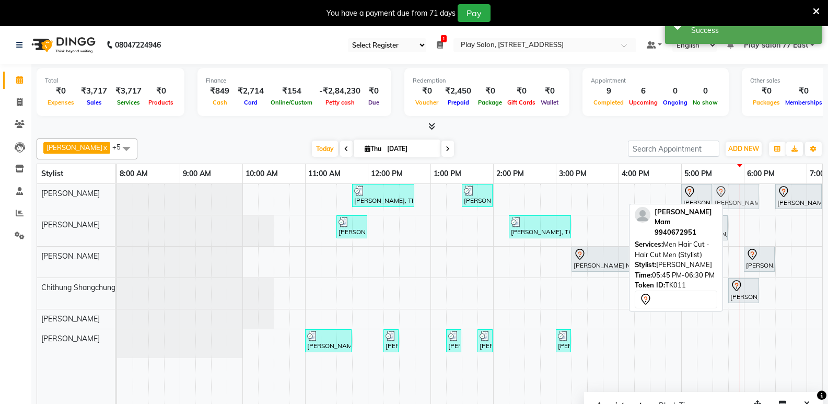
drag, startPoint x: 749, startPoint y: 197, endPoint x: 734, endPoint y: 199, distance: 15.3
click at [117, 199] on div "[PERSON_NAME], TK04, 11:45 AM-12:45 PM, Root Touch-up - INOA Root Touch-up Shor…" at bounding box center [117, 199] width 0 height 31
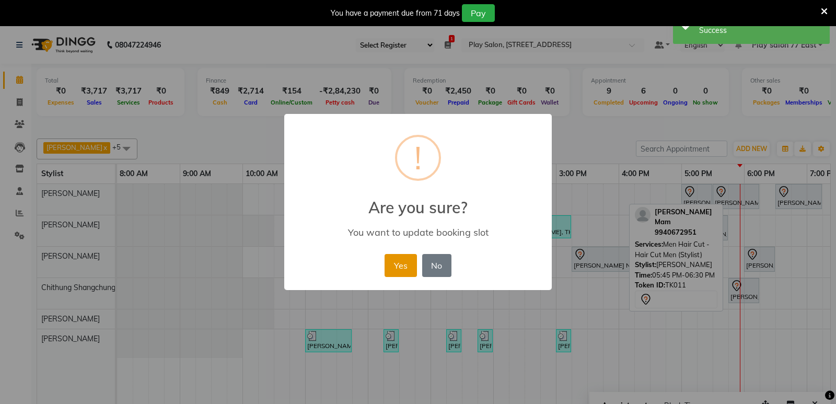
click at [402, 267] on button "Yes" at bounding box center [401, 265] width 32 height 23
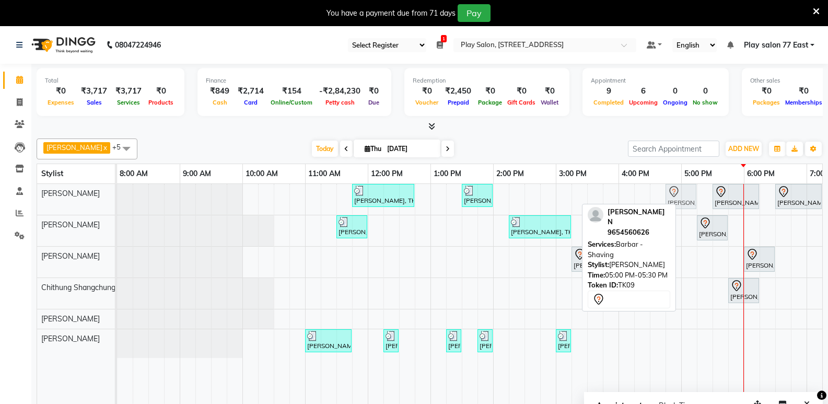
drag, startPoint x: 687, startPoint y: 200, endPoint x: 677, endPoint y: 209, distance: 13.3
click at [117, 209] on div "[PERSON_NAME], TK04, 11:45 AM-12:45 PM, Root Touch-up - INOA Root Touch-up Shor…" at bounding box center [117, 199] width 0 height 31
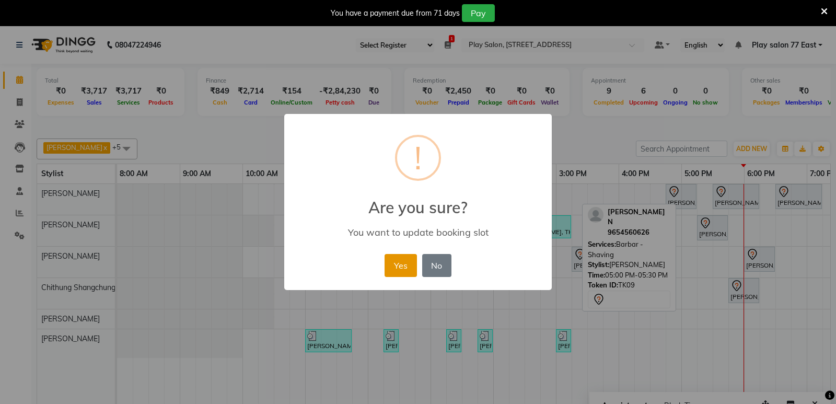
click at [409, 264] on button "Yes" at bounding box center [401, 265] width 32 height 23
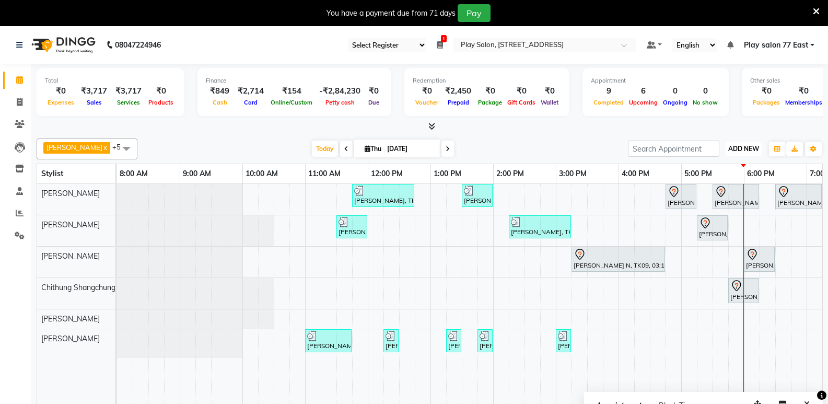
click at [744, 145] on span "ADD NEW" at bounding box center [743, 149] width 31 height 8
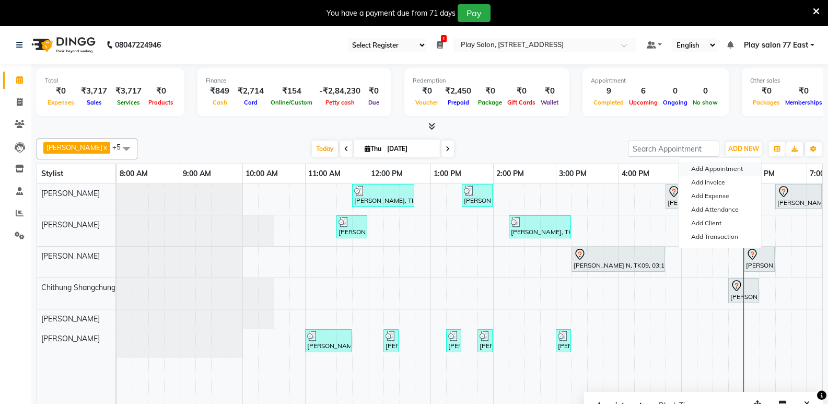
click at [716, 166] on button "Add Appointment" at bounding box center [720, 169] width 83 height 14
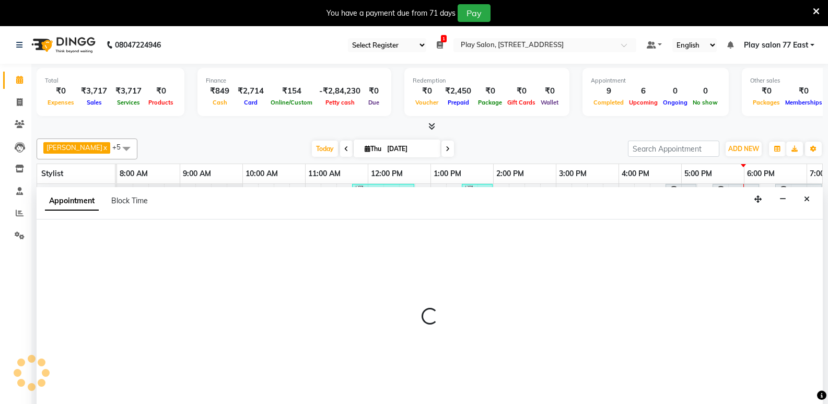
select select "tentative"
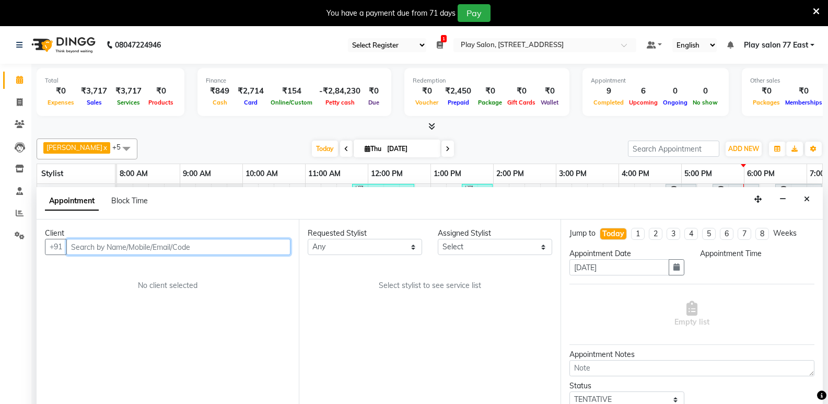
scroll to position [26, 0]
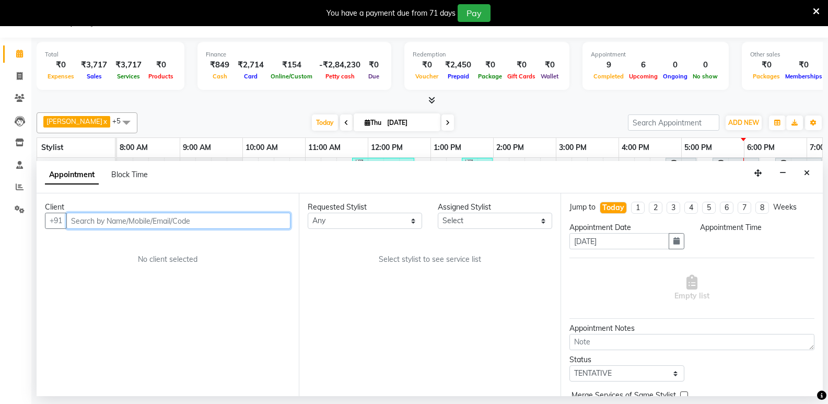
select select "540"
click at [98, 223] on input "text" at bounding box center [178, 221] width 224 height 16
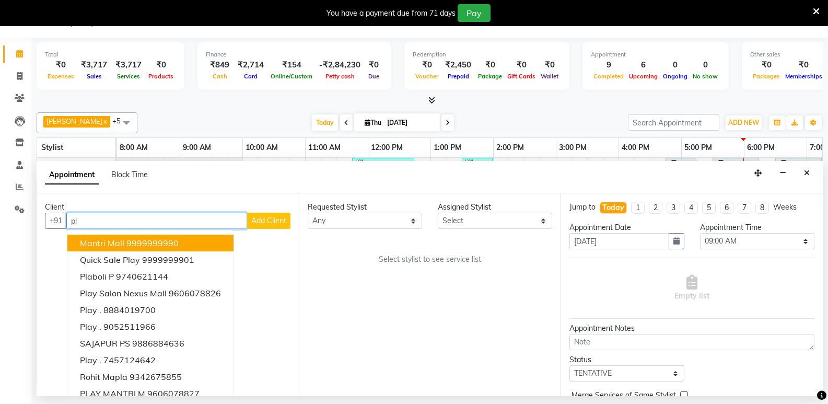
type input "p"
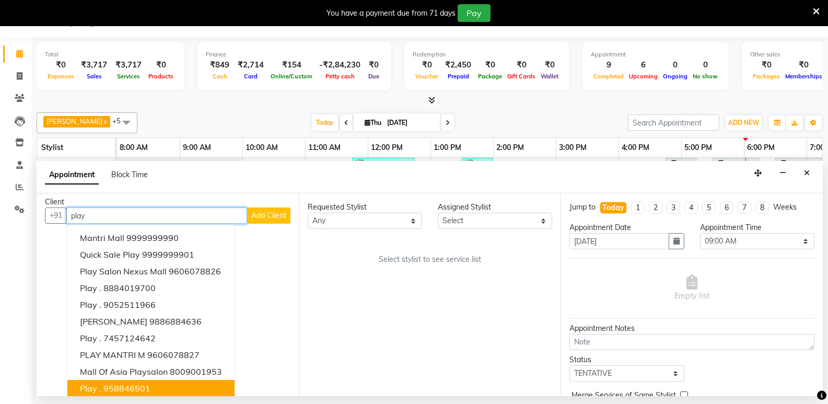
scroll to position [10, 0]
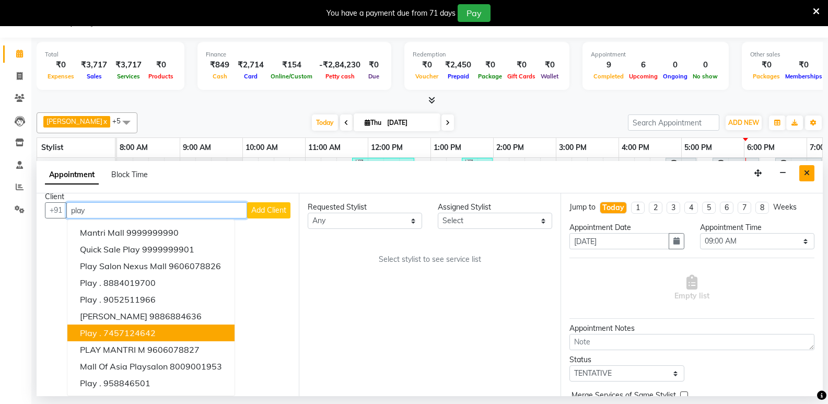
type input "play"
click at [809, 175] on icon "Close" at bounding box center [807, 172] width 6 height 7
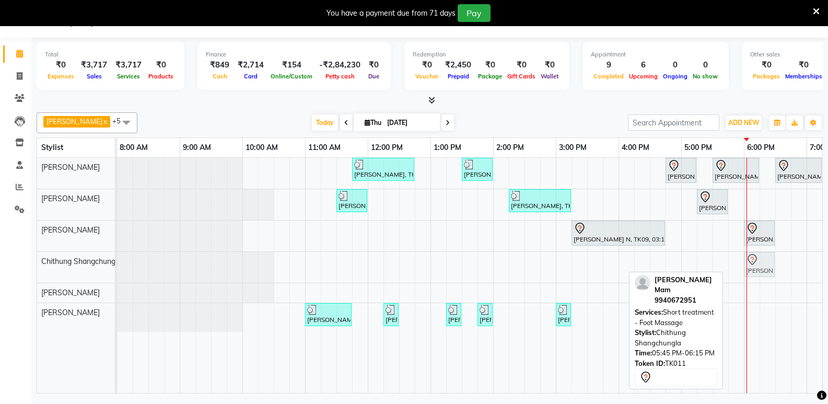
drag, startPoint x: 739, startPoint y: 270, endPoint x: 748, endPoint y: 270, distance: 8.9
click at [117, 270] on div "[PERSON_NAME], TK11, 05:45 PM-06:15 PM, Short treatment - Foot Massage [PERSON_…" at bounding box center [117, 267] width 0 height 31
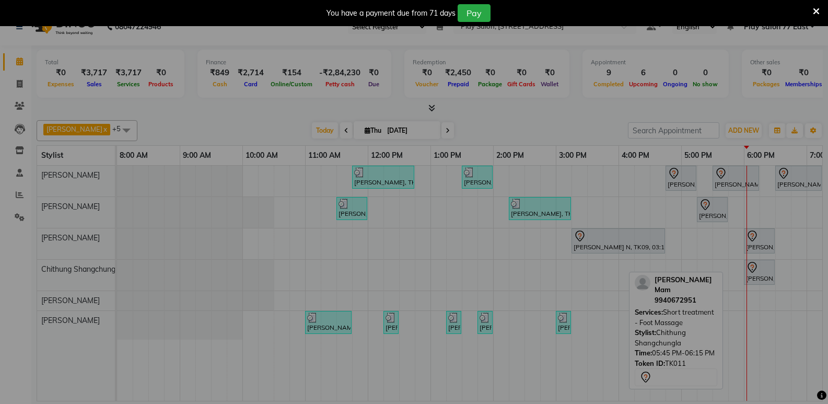
scroll to position [18, 0]
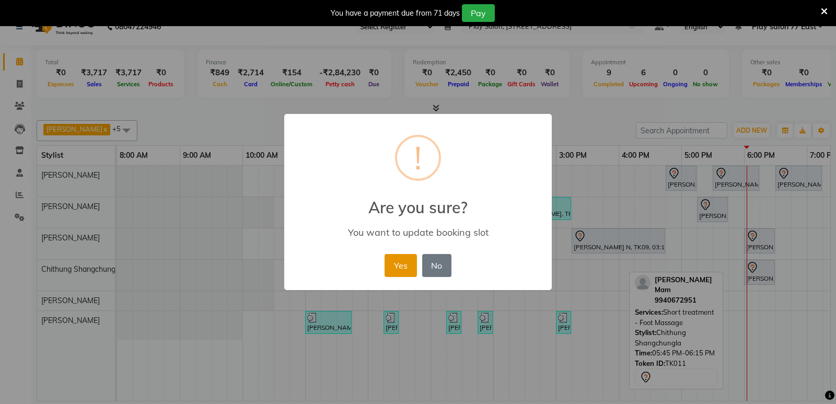
click at [395, 265] on button "Yes" at bounding box center [401, 265] width 32 height 23
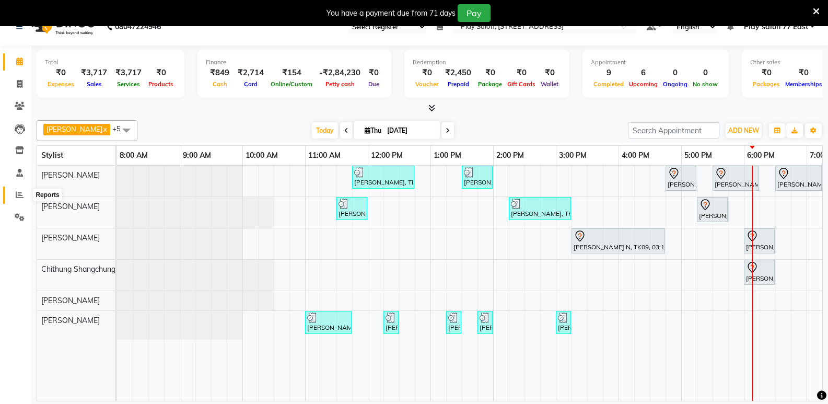
click at [17, 193] on icon at bounding box center [20, 195] width 8 height 8
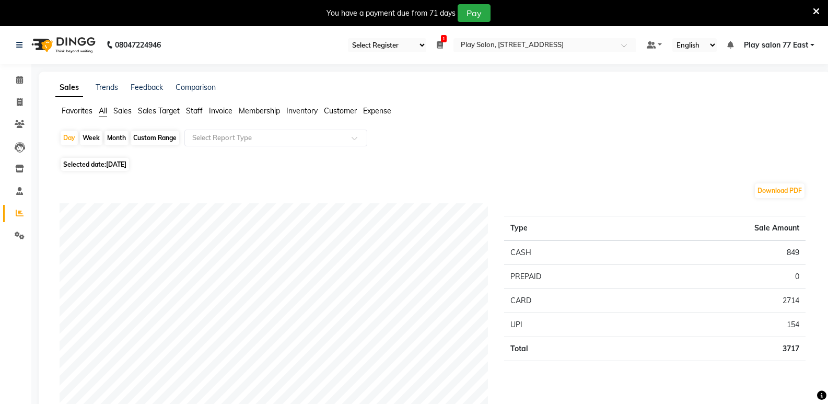
click at [198, 113] on span "Staff" at bounding box center [194, 110] width 17 height 9
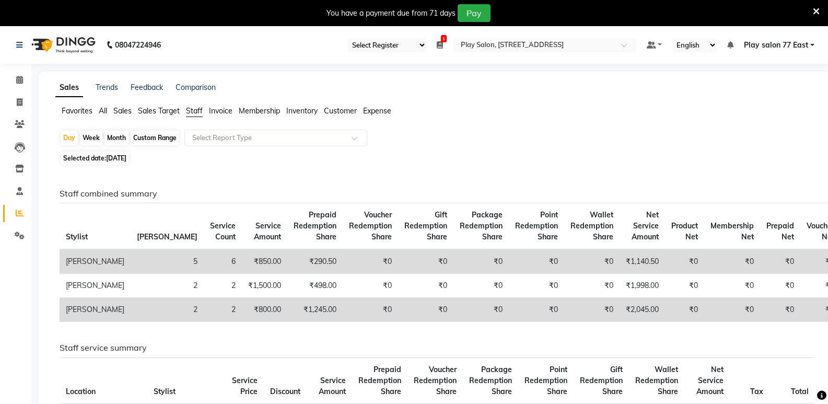
click at [117, 137] on div "Month" at bounding box center [117, 138] width 24 height 15
select select "9"
select select "2025"
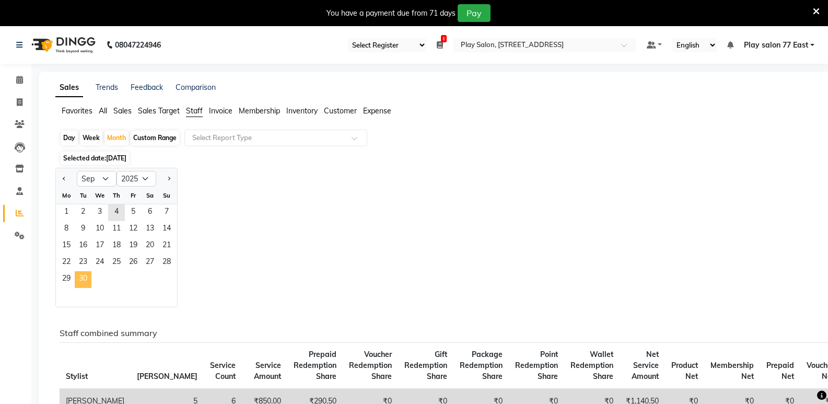
click at [78, 280] on span "30" at bounding box center [83, 279] width 17 height 17
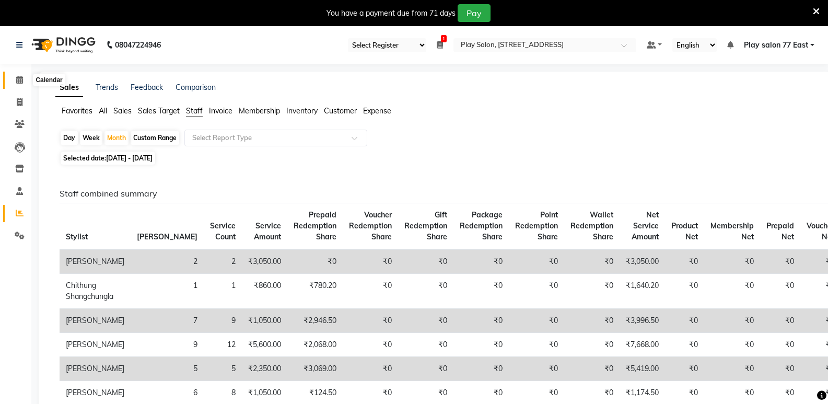
click at [18, 81] on icon at bounding box center [19, 80] width 7 height 8
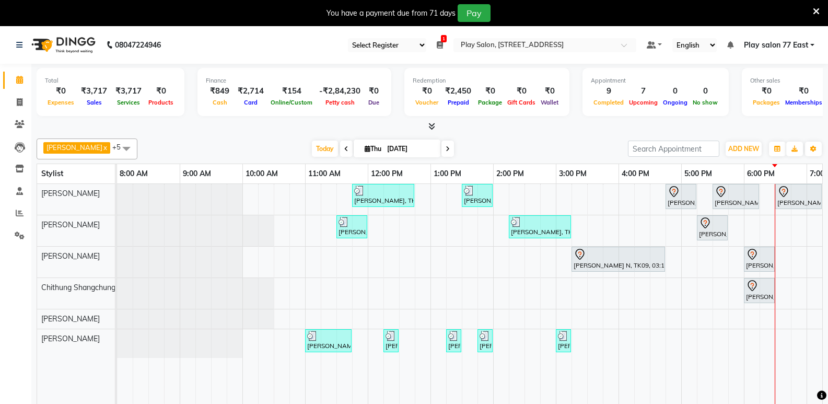
click at [447, 147] on icon at bounding box center [448, 149] width 4 height 6
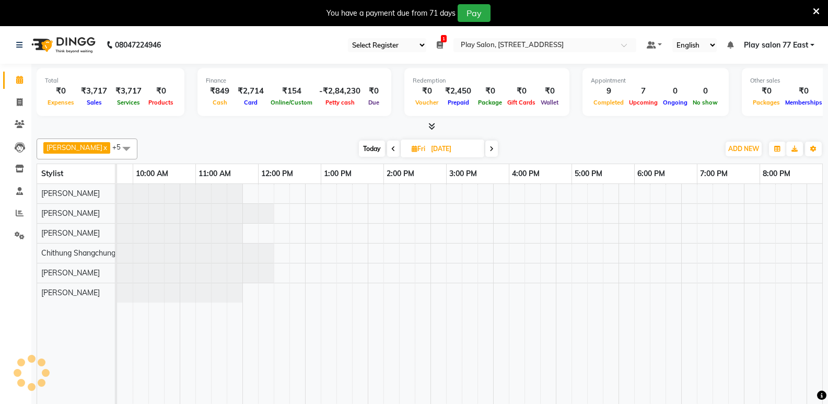
scroll to position [0, 110]
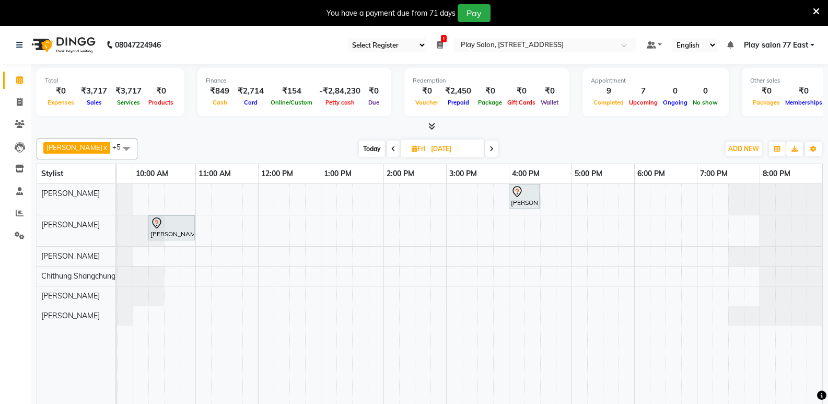
click at [372, 149] on span "Today" at bounding box center [372, 149] width 26 height 16
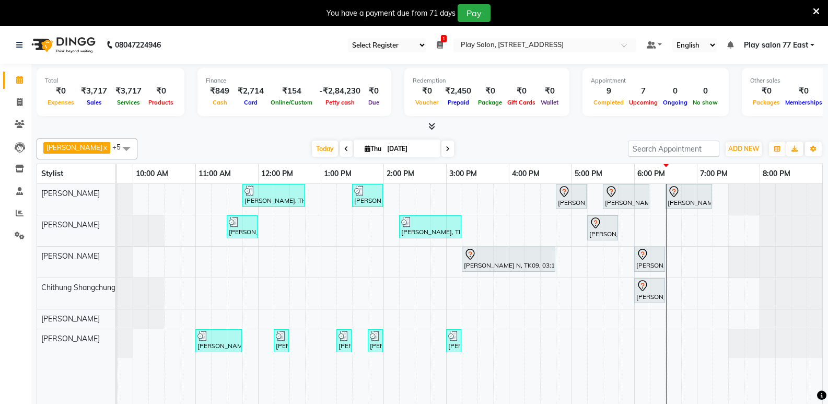
click at [446, 148] on icon at bounding box center [448, 149] width 4 height 6
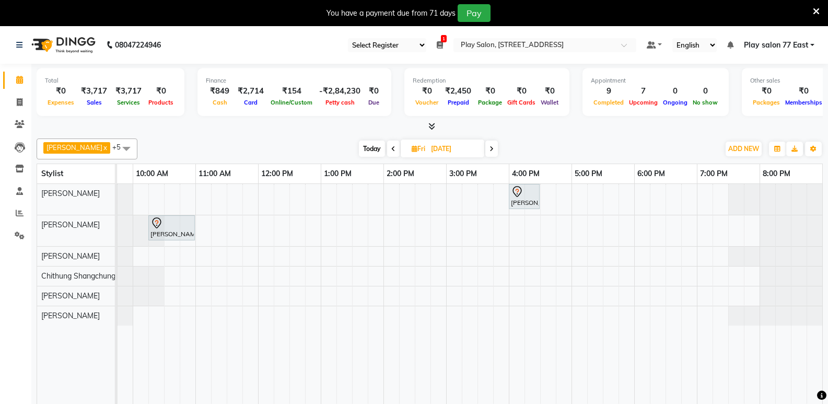
click at [392, 153] on span at bounding box center [393, 149] width 13 height 16
type input "[DATE]"
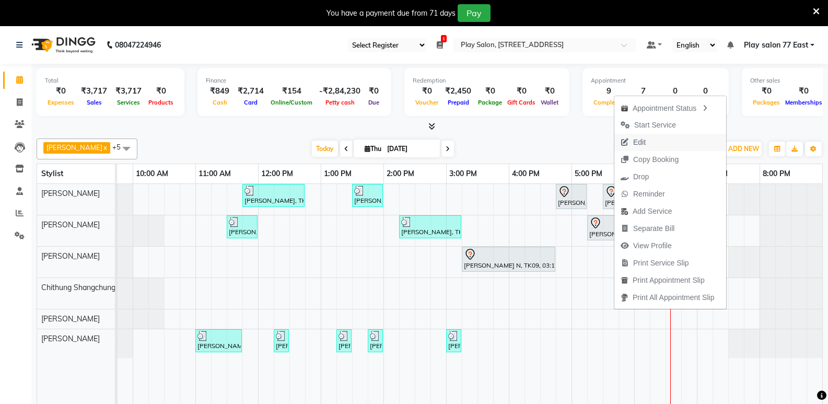
click at [649, 141] on span "Edit" at bounding box center [634, 142] width 38 height 17
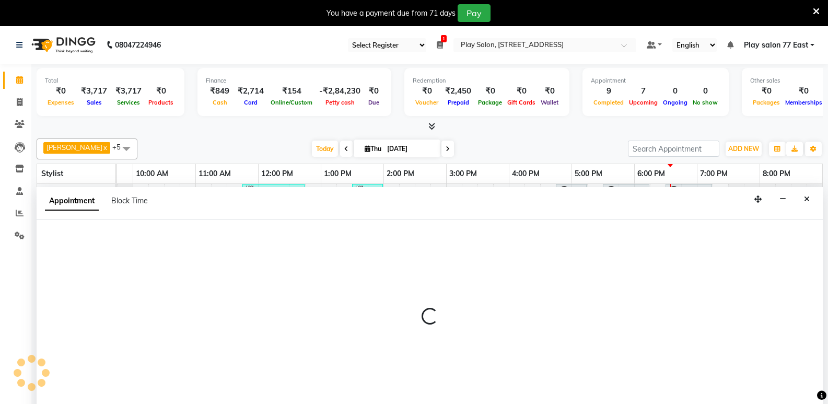
scroll to position [26, 0]
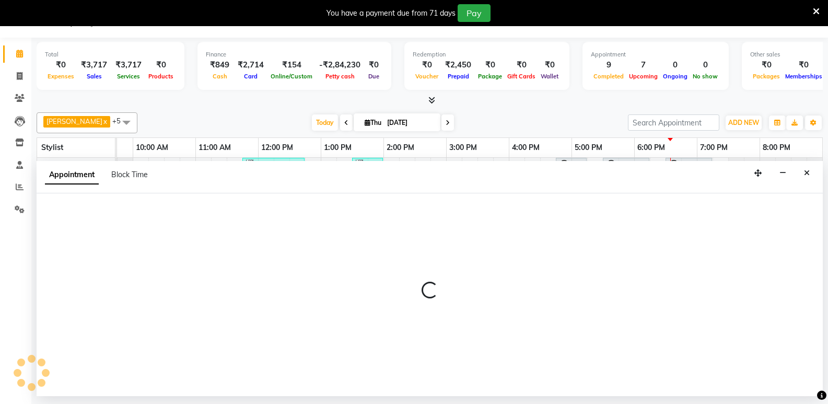
select select "tentative"
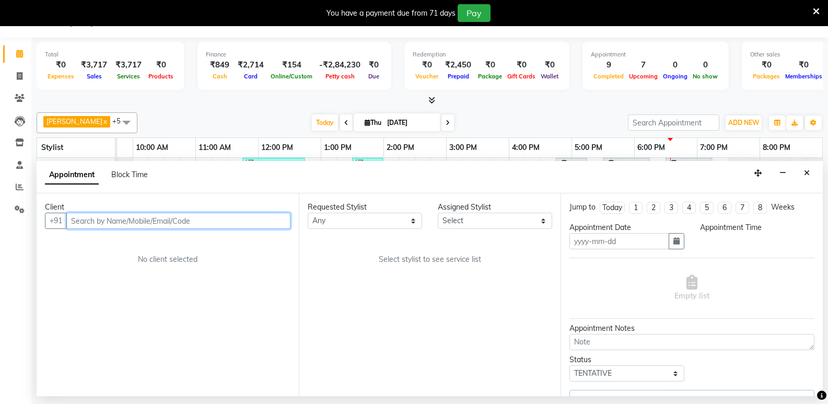
type input "[DATE]"
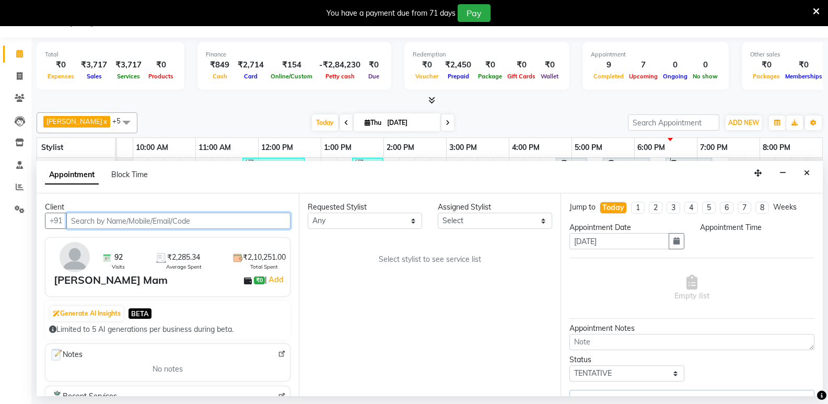
select select "1050"
select select "84931"
select select "4301"
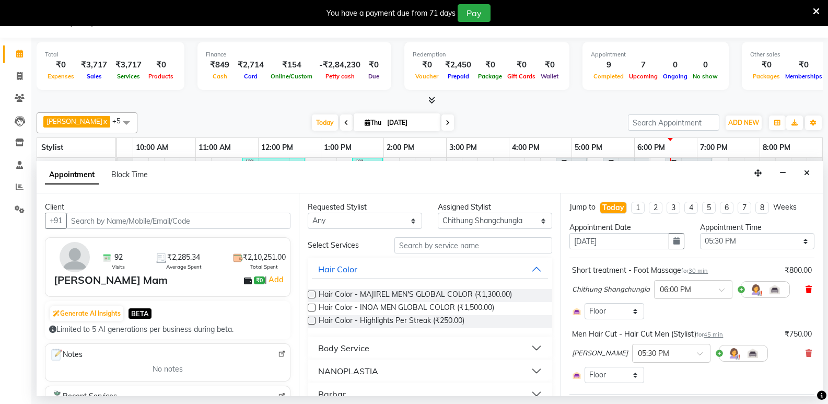
click at [806, 292] on icon at bounding box center [809, 289] width 6 height 7
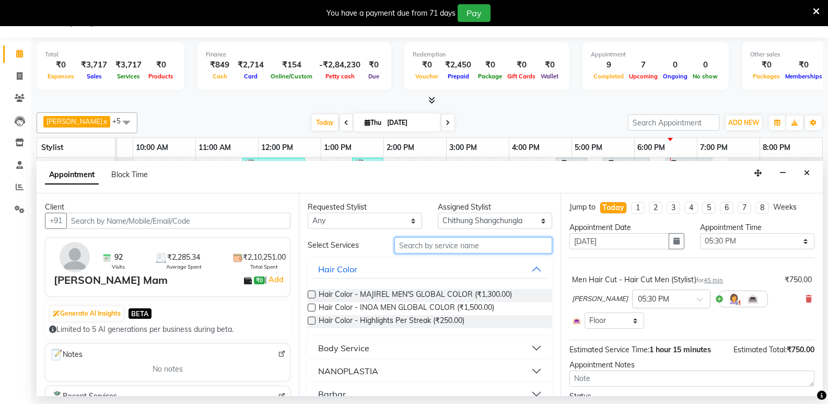
click at [411, 246] on input "text" at bounding box center [474, 245] width 158 height 16
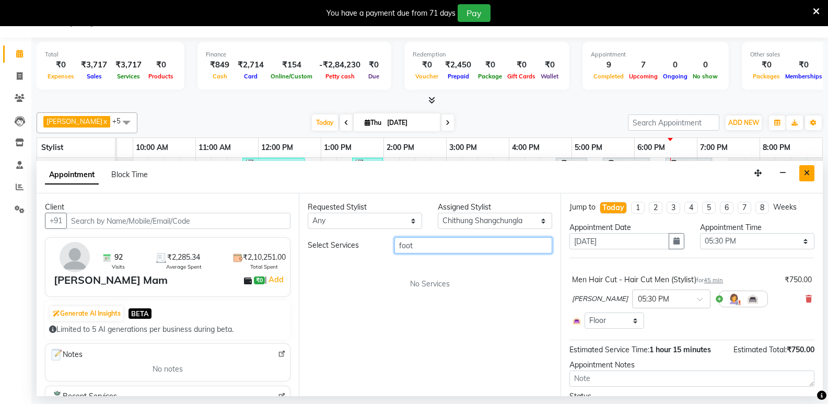
type input "foot"
click at [810, 173] on button "Close" at bounding box center [807, 173] width 15 height 16
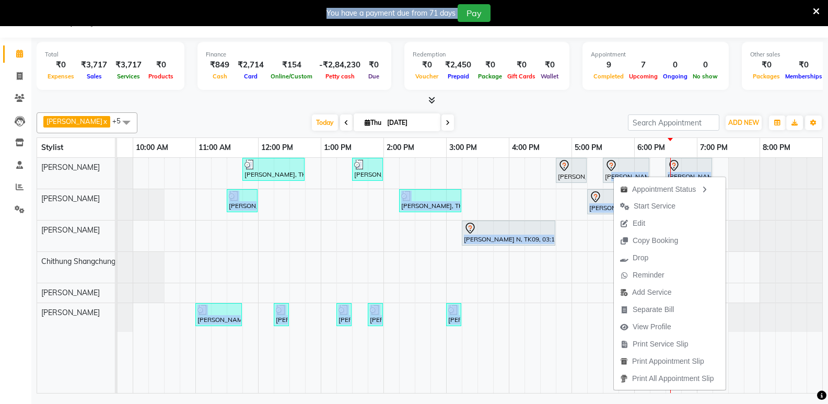
click at [613, 175] on body "08047224946 Select Register Play Salon 77 1 Daily Open Registers [DATE] Close O…" at bounding box center [414, 202] width 828 height 404
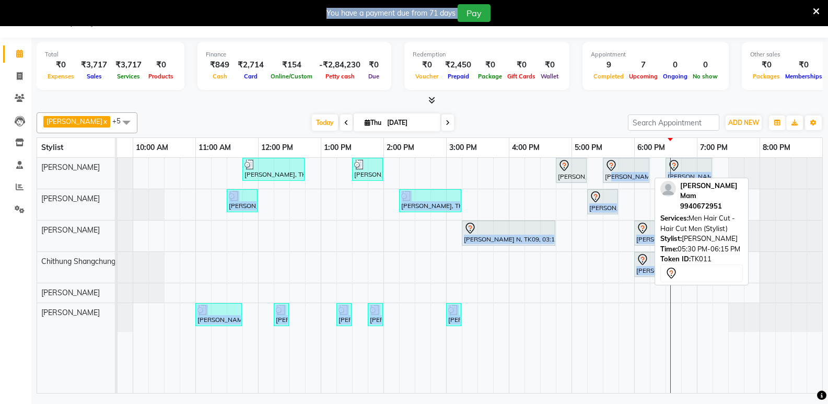
click at [611, 171] on div "[PERSON_NAME], TK11, 05:30 PM-06:15 PM, Men Hair Cut - Hair Cut Men (Stylist)" at bounding box center [626, 170] width 44 height 22
select select "7"
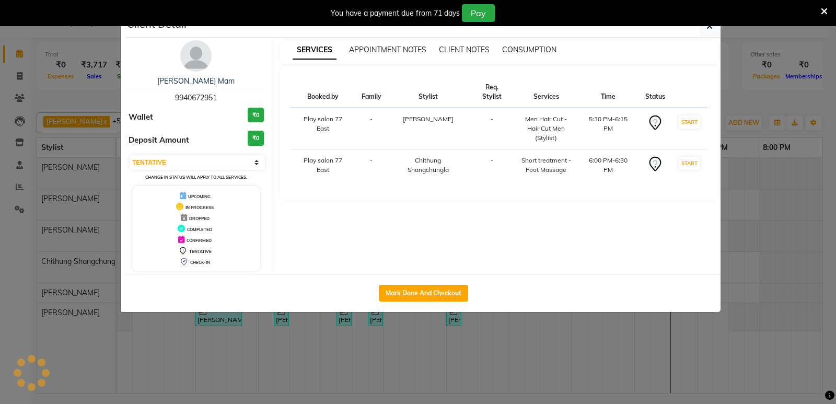
click at [611, 171] on td "6:00 PM-6:30 PM" at bounding box center [608, 165] width 62 height 32
click at [432, 292] on button "Mark Done And Checkout" at bounding box center [423, 293] width 89 height 17
select select "8547"
select select "service"
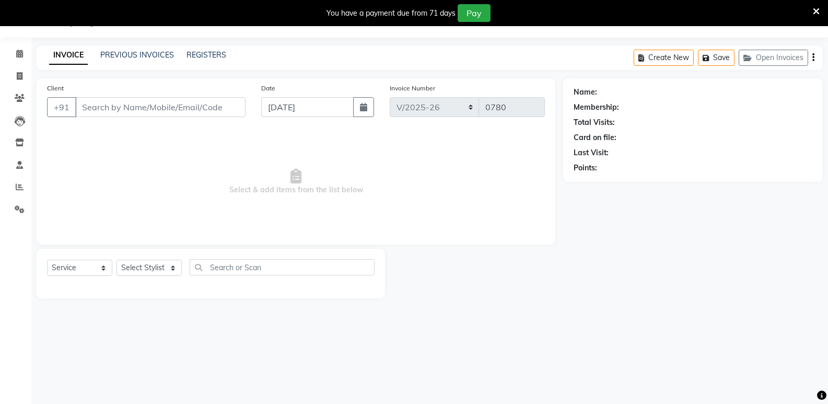
type input "9940672951"
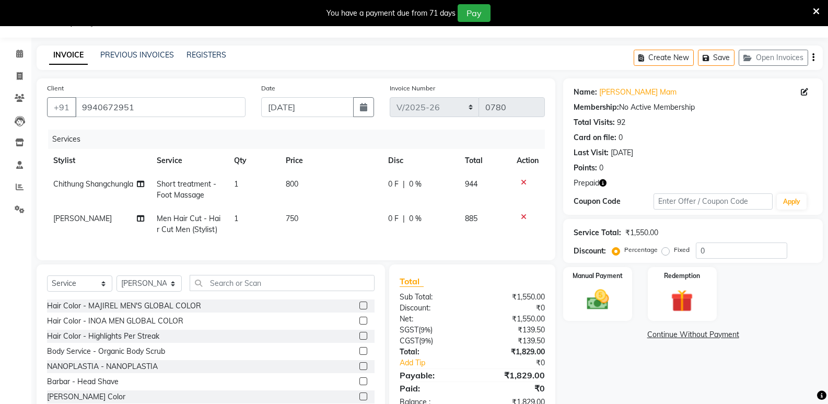
click at [524, 179] on icon at bounding box center [524, 182] width 6 height 7
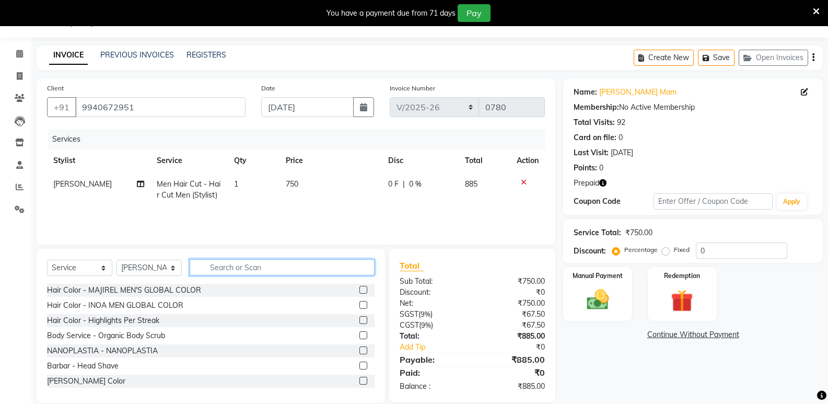
click at [211, 267] on input "text" at bounding box center [282, 267] width 185 height 16
click at [168, 271] on select "Select Stylist [PERSON_NAME] Bhidadar [PERSON_NAME] Boicy Haokip [PERSON_NAME] …" at bounding box center [149, 268] width 65 height 16
select select "84931"
click at [117, 260] on select "Select Stylist [PERSON_NAME] Bhidadar [PERSON_NAME] Boicy Haokip [PERSON_NAME] …" at bounding box center [149, 268] width 65 height 16
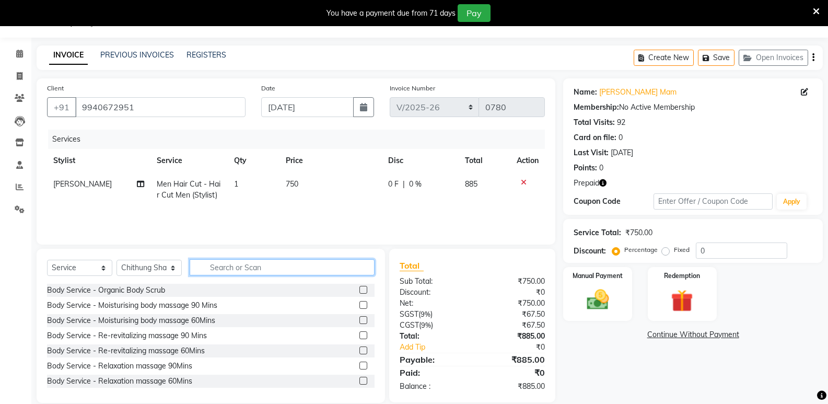
click at [216, 270] on input "text" at bounding box center [282, 267] width 185 height 16
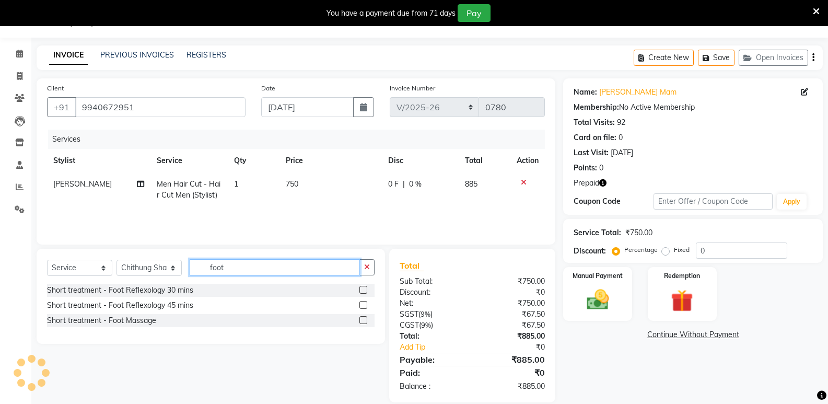
type input "foot"
click at [363, 302] on label at bounding box center [364, 305] width 8 height 8
click at [363, 302] on input "checkbox" at bounding box center [363, 305] width 7 height 7
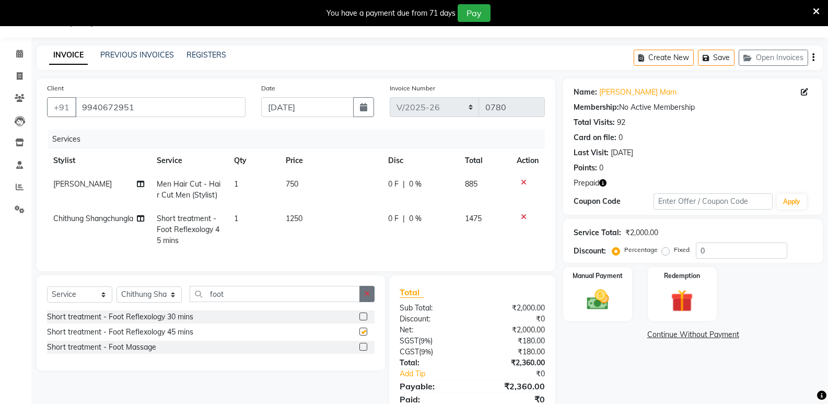
checkbox input "false"
click at [327, 222] on td "1250" at bounding box center [331, 229] width 102 height 45
select select "84931"
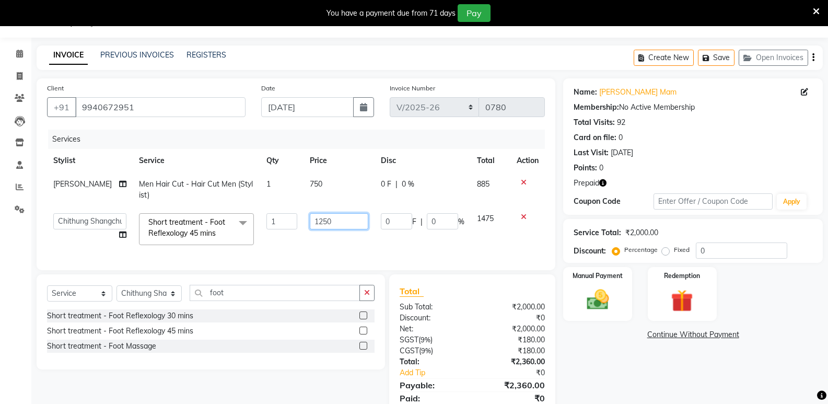
click at [334, 218] on input "1250" at bounding box center [339, 221] width 59 height 16
type input "1"
type input "1000"
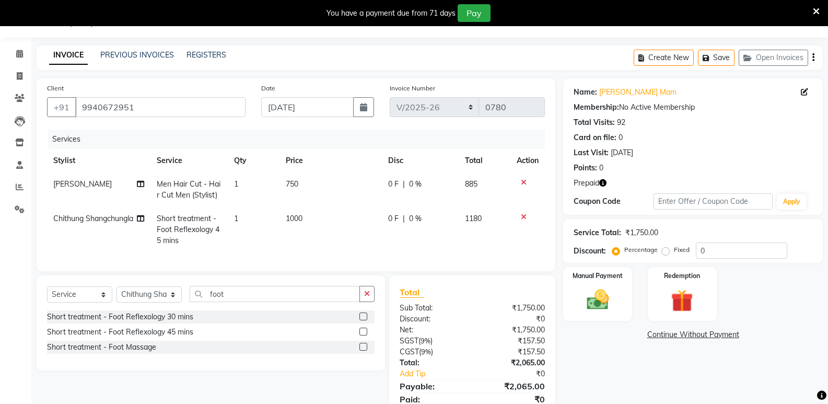
click at [435, 268] on div "Client [PHONE_NUMBER] Date [DATE] Invoice Number imports/2025-26 V/2025 V/[PHON…" at bounding box center [296, 174] width 519 height 193
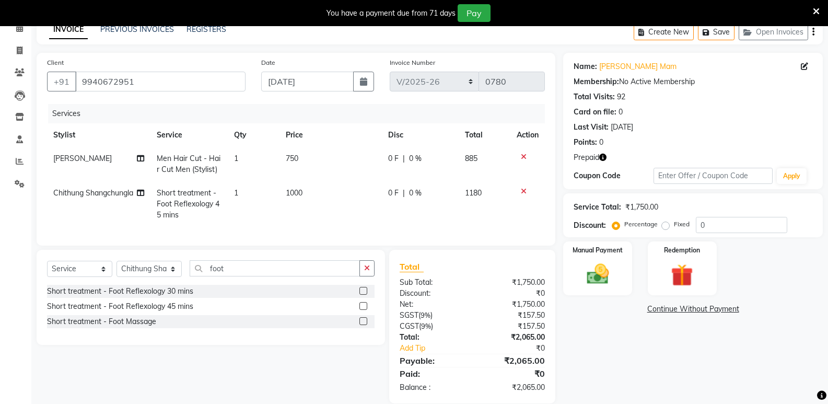
scroll to position [52, 0]
click at [594, 262] on img at bounding box center [597, 273] width 37 height 27
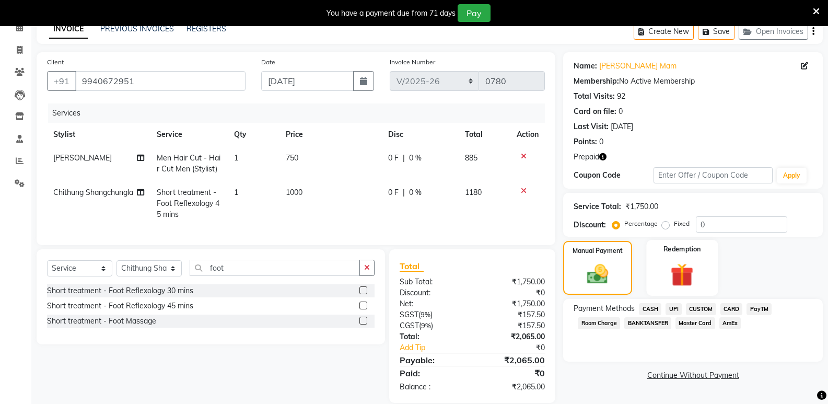
click at [686, 279] on img at bounding box center [682, 274] width 37 height 29
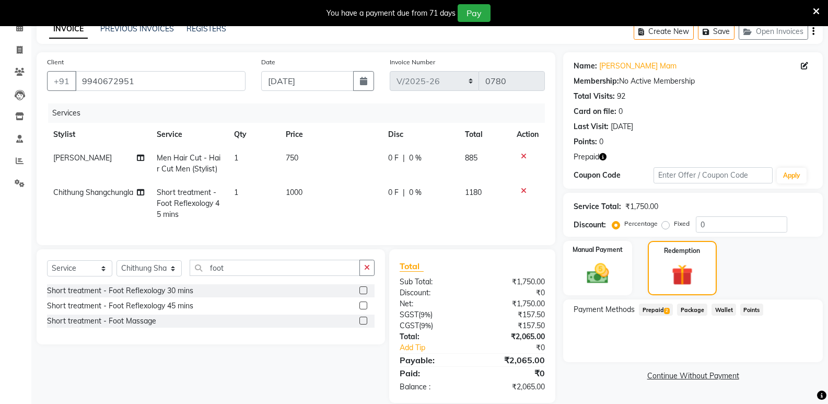
click at [656, 306] on span "Prepaid 2" at bounding box center [656, 310] width 34 height 12
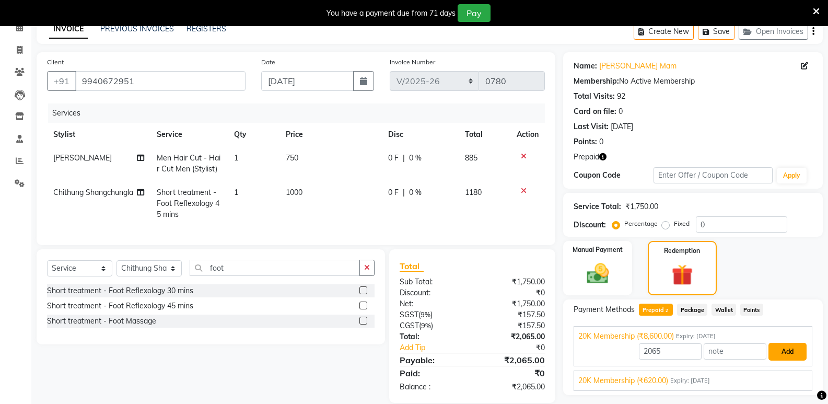
click at [783, 349] on button "Add" at bounding box center [788, 352] width 38 height 18
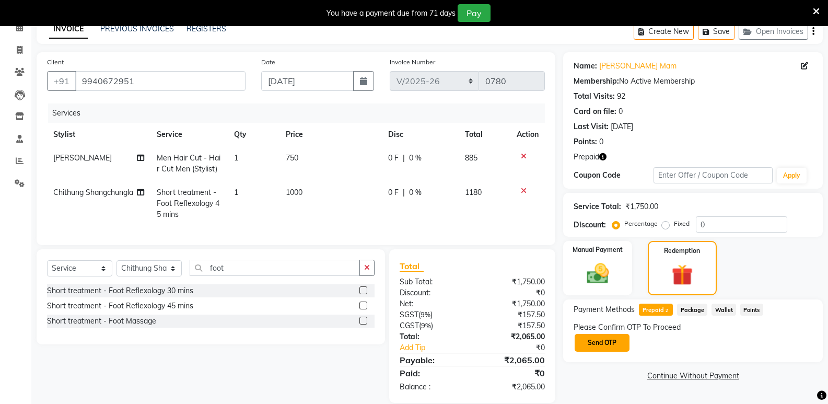
click at [608, 342] on button "Send OTP" at bounding box center [602, 343] width 55 height 18
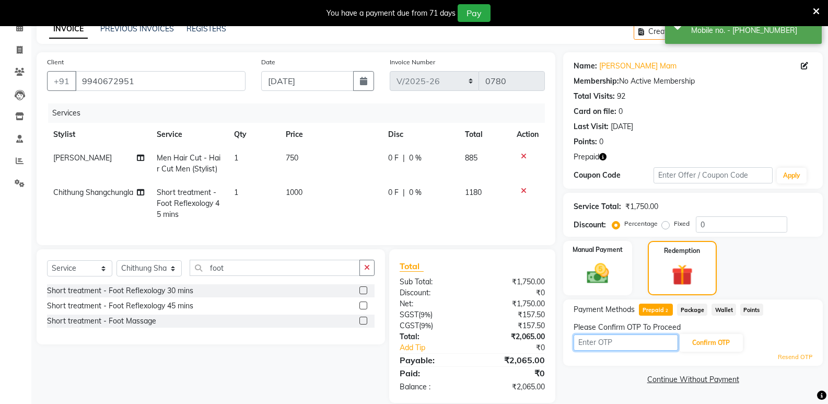
click at [633, 341] on input "text" at bounding box center [626, 342] width 105 height 16
type input "2713"
click at [700, 343] on button "Confirm OTP" at bounding box center [711, 343] width 64 height 18
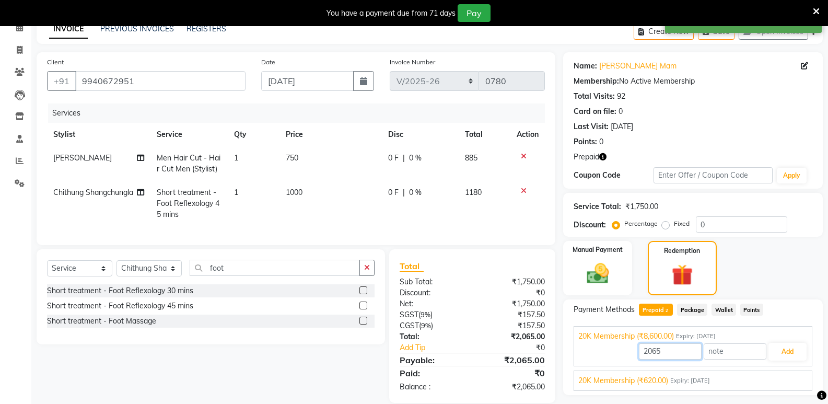
click at [668, 353] on input "2065" at bounding box center [670, 351] width 63 height 16
type input "2"
type input "1750"
click at [779, 352] on button "Add" at bounding box center [788, 352] width 38 height 18
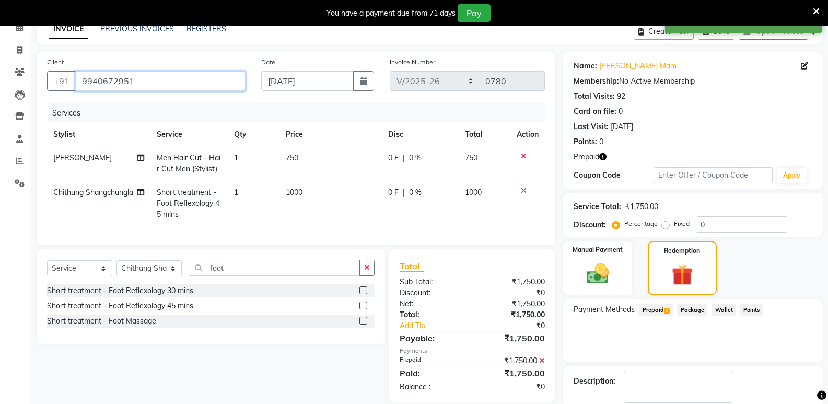
drag, startPoint x: 143, startPoint y: 82, endPoint x: 78, endPoint y: 86, distance: 64.9
click at [78, 85] on input "9940672951" at bounding box center [160, 81] width 170 height 20
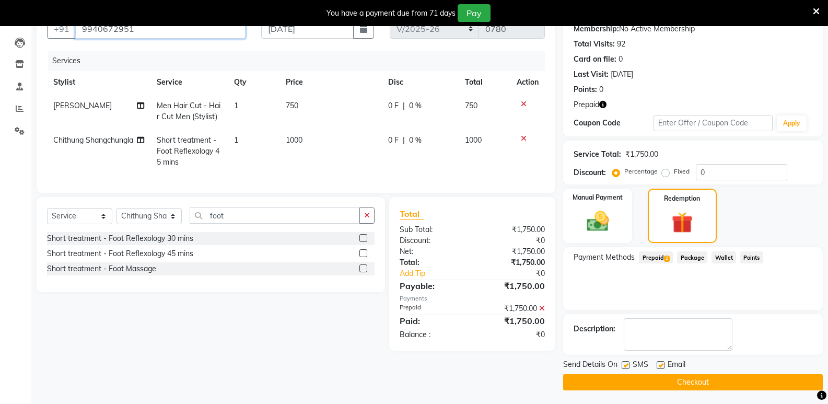
scroll to position [107, 0]
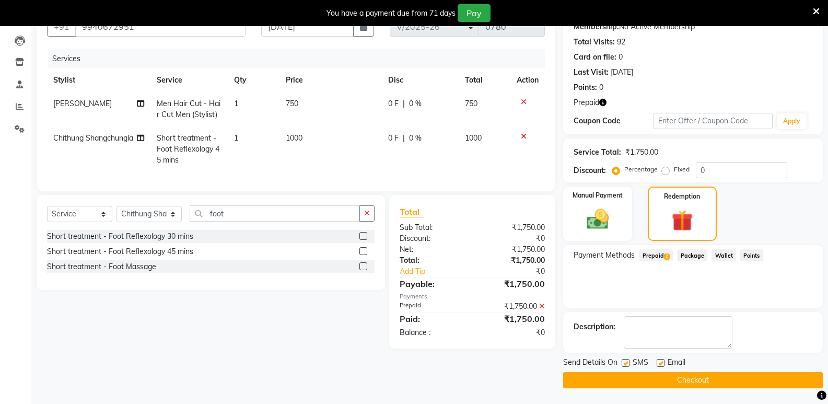
click at [687, 381] on button "Checkout" at bounding box center [693, 380] width 260 height 16
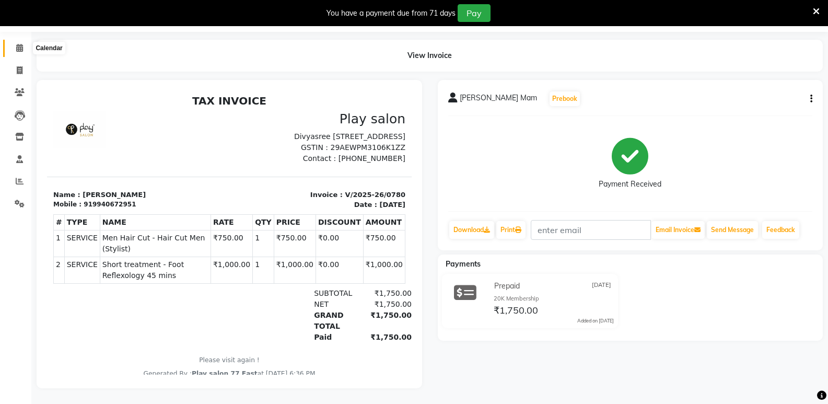
click at [20, 42] on span at bounding box center [19, 48] width 18 height 12
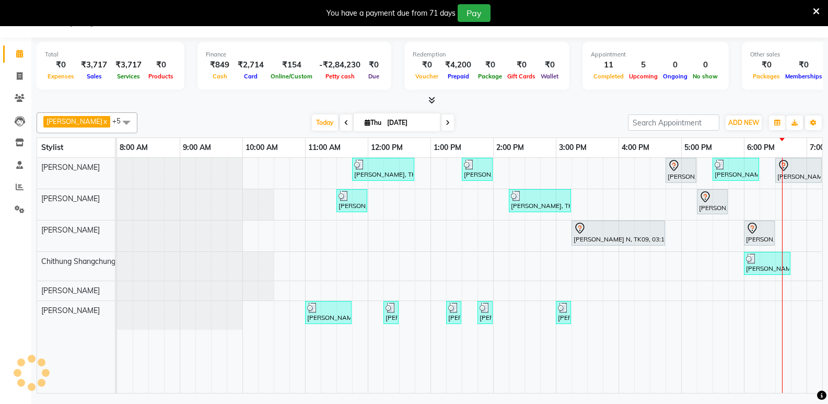
scroll to position [26, 0]
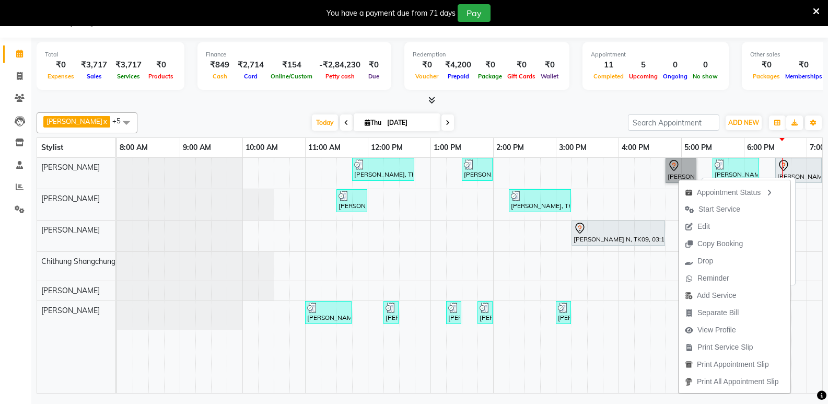
click at [676, 171] on link "[PERSON_NAME] N, TK09, 04:45 PM-05:15 PM, Barbar - Shaving" at bounding box center [681, 170] width 31 height 25
select select "7"
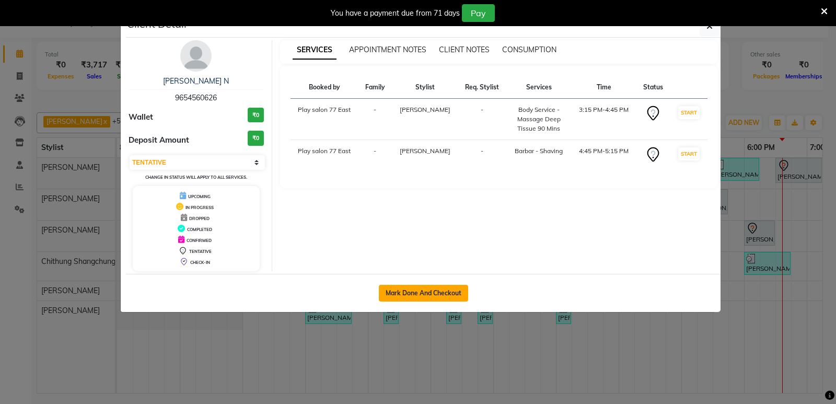
click at [400, 293] on button "Mark Done And Checkout" at bounding box center [423, 293] width 89 height 17
select select "service"
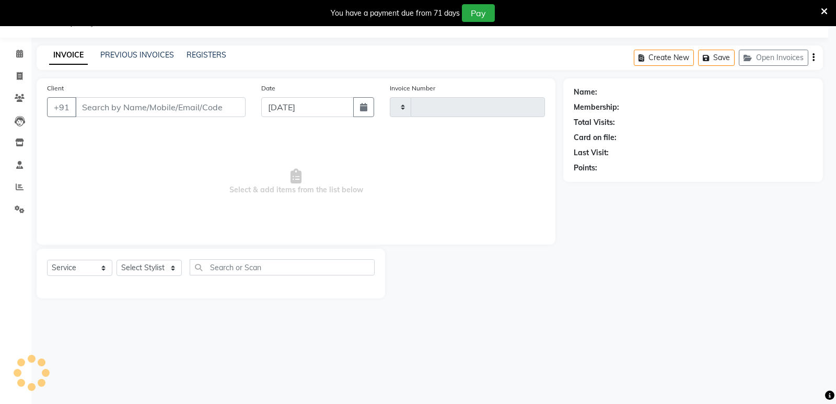
type input "0781"
select select "8547"
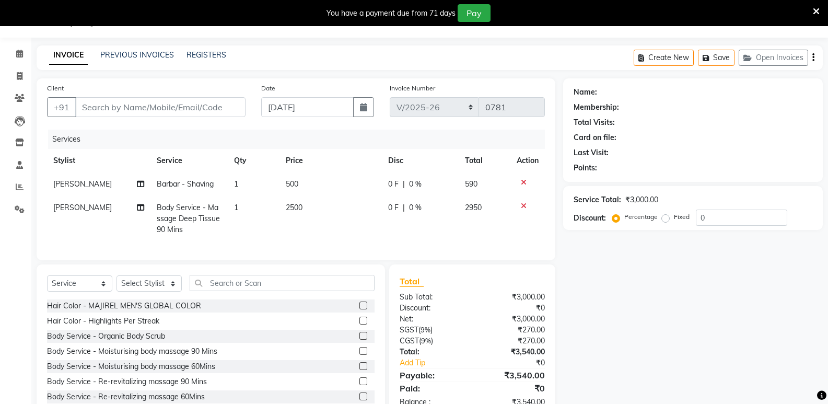
type input "9654560626"
select select "84937"
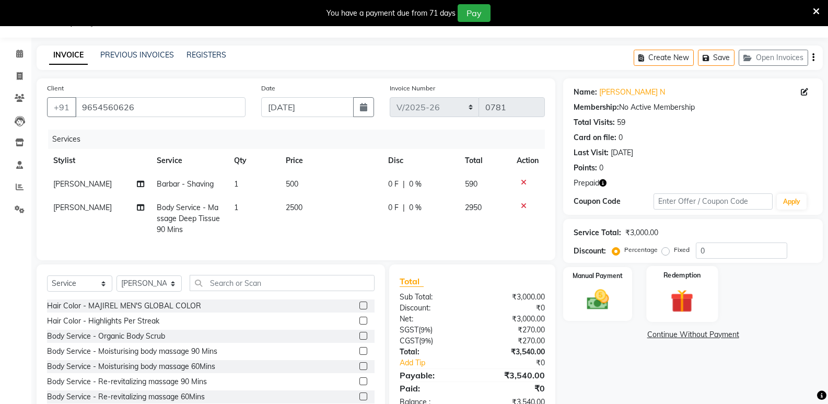
click at [712, 299] on div "Redemption" at bounding box center [682, 294] width 72 height 56
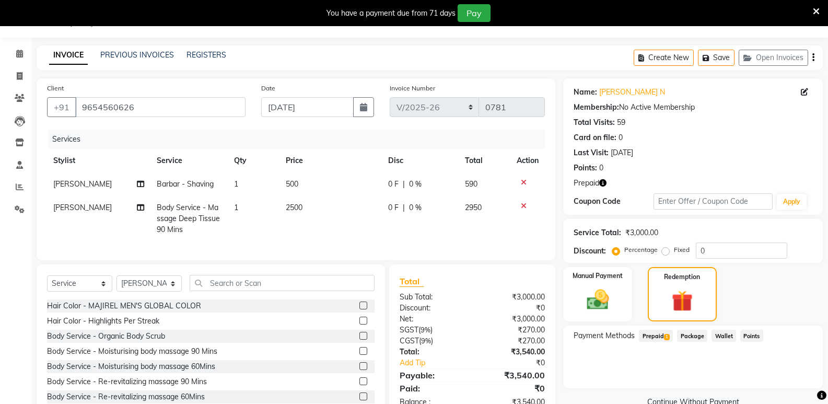
click at [647, 334] on span "Prepaid 1" at bounding box center [656, 336] width 34 height 12
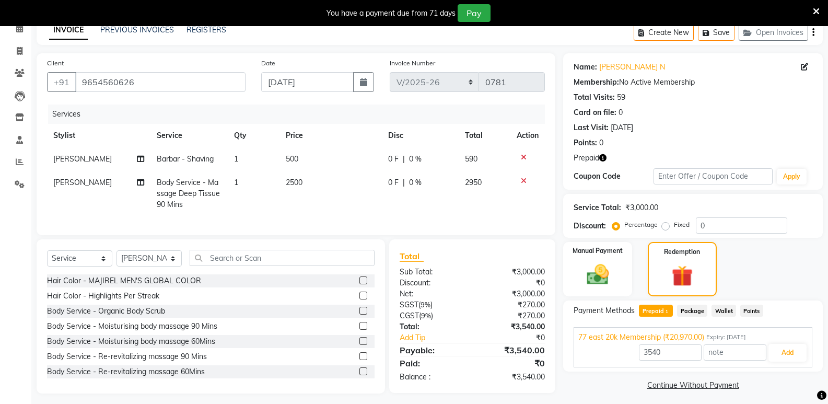
scroll to position [64, 0]
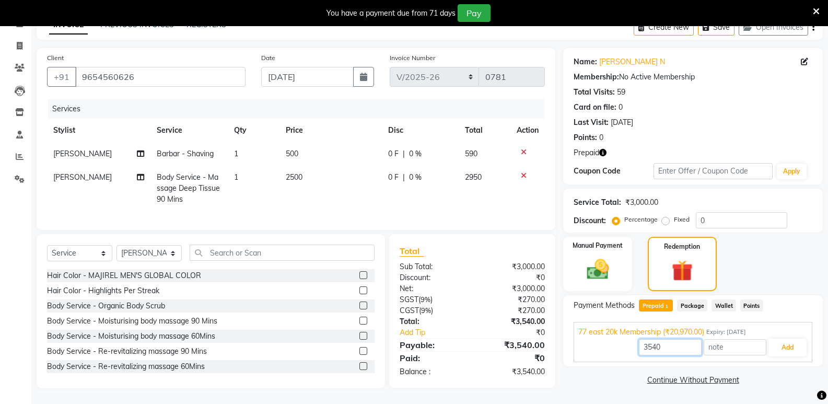
click at [670, 339] on input "3540" at bounding box center [670, 347] width 63 height 16
type input "3"
type input "3000"
click at [794, 339] on button "Add" at bounding box center [788, 348] width 38 height 18
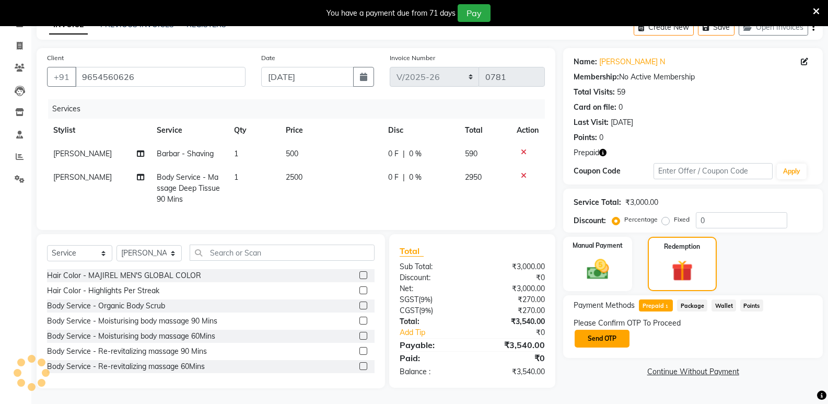
click at [611, 331] on button "Send OTP" at bounding box center [602, 339] width 55 height 18
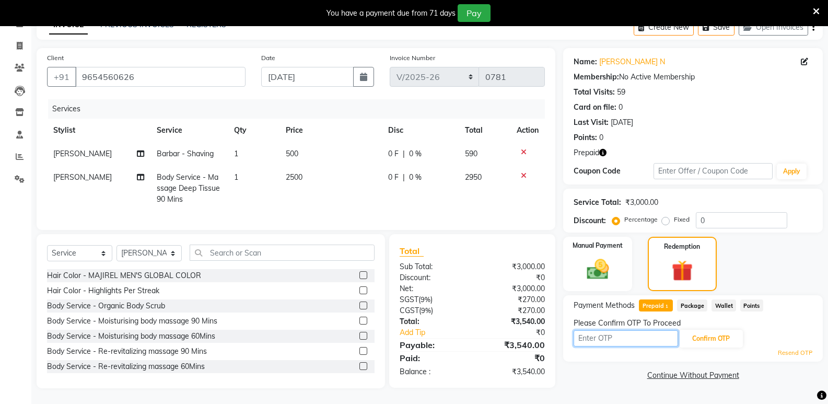
click at [607, 333] on input "text" at bounding box center [626, 338] width 105 height 16
type input "8890"
click at [689, 332] on button "Confirm OTP" at bounding box center [711, 339] width 64 height 18
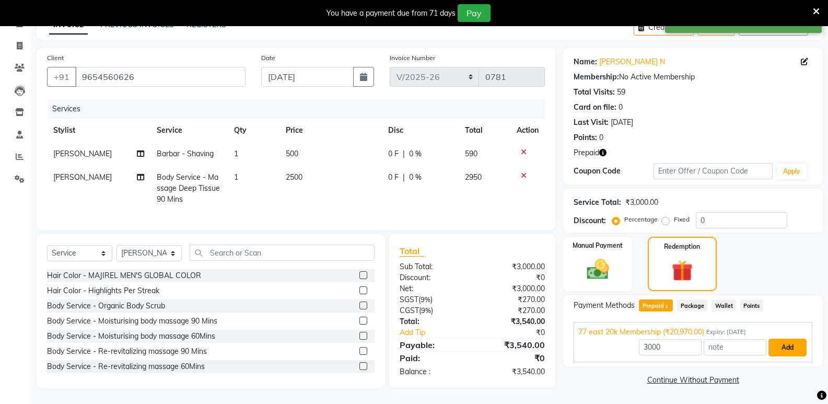
click at [789, 339] on button "Add" at bounding box center [788, 348] width 38 height 18
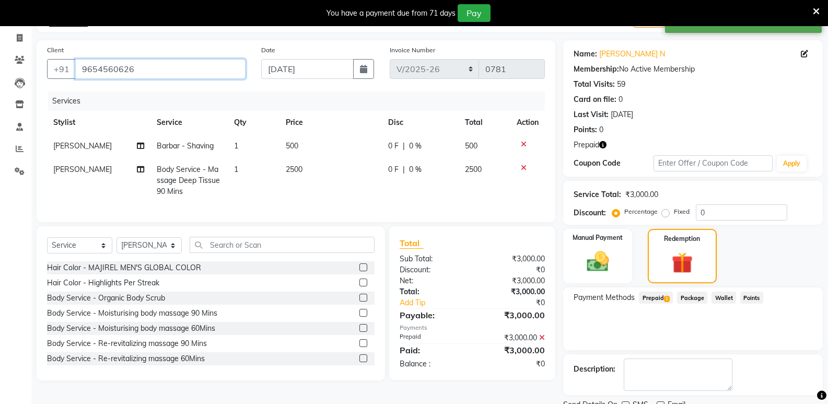
drag, startPoint x: 139, startPoint y: 69, endPoint x: 101, endPoint y: 72, distance: 37.7
click at [101, 72] on input "9654560626" at bounding box center [160, 69] width 170 height 20
click at [383, 130] on th "Disc" at bounding box center [420, 123] width 77 height 24
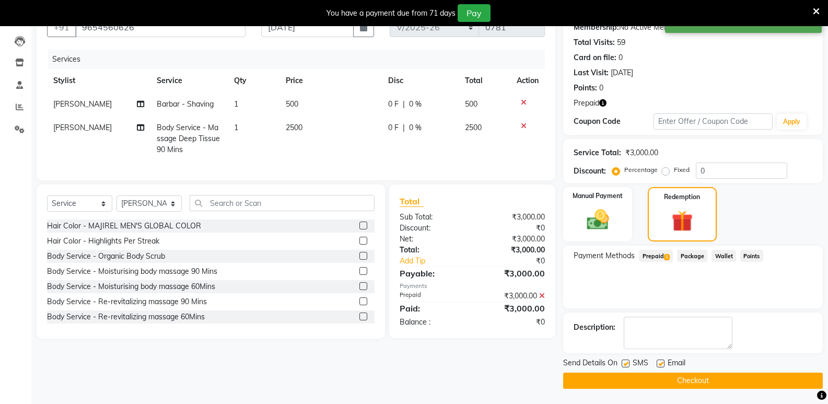
scroll to position [107, 0]
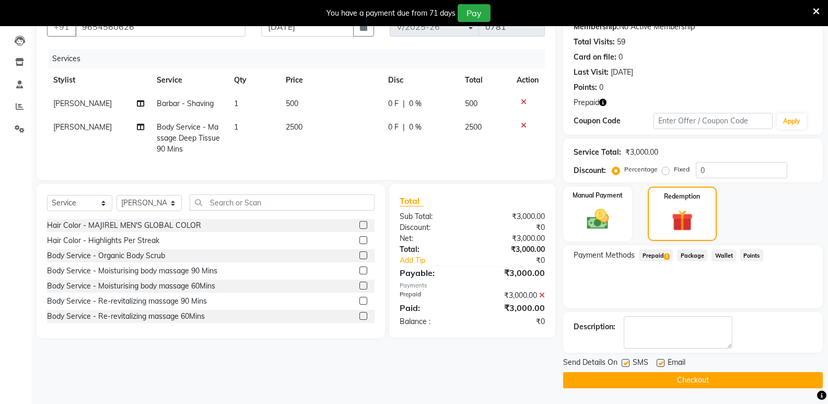
click at [697, 379] on button "Checkout" at bounding box center [693, 380] width 260 height 16
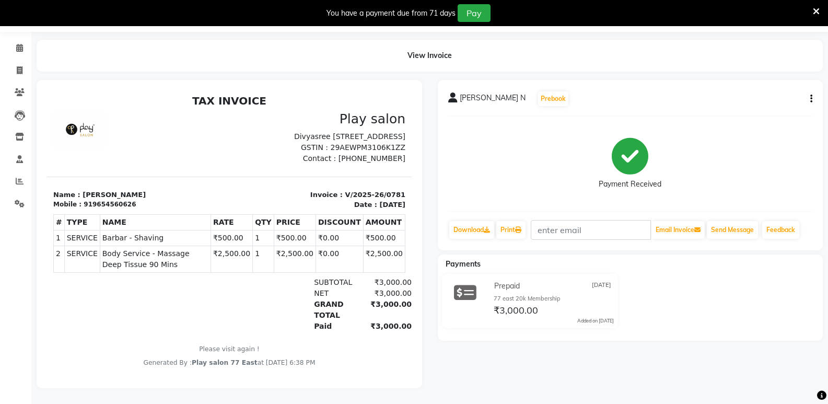
click at [307, 140] on p "Divyasree [STREET_ADDRESS]" at bounding box center [321, 136] width 170 height 11
click at [16, 44] on icon at bounding box center [19, 48] width 7 height 8
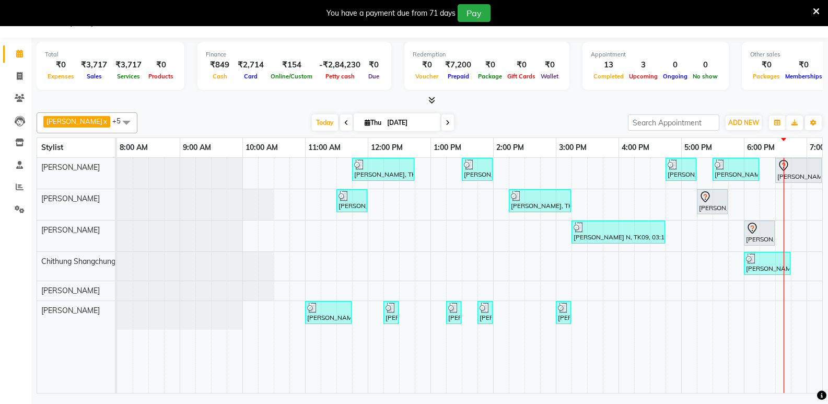
scroll to position [0, 110]
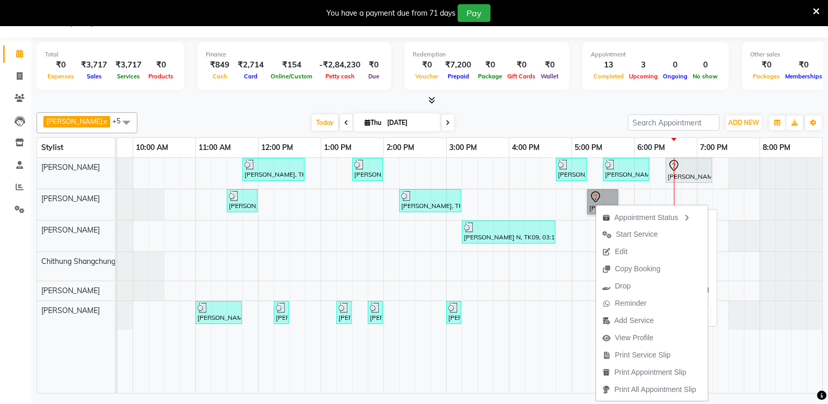
click at [601, 196] on link "[PERSON_NAME], TK10, 05:15 PM-05:45 PM, Hair Styling - Blowdry + Shampoo + Cond…" at bounding box center [602, 201] width 31 height 25
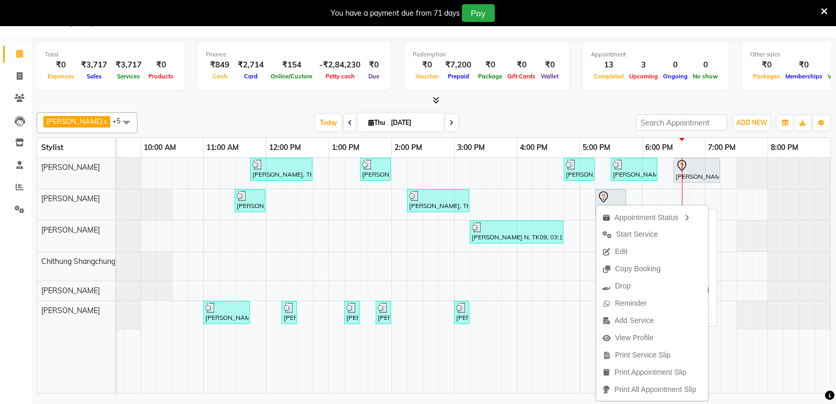
select select "7"
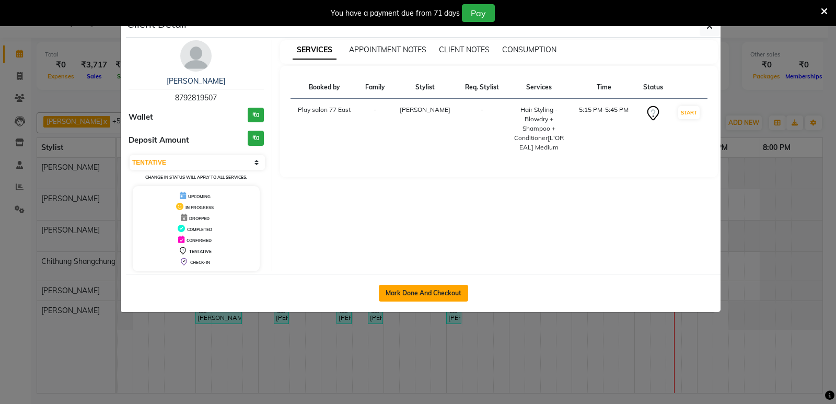
click at [427, 294] on button "Mark Done And Checkout" at bounding box center [423, 293] width 89 height 17
select select "8547"
select select "service"
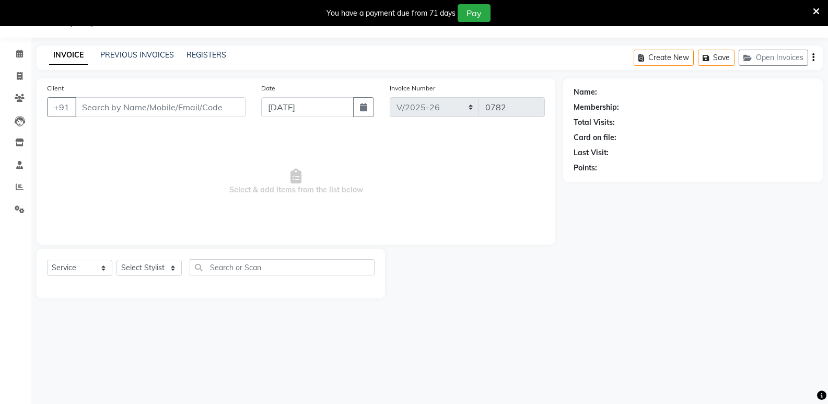
type input "8792819507"
select select "84936"
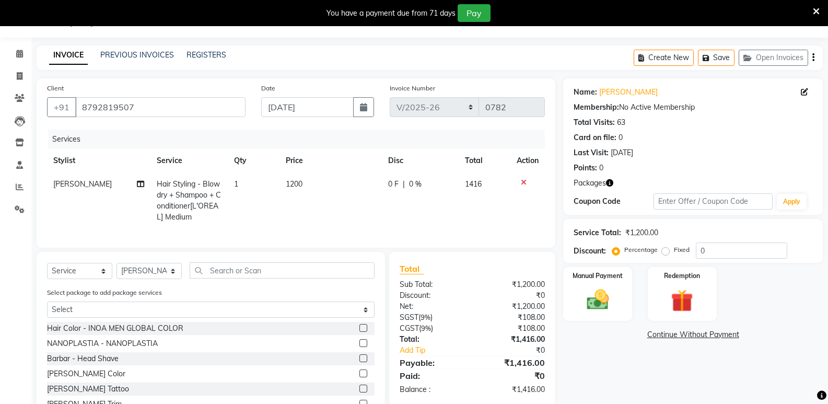
scroll to position [52, 0]
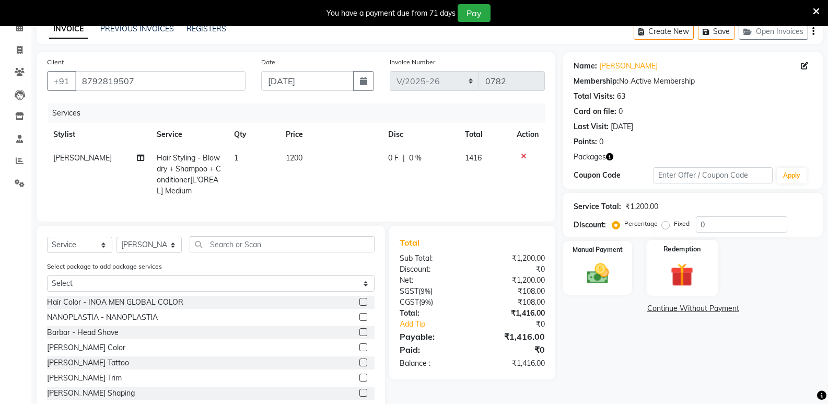
click at [673, 289] on div "Redemption" at bounding box center [682, 268] width 72 height 56
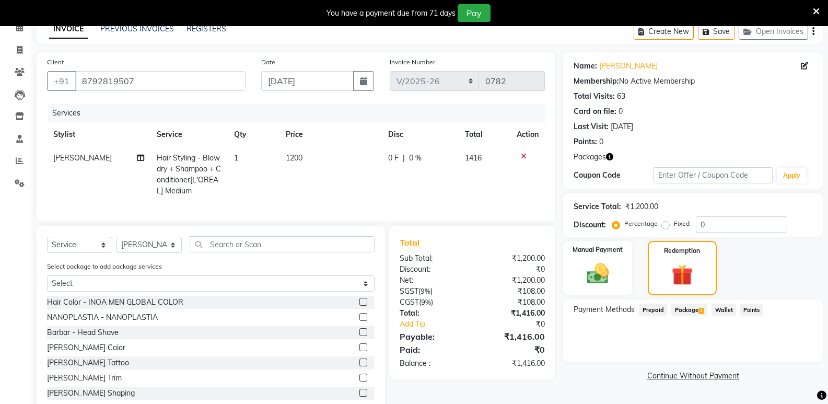
click at [688, 314] on span "Package 1" at bounding box center [689, 310] width 36 height 12
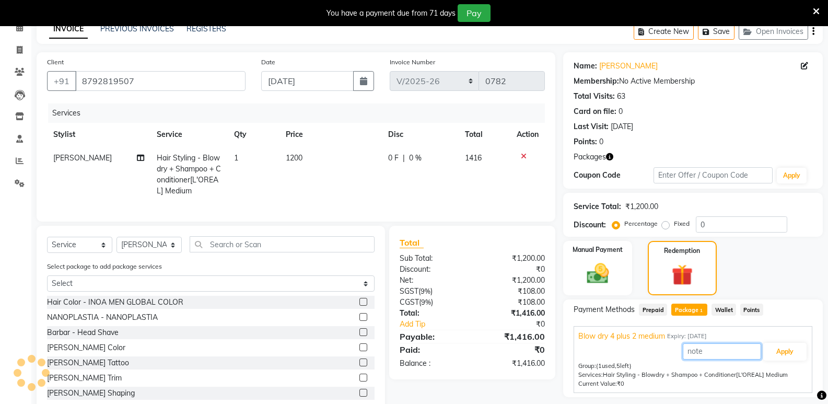
click at [706, 352] on input "text" at bounding box center [722, 351] width 78 height 16
type input "1"
click at [784, 351] on button "Apply" at bounding box center [784, 352] width 43 height 18
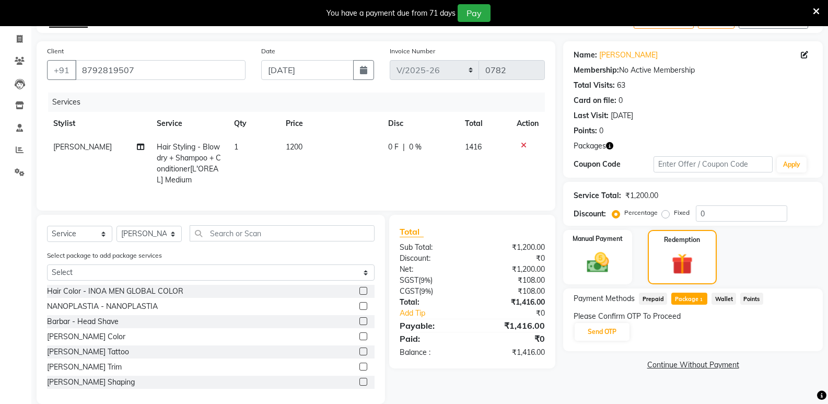
scroll to position [34, 0]
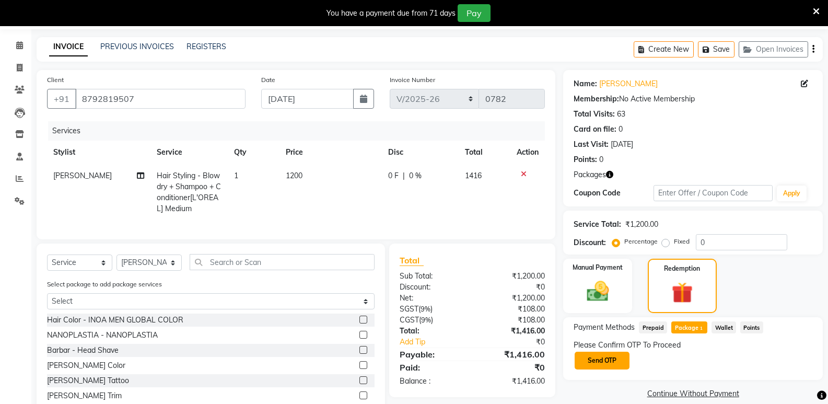
click at [590, 358] on button "Send OTP" at bounding box center [602, 361] width 55 height 18
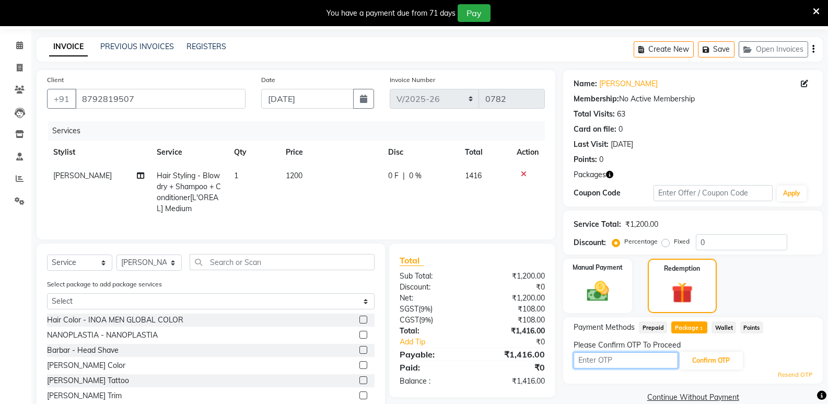
click at [590, 360] on input "text" at bounding box center [626, 360] width 105 height 16
click at [717, 357] on button "Confirm OTP" at bounding box center [711, 361] width 64 height 18
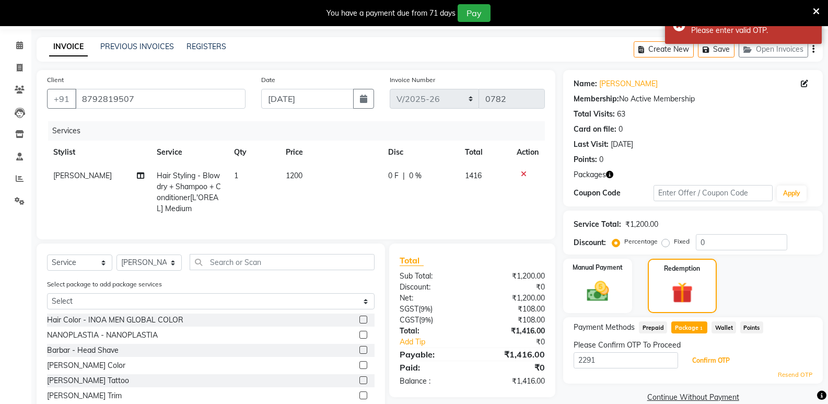
scroll to position [87, 0]
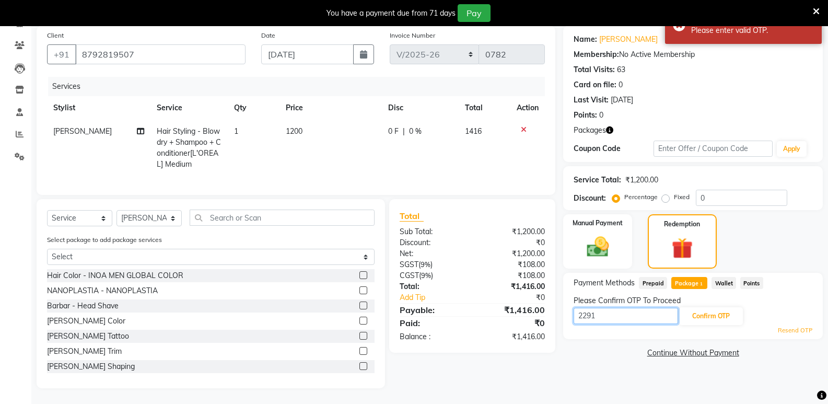
click at [598, 309] on input "2291" at bounding box center [626, 316] width 105 height 16
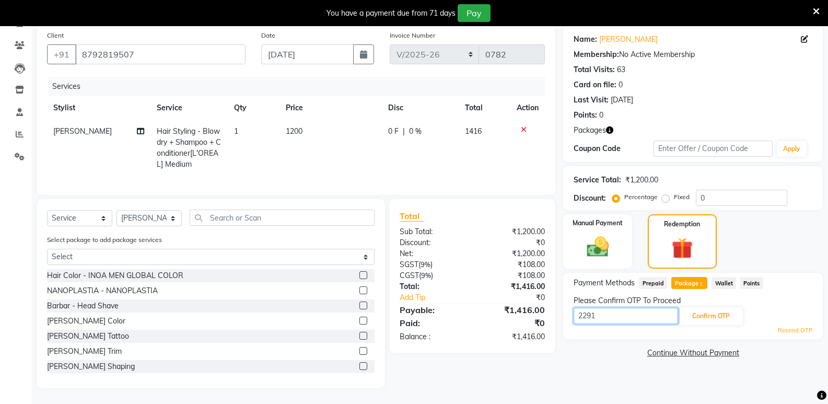
scroll to position [34, 0]
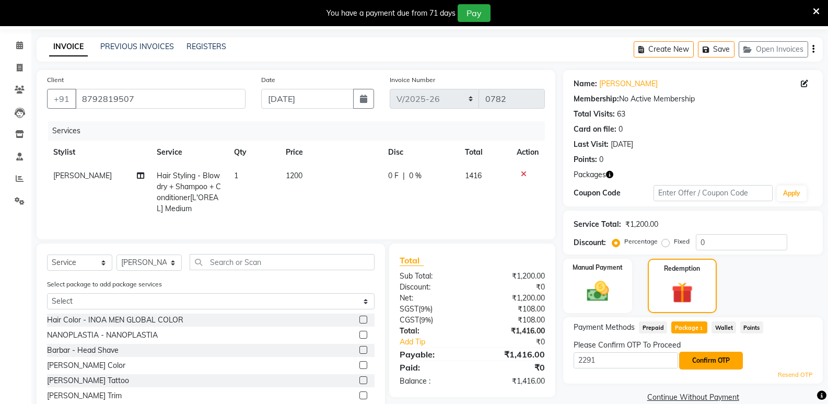
click at [712, 360] on button "Confirm OTP" at bounding box center [711, 361] width 64 height 18
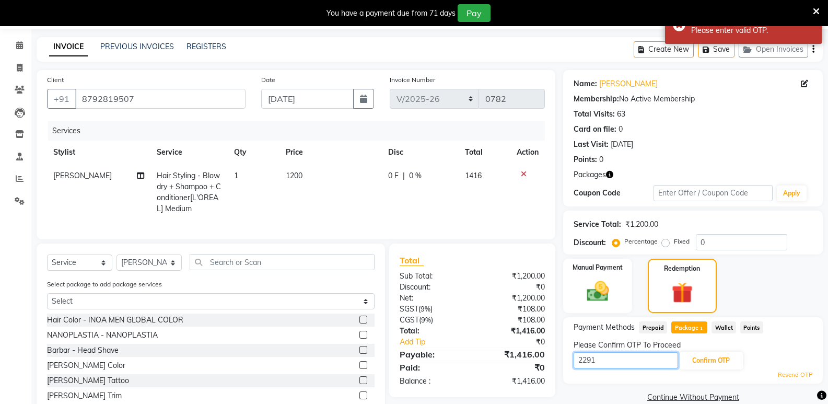
click at [597, 358] on input "2291" at bounding box center [626, 360] width 105 height 16
type input "2299"
click at [702, 360] on button "Confirm OTP" at bounding box center [711, 361] width 64 height 18
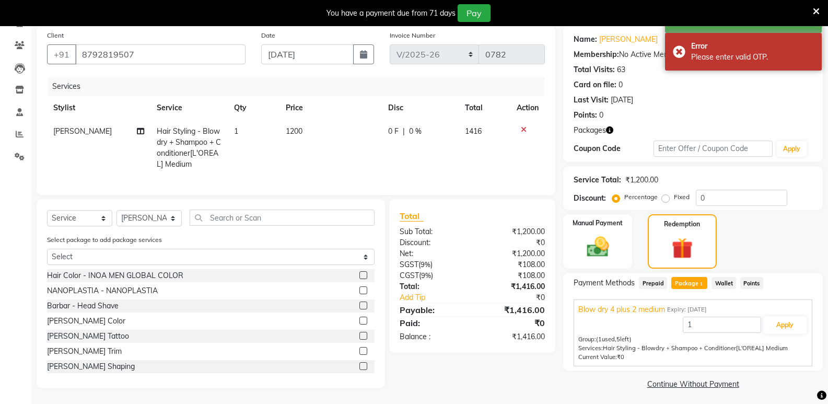
scroll to position [87, 0]
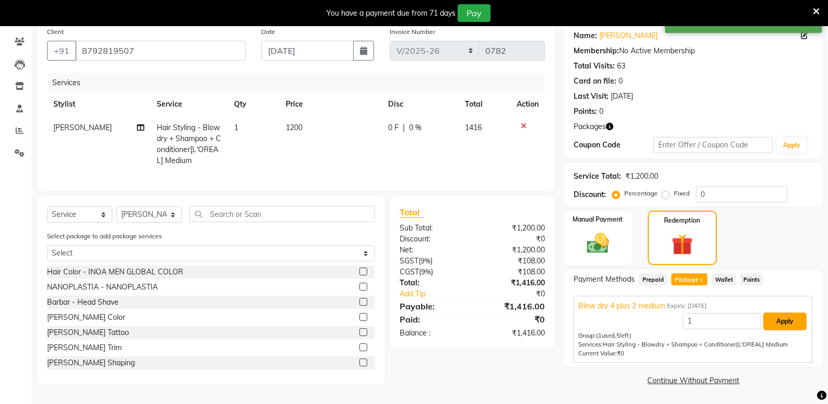
click at [777, 317] on button "Apply" at bounding box center [784, 321] width 43 height 18
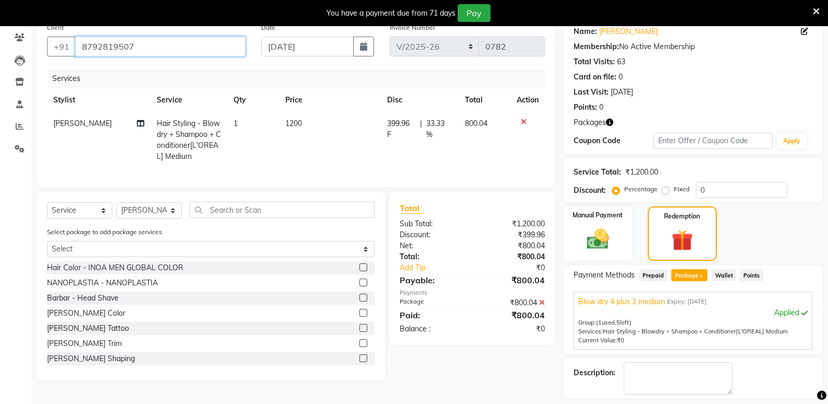
drag, startPoint x: 137, startPoint y: 43, endPoint x: 80, endPoint y: 50, distance: 57.9
click at [80, 50] on input "8792819507" at bounding box center [160, 47] width 170 height 20
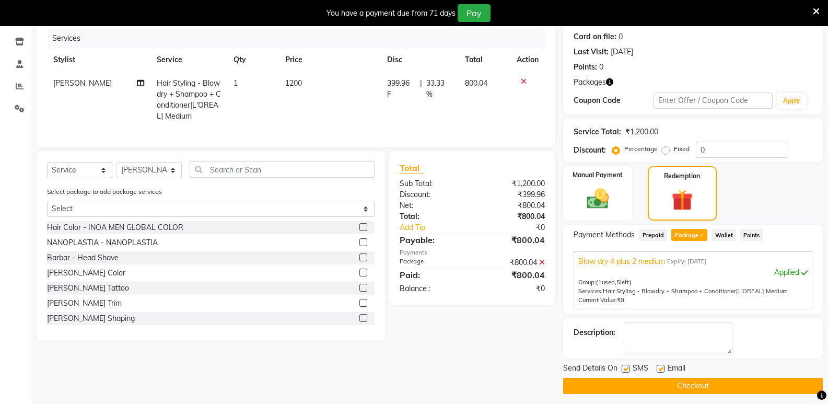
scroll to position [133, 0]
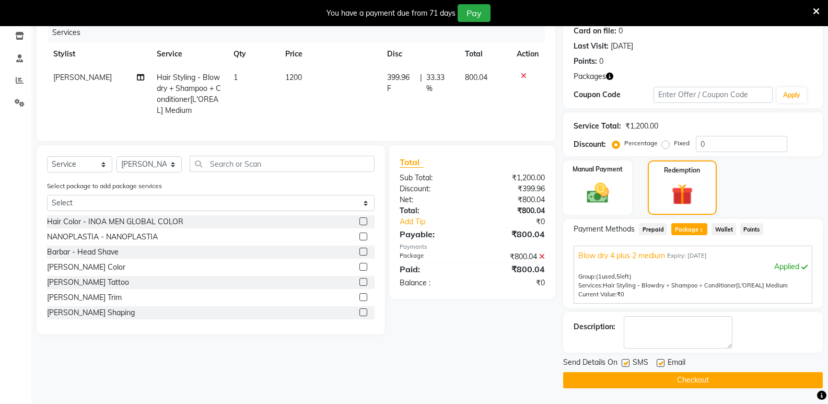
click at [714, 384] on button "Checkout" at bounding box center [693, 380] width 260 height 16
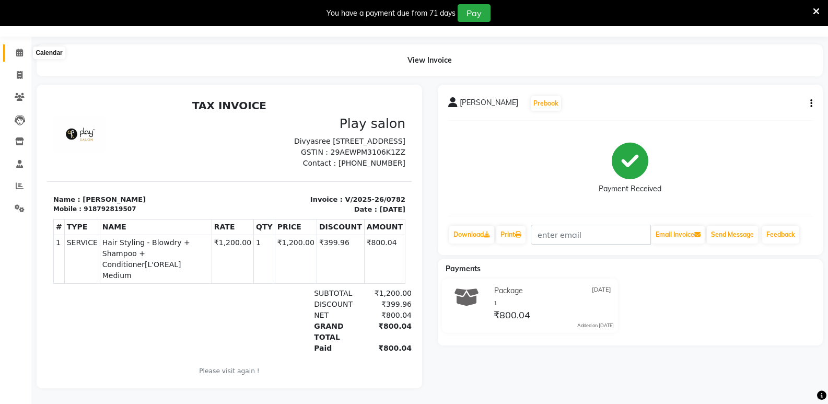
click at [16, 49] on icon at bounding box center [19, 53] width 7 height 8
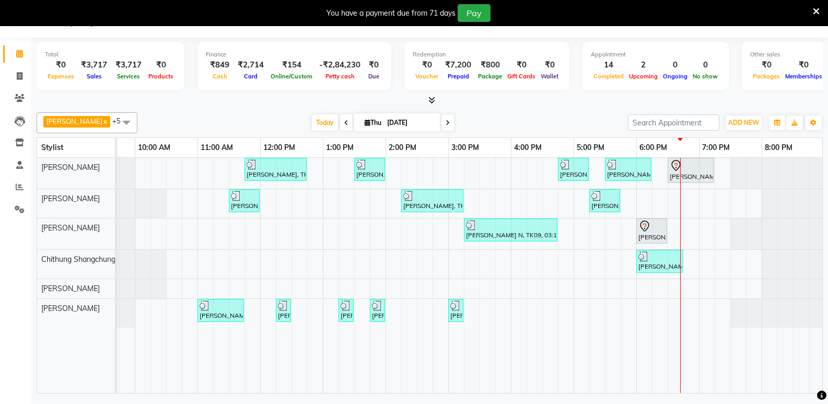
scroll to position [0, 110]
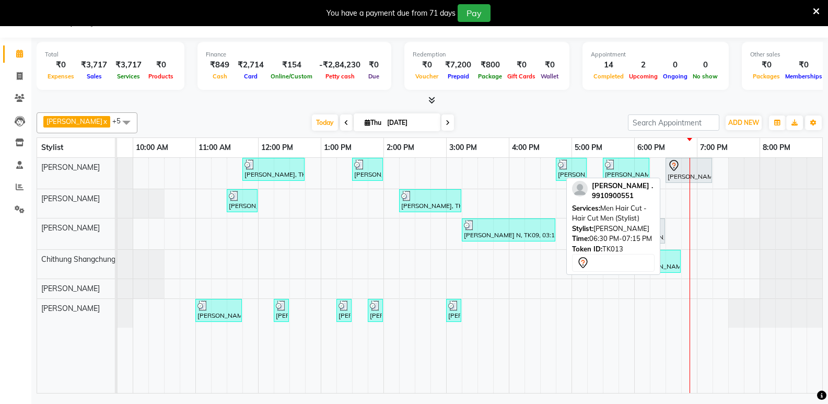
click at [691, 173] on div "[PERSON_NAME] ., TK13, 06:30 PM-07:15 PM, Men Hair Cut - Hair Cut Men (Stylist)" at bounding box center [689, 170] width 44 height 22
select select "7"
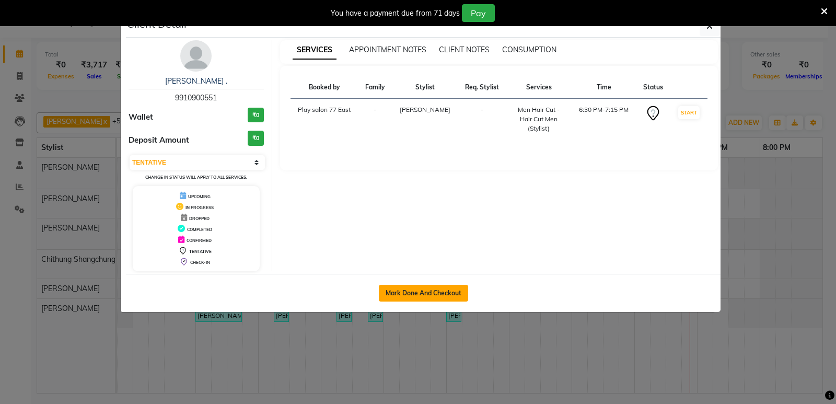
click at [434, 289] on button "Mark Done And Checkout" at bounding box center [423, 293] width 89 height 17
select select "service"
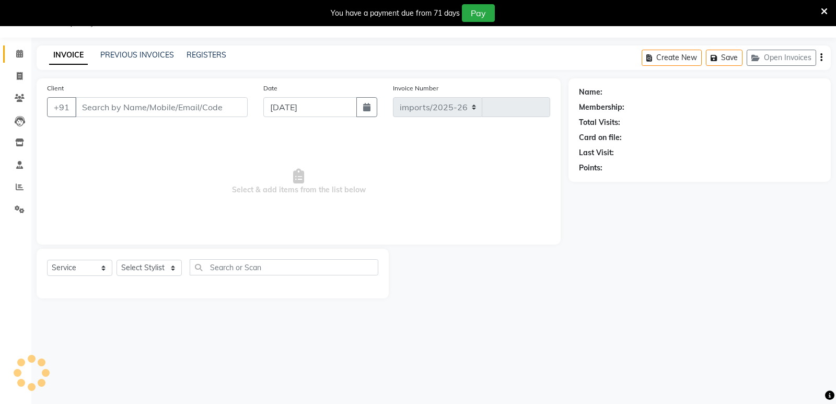
select select "8547"
type input "0783"
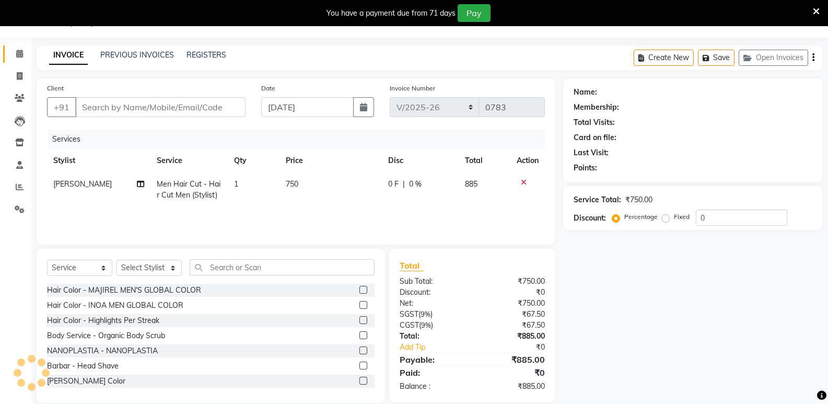
type input "9910900551"
select select "84935"
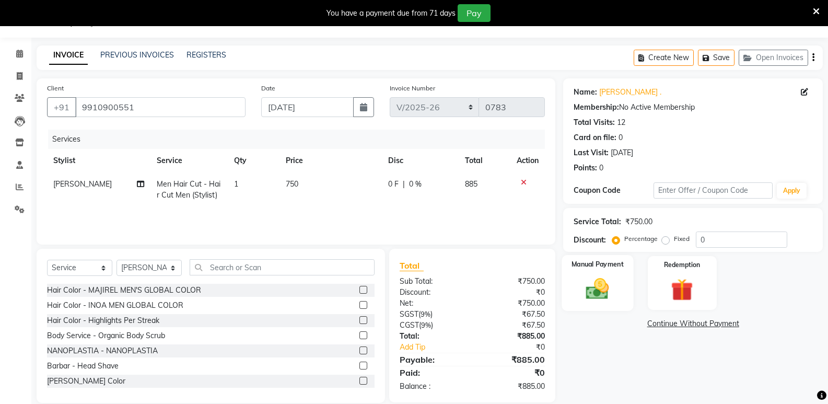
click at [613, 276] on img at bounding box center [597, 288] width 37 height 27
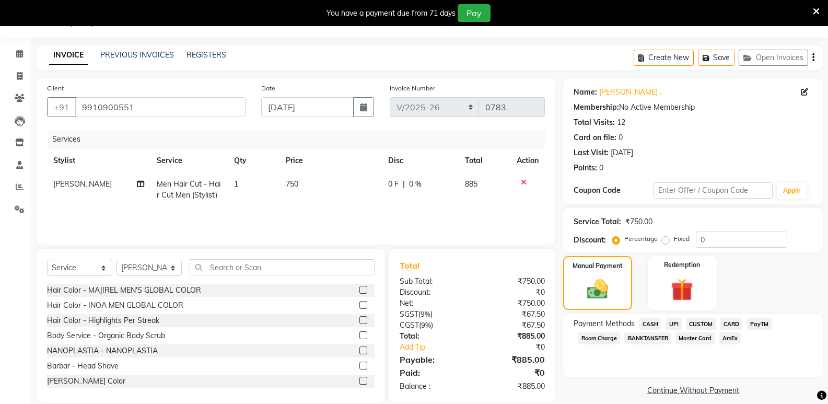
click at [734, 322] on span "CARD" at bounding box center [732, 324] width 22 height 12
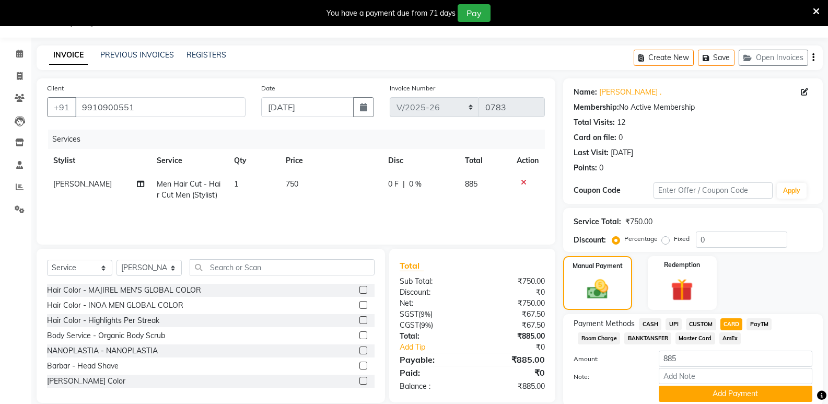
scroll to position [52, 0]
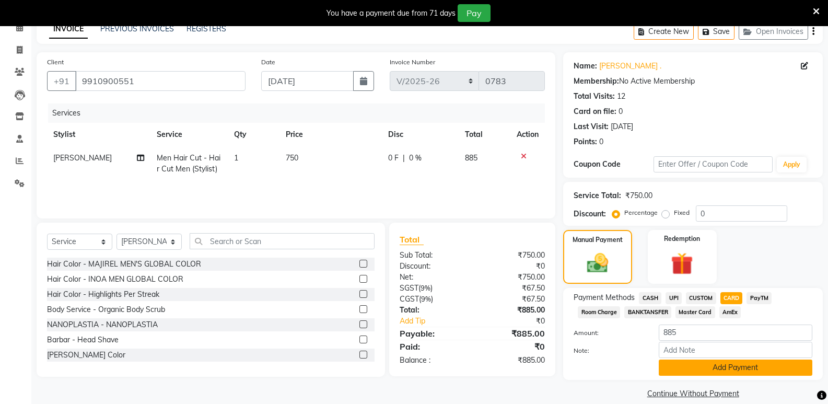
click at [766, 367] on button "Add Payment" at bounding box center [736, 368] width 154 height 16
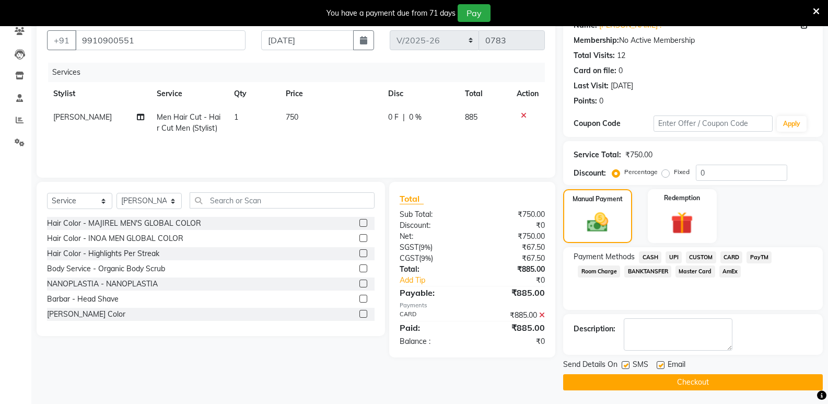
scroll to position [95, 0]
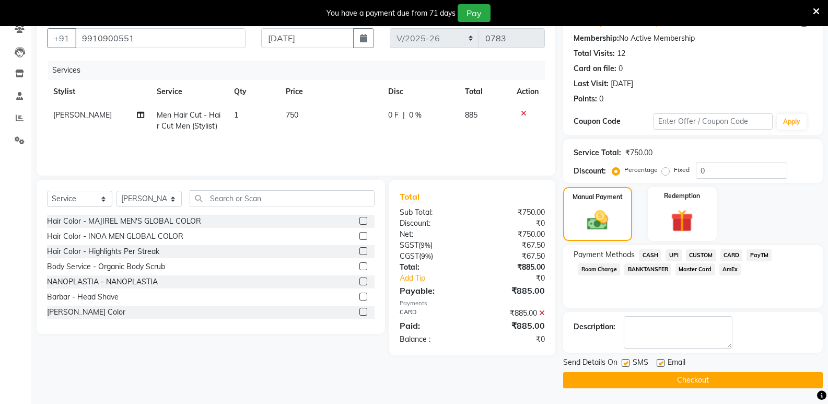
click at [701, 378] on button "Checkout" at bounding box center [693, 380] width 260 height 16
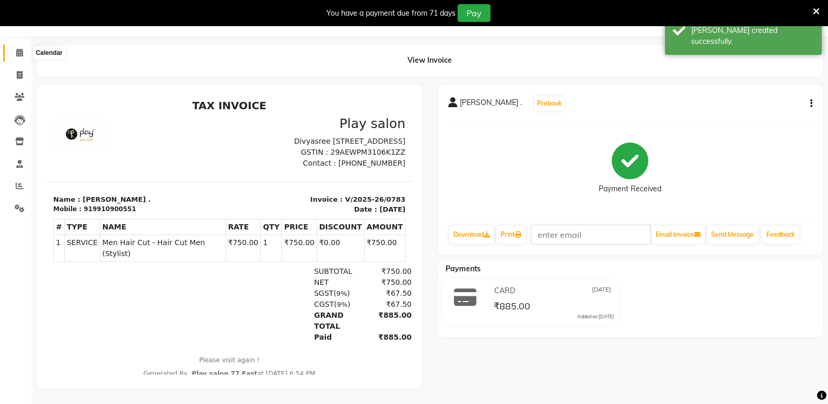
click at [20, 49] on icon at bounding box center [19, 53] width 7 height 8
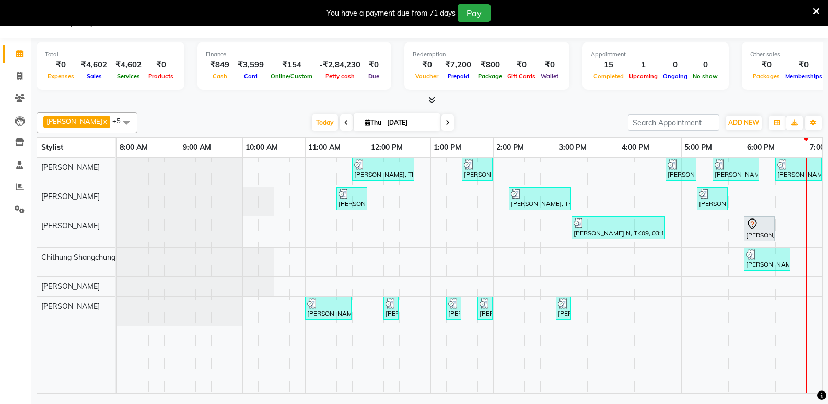
click at [442, 127] on span at bounding box center [448, 122] width 13 height 16
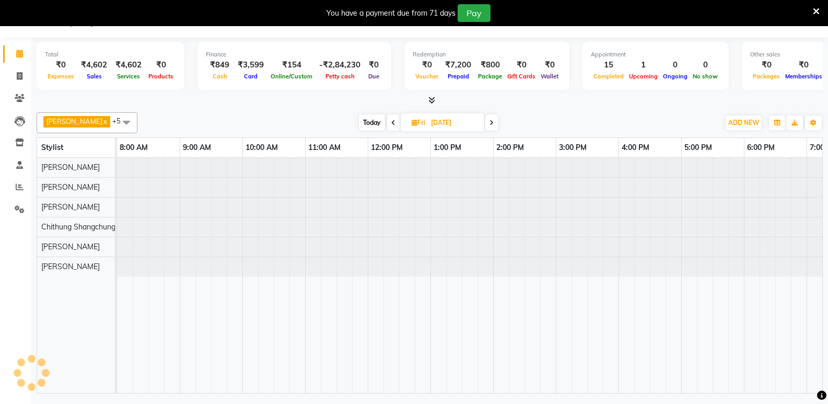
scroll to position [0, 110]
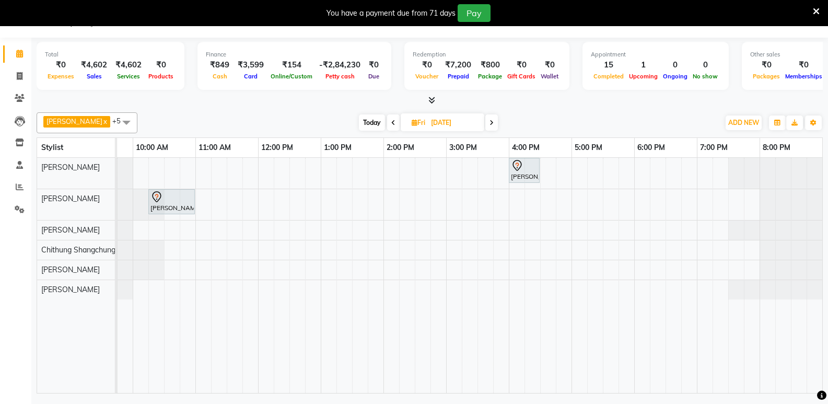
click at [495, 117] on span at bounding box center [491, 122] width 13 height 16
type input "[DATE]"
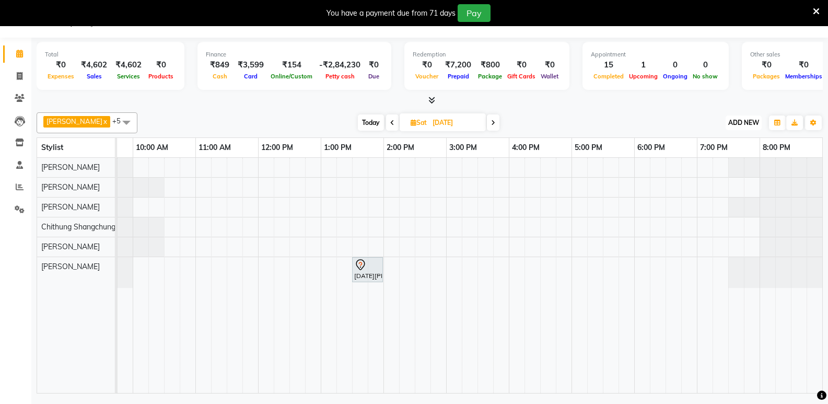
click at [739, 124] on span "ADD NEW" at bounding box center [743, 123] width 31 height 8
click at [729, 144] on button "Add Appointment" at bounding box center [720, 143] width 83 height 14
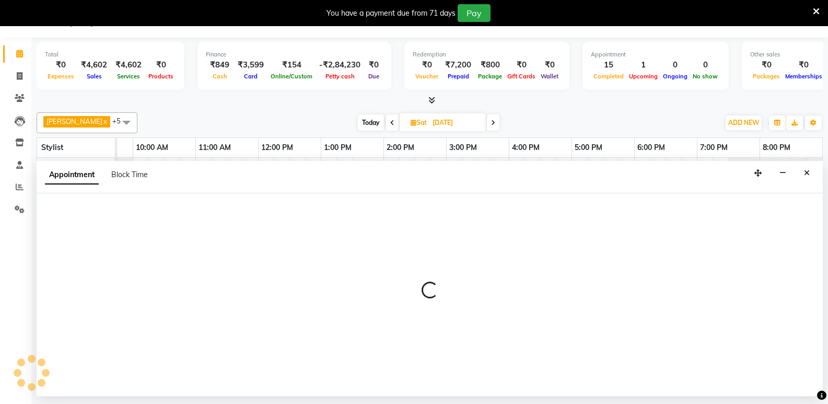
select select "540"
select select "tentative"
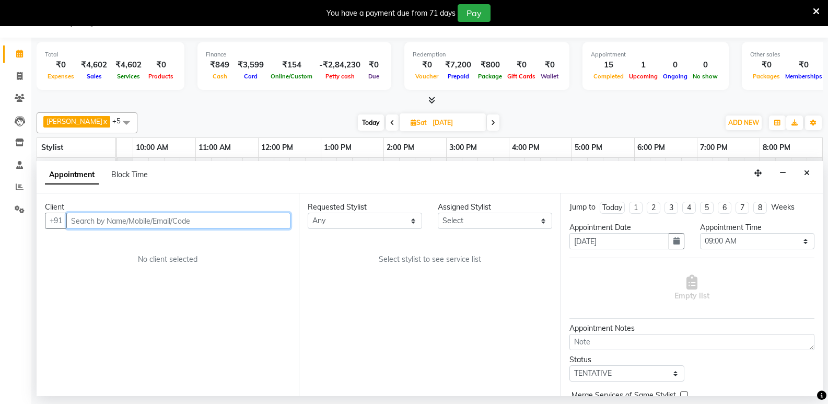
click at [89, 221] on input "text" at bounding box center [178, 221] width 224 height 16
click at [97, 223] on input "text" at bounding box center [178, 221] width 224 height 16
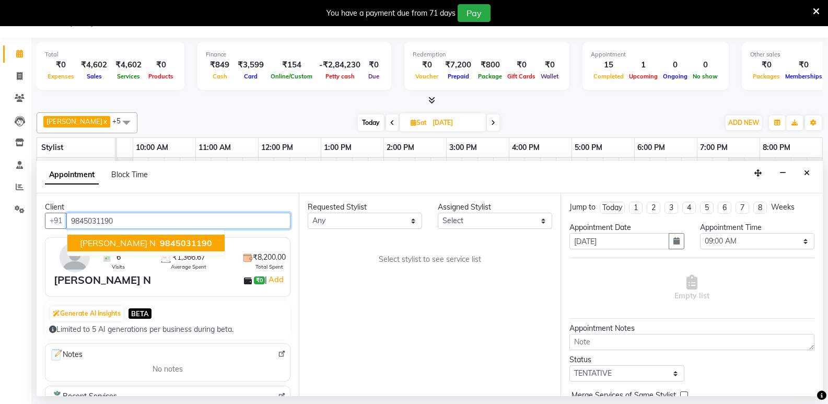
click at [108, 238] on span "[PERSON_NAME] N" at bounding box center [118, 243] width 76 height 10
type input "9845031190"
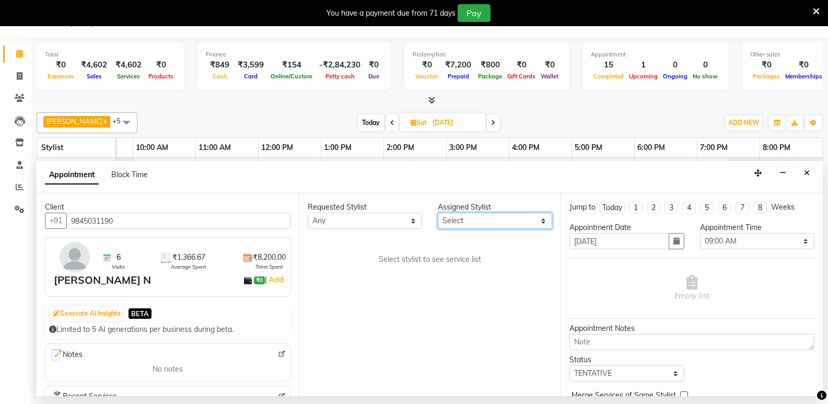
click at [476, 223] on select "Select [PERSON_NAME] Boicy Haokip [PERSON_NAME] Chithung Shangchungla Dawa [PER…" at bounding box center [495, 221] width 114 height 16
select select "84935"
click at [438, 213] on select "Select [PERSON_NAME] Boicy Haokip [PERSON_NAME] Chithung Shangchungla Dawa [PER…" at bounding box center [495, 221] width 114 height 16
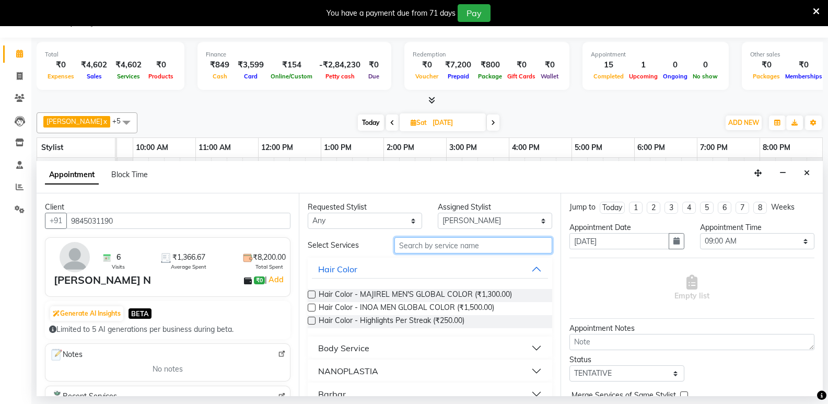
click at [427, 241] on input "text" at bounding box center [474, 245] width 158 height 16
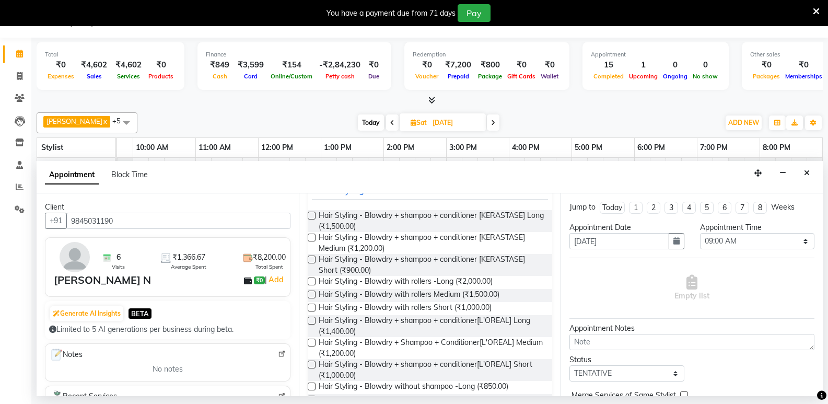
scroll to position [120, 0]
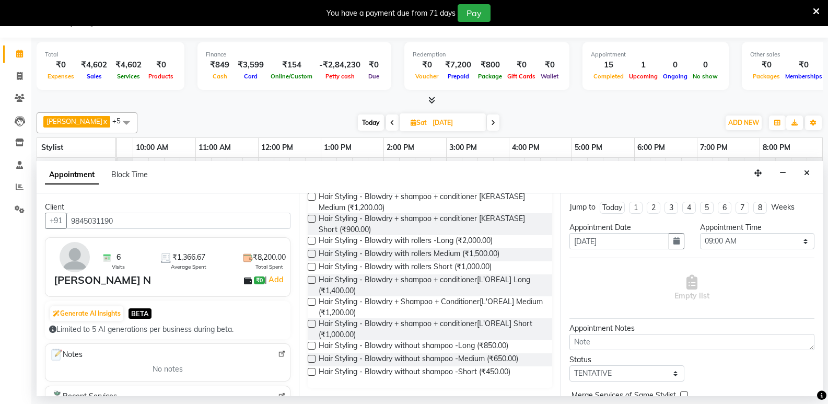
type input "blow"
click at [311, 301] on label at bounding box center [312, 302] width 8 height 8
click at [311, 301] on input "checkbox" at bounding box center [311, 302] width 7 height 7
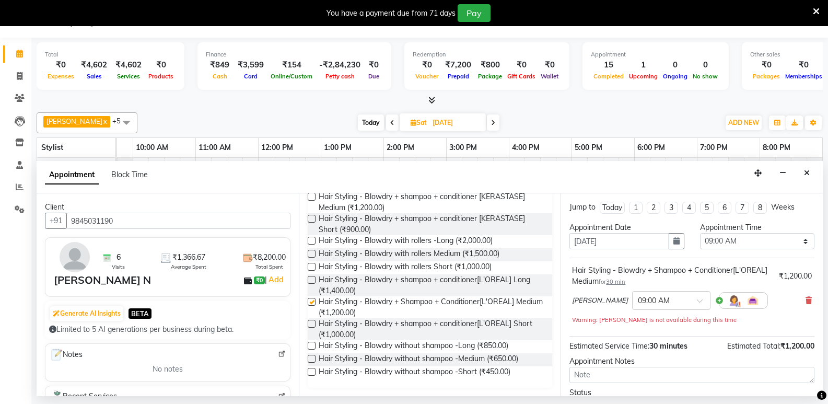
checkbox input "false"
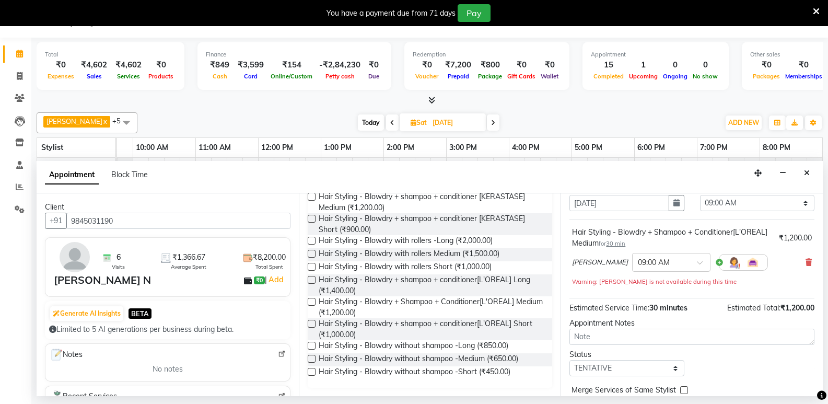
scroll to position [84, 0]
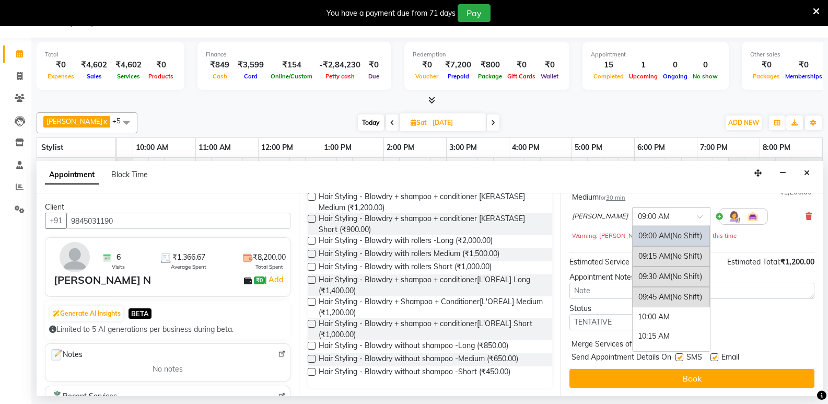
click at [661, 224] on div "× 09:00 AM" at bounding box center [671, 216] width 78 height 19
click at [641, 318] on div "10:00 AM" at bounding box center [671, 316] width 77 height 19
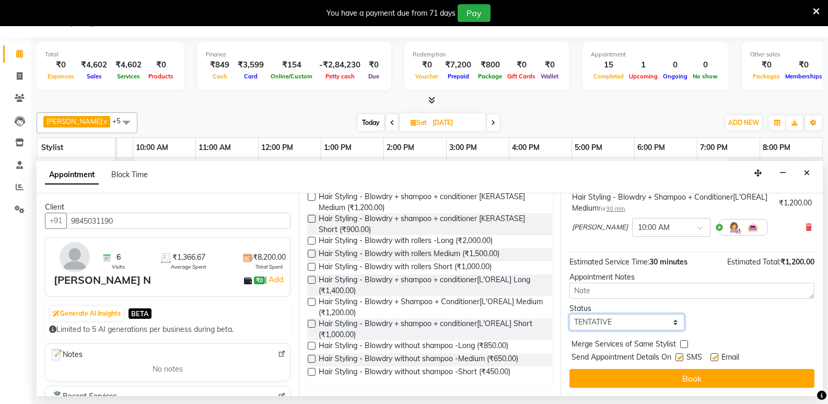
click at [625, 324] on select "Select TENTATIVE CONFIRM UPCOMING" at bounding box center [627, 322] width 114 height 16
select select "upcoming"
click at [570, 314] on select "Select TENTATIVE CONFIRM UPCOMING" at bounding box center [627, 322] width 114 height 16
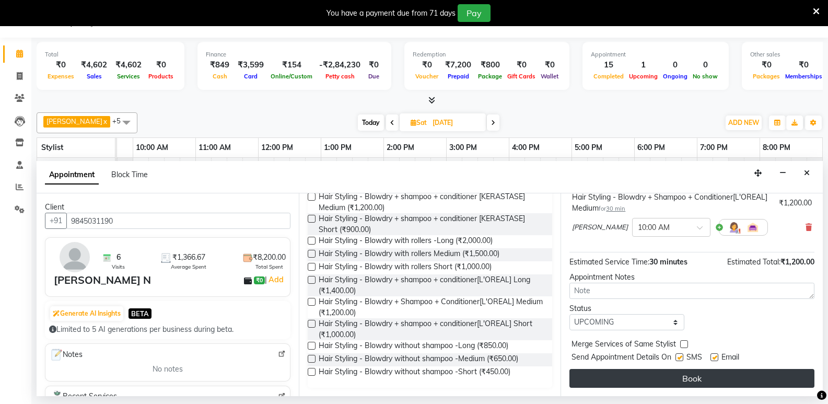
click at [681, 375] on button "Book" at bounding box center [692, 378] width 245 height 19
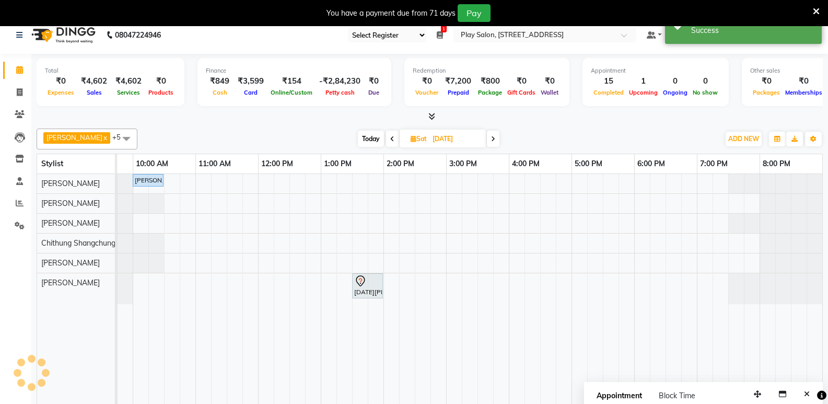
scroll to position [0, 0]
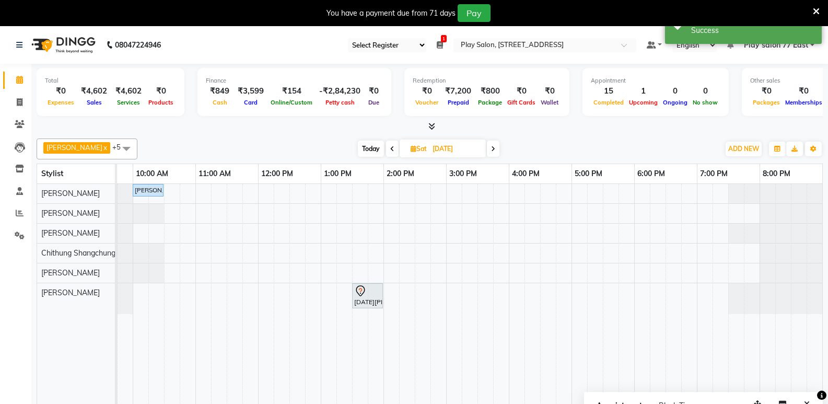
click at [391, 146] on icon at bounding box center [392, 149] width 4 height 6
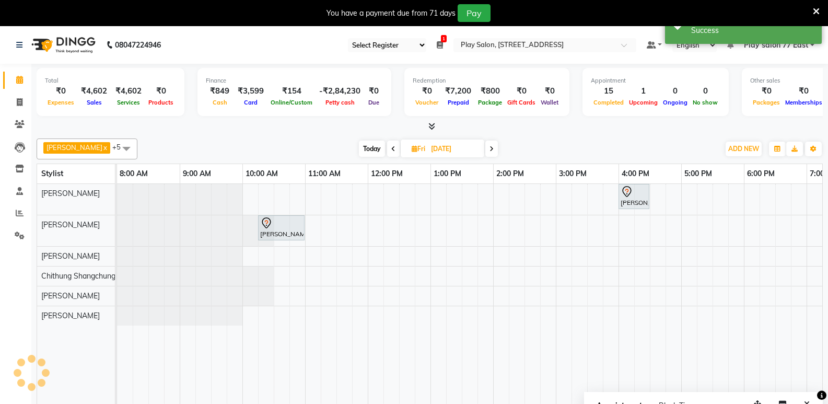
scroll to position [0, 110]
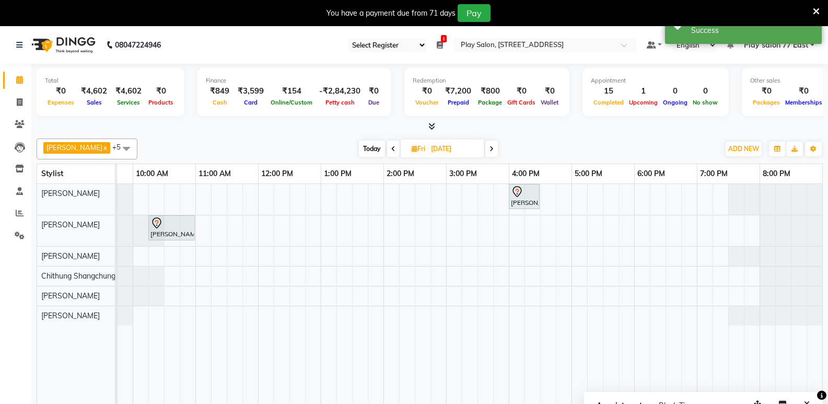
click at [393, 148] on icon at bounding box center [393, 149] width 4 height 6
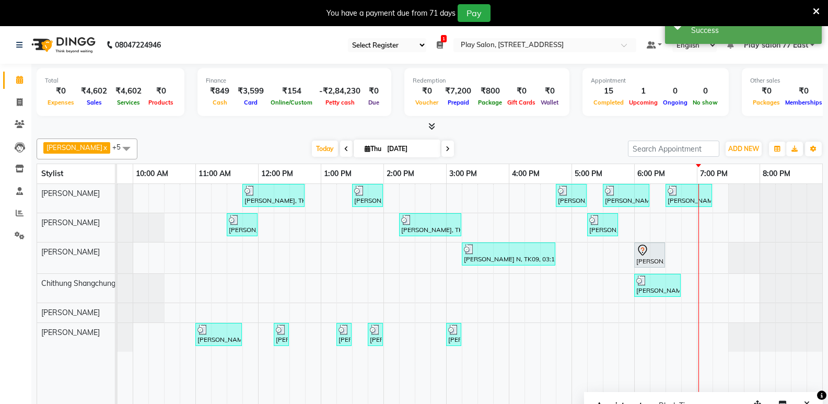
click at [448, 148] on icon at bounding box center [448, 149] width 4 height 6
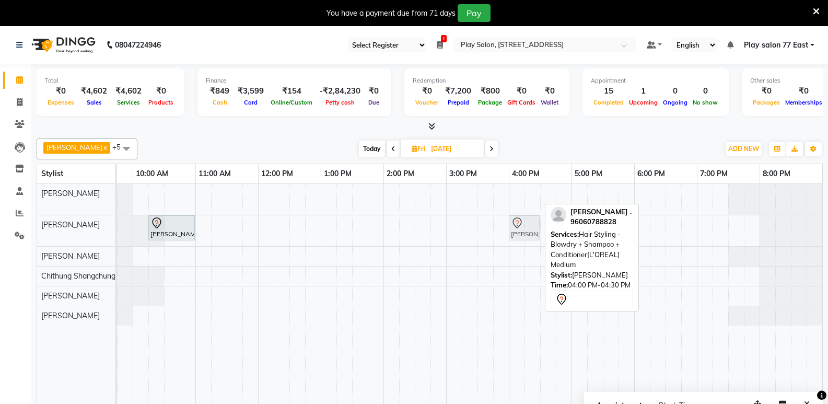
drag, startPoint x: 516, startPoint y: 197, endPoint x: 520, endPoint y: 232, distance: 35.3
click at [520, 232] on tbody "[PERSON_NAME] ., 04:00 PM-04:30 PM, Hair Styling - Blowdry + Shampoo + Conditio…" at bounding box center [414, 255] width 815 height 142
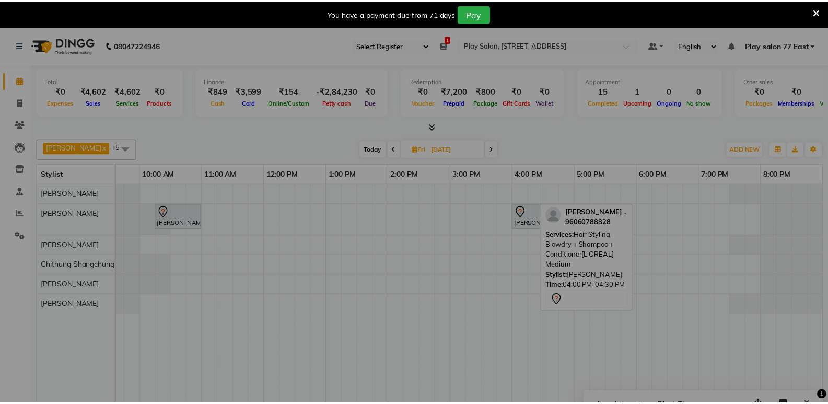
scroll to position [0, 102]
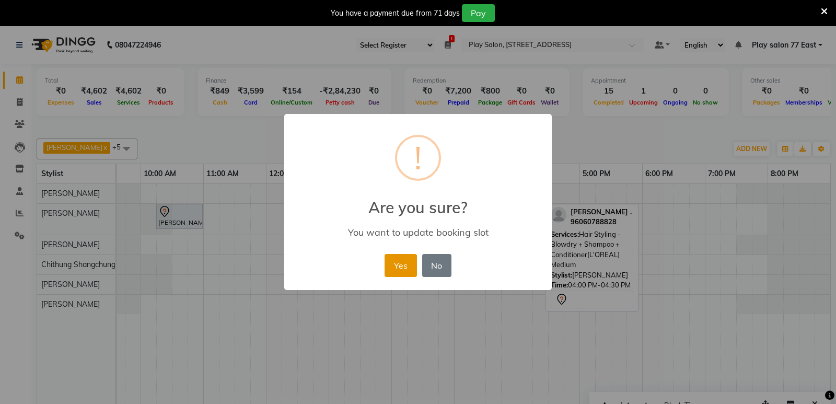
click at [400, 262] on button "Yes" at bounding box center [401, 265] width 32 height 23
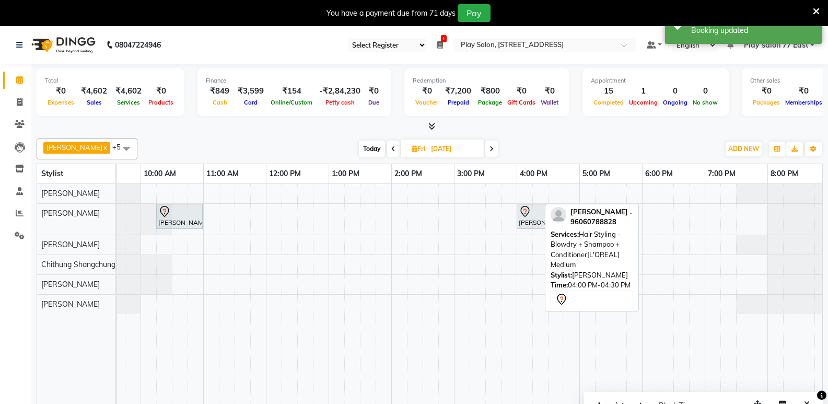
click at [394, 149] on icon at bounding box center [393, 149] width 4 height 6
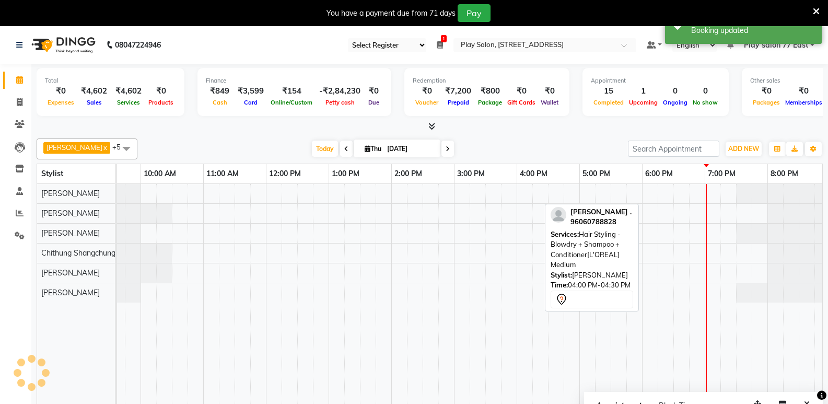
scroll to position [0, 110]
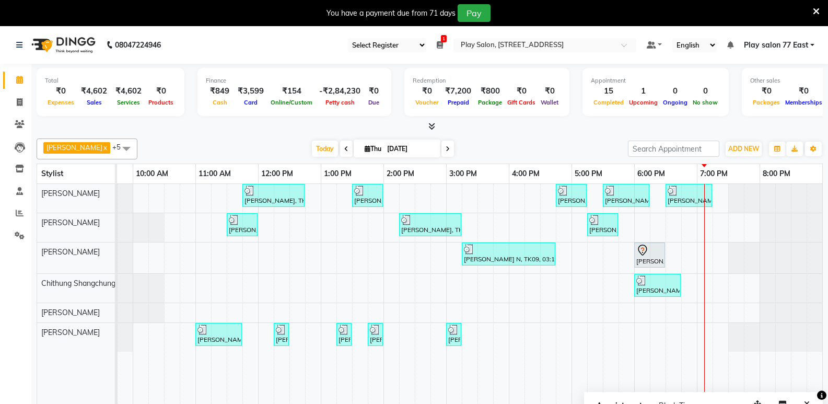
click at [449, 146] on span at bounding box center [448, 149] width 13 height 16
type input "[DATE]"
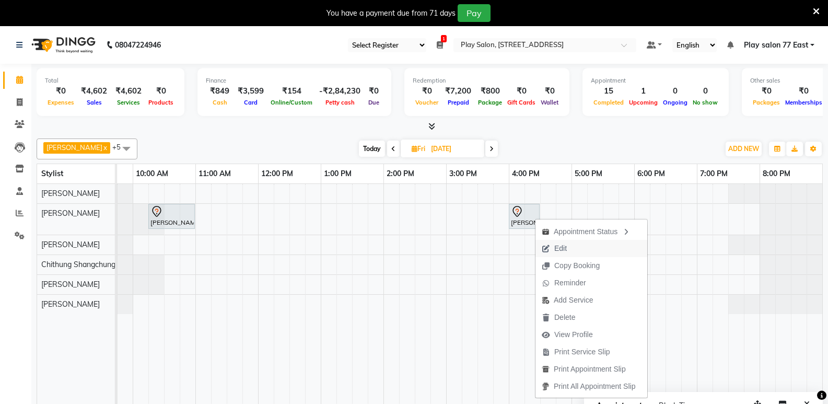
click at [577, 246] on button "Edit" at bounding box center [592, 248] width 112 height 17
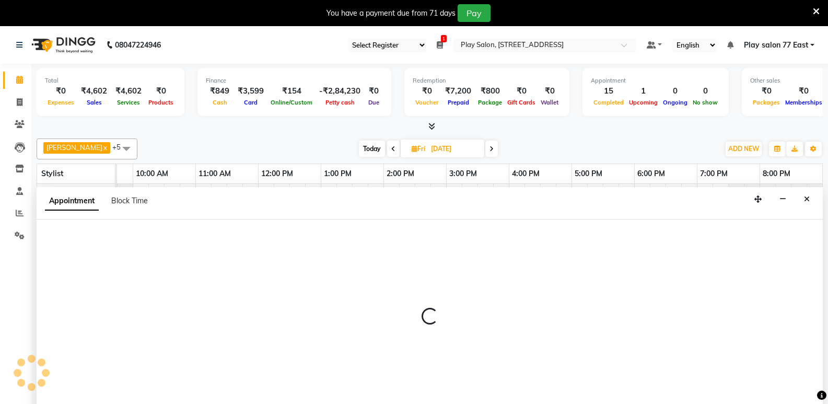
scroll to position [26, 0]
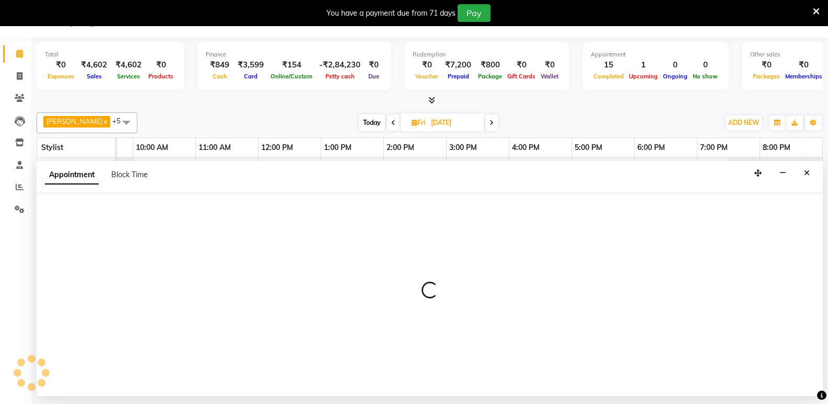
select select "tentative"
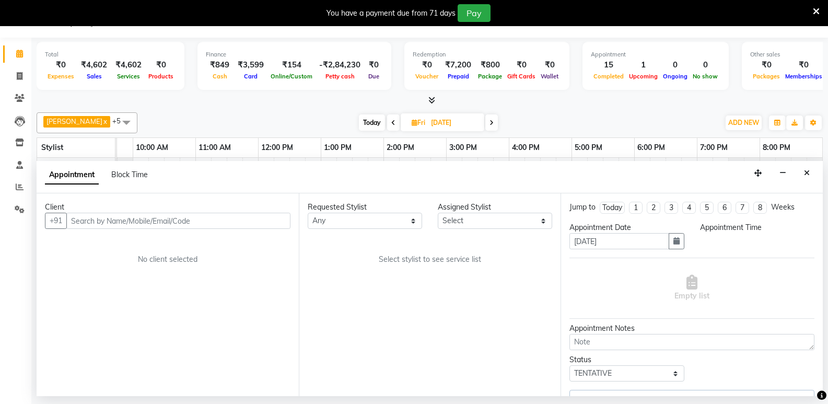
select select "960"
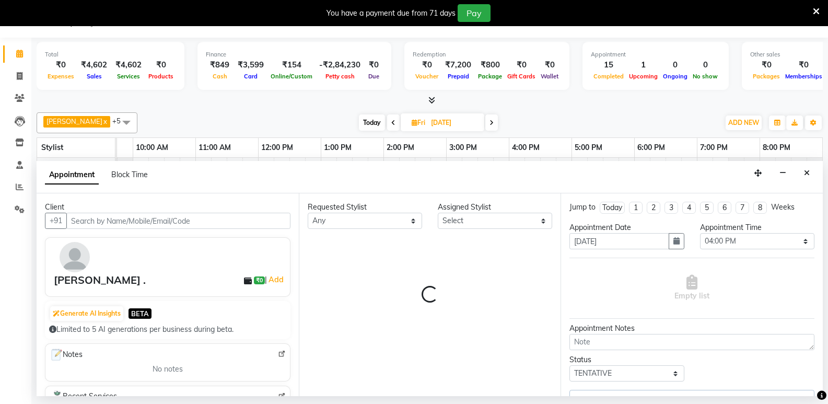
select select "84936"
select select "4301"
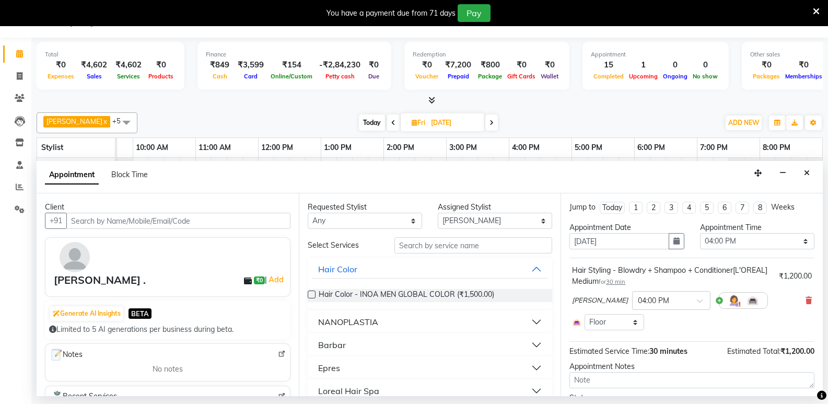
scroll to position [0, 110]
click at [117, 220] on input "text" at bounding box center [178, 221] width 224 height 16
click at [112, 219] on input "text" at bounding box center [178, 221] width 224 height 16
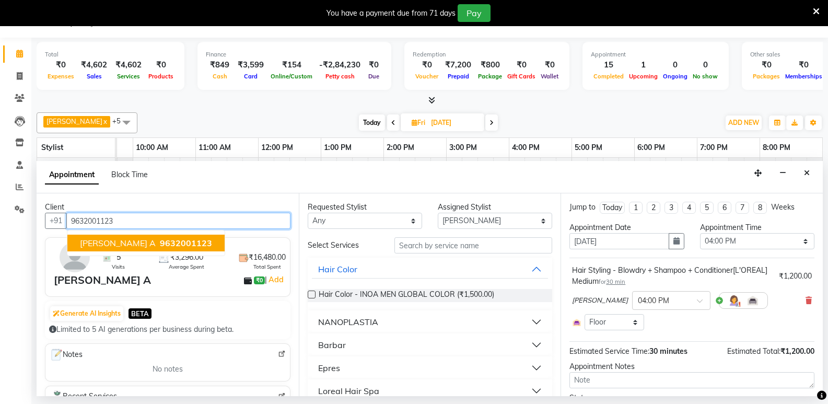
click at [160, 245] on span "9632001123" at bounding box center [186, 243] width 52 height 10
type input "9632001123"
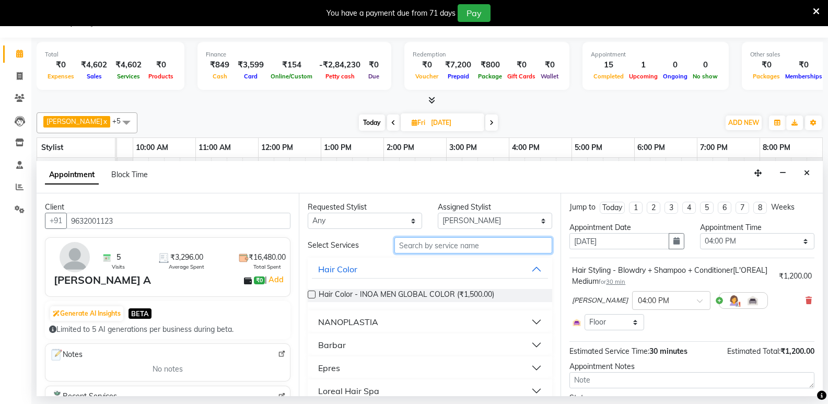
click at [420, 245] on input "text" at bounding box center [474, 245] width 158 height 16
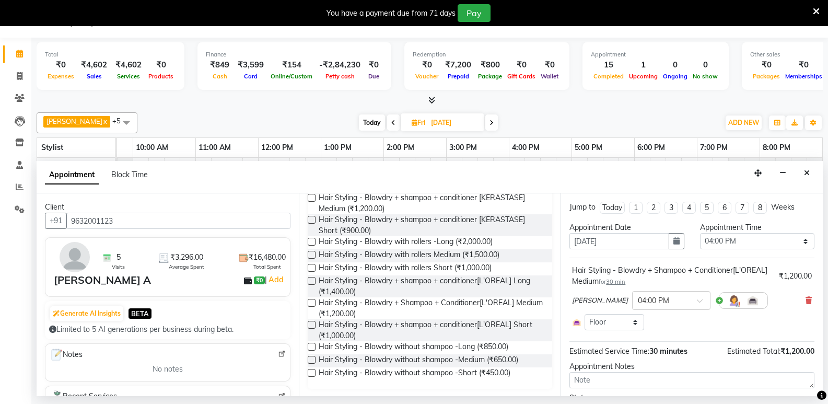
scroll to position [120, 0]
type input "blo"
click at [310, 302] on label at bounding box center [312, 302] width 8 height 8
click at [310, 302] on input "checkbox" at bounding box center [311, 302] width 7 height 7
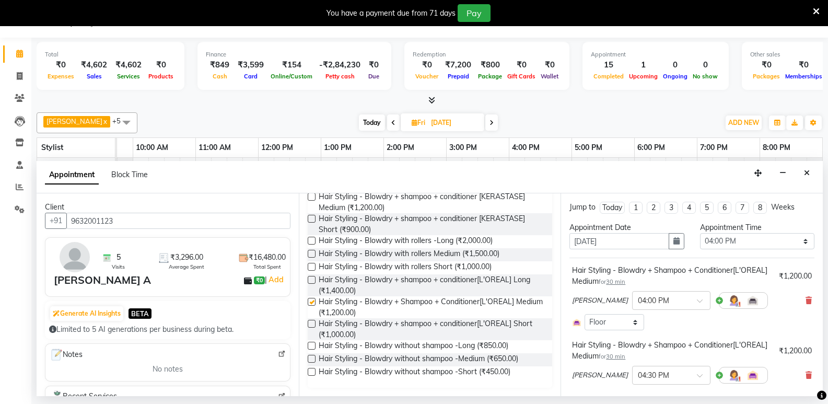
checkbox input "false"
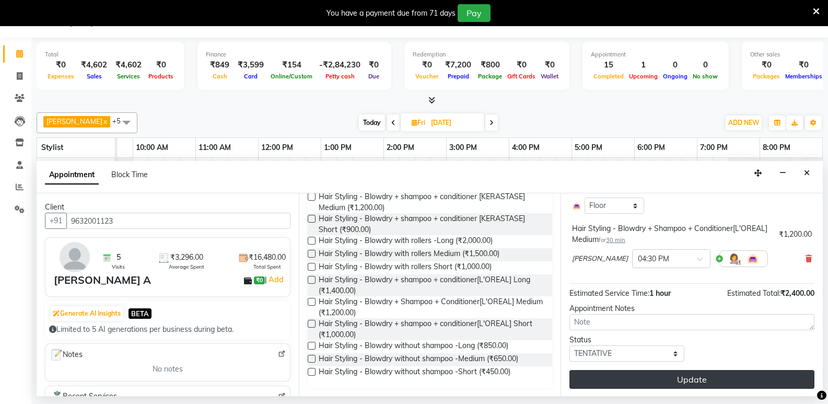
scroll to position [118, 0]
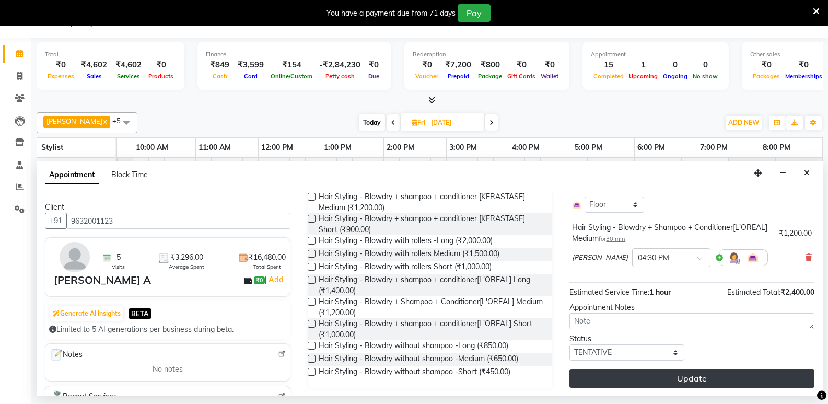
click at [710, 375] on button "Update" at bounding box center [692, 378] width 245 height 19
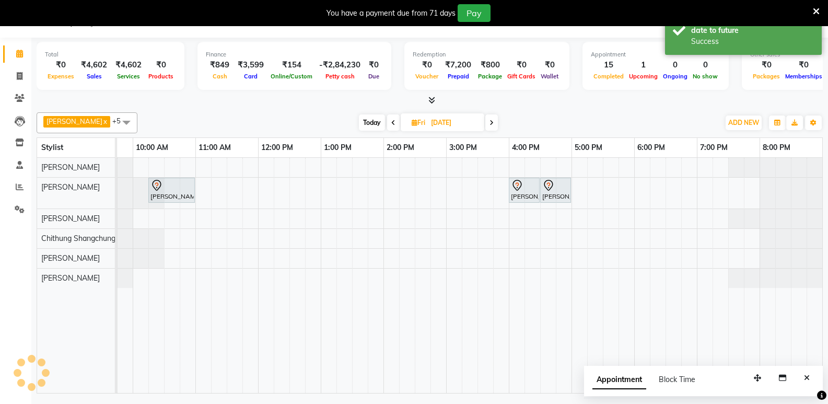
scroll to position [0, 0]
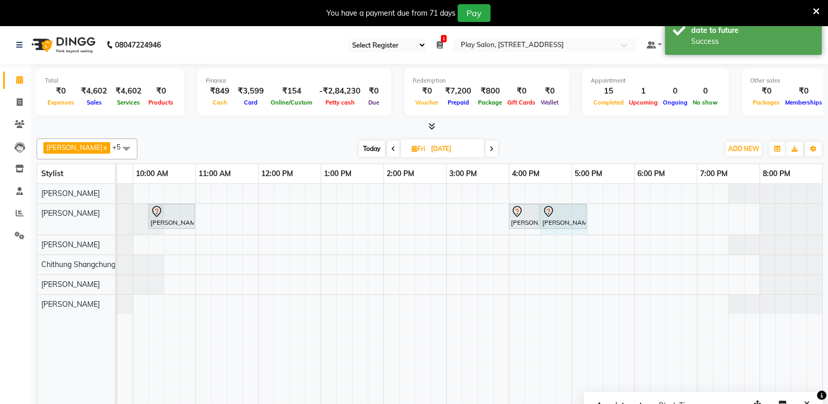
drag, startPoint x: 571, startPoint y: 220, endPoint x: 583, endPoint y: 221, distance: 12.0
click at [7, 221] on div "[PERSON_NAME], 10:15 AM-11:00 AM, Men Hair Cut - Hair Cut Men (Stylist) [PERSON…" at bounding box center [7, 219] width 0 height 31
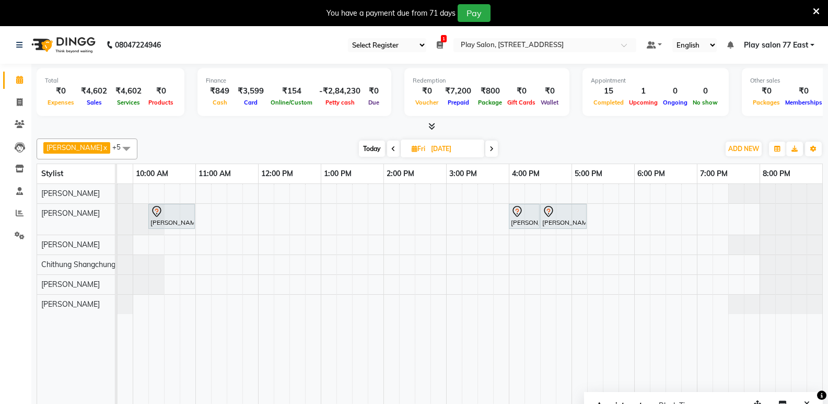
click at [392, 148] on icon at bounding box center [393, 149] width 4 height 6
type input "[DATE]"
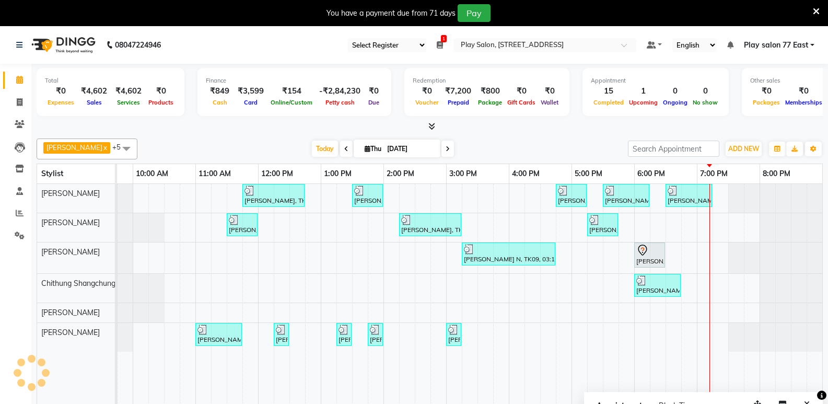
scroll to position [0, 110]
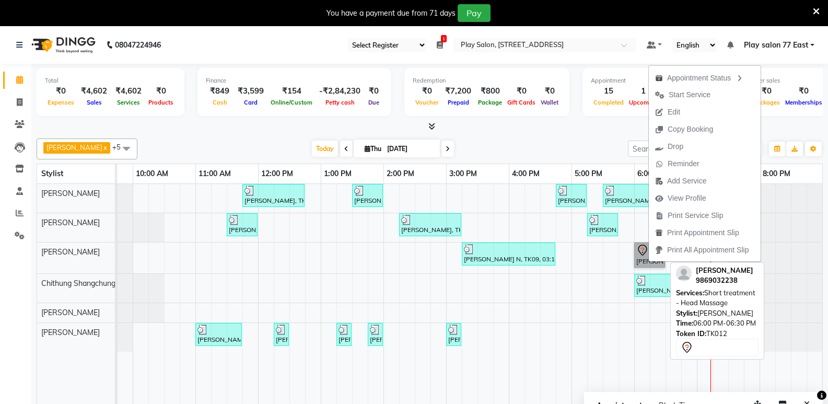
click at [644, 259] on link "[PERSON_NAME], TK12, 06:00 PM-06:30 PM, Short treatment - Head Massage" at bounding box center [649, 254] width 31 height 25
click at [644, 247] on link "[PERSON_NAME], TK12, 06:00 PM-06:30 PM, Short treatment - Head Massage" at bounding box center [649, 254] width 31 height 25
select select "7"
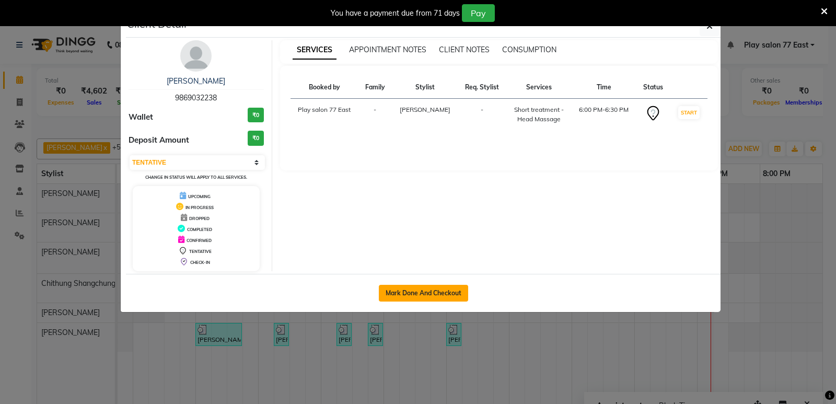
click at [436, 293] on button "Mark Done And Checkout" at bounding box center [423, 293] width 89 height 17
select select "service"
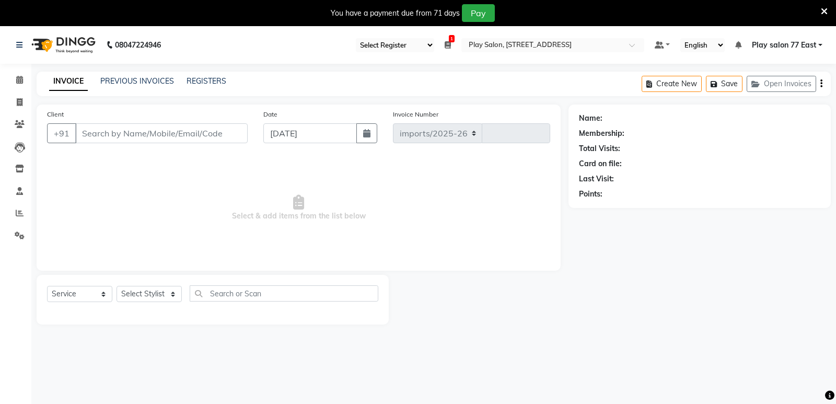
select select "8547"
type input "0784"
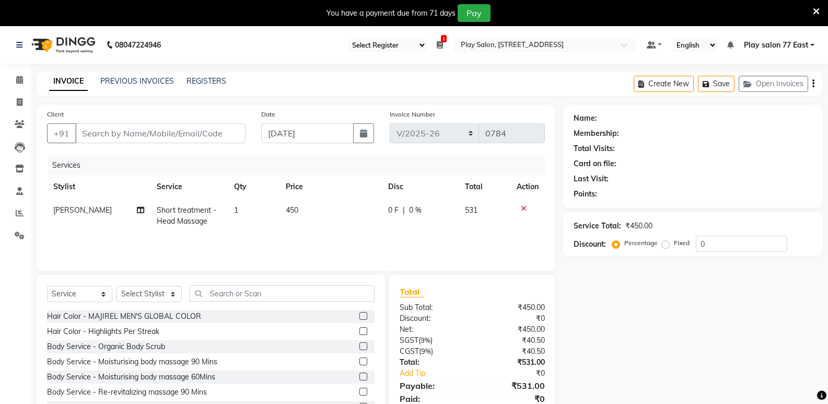
type input "9869032238"
select select "84937"
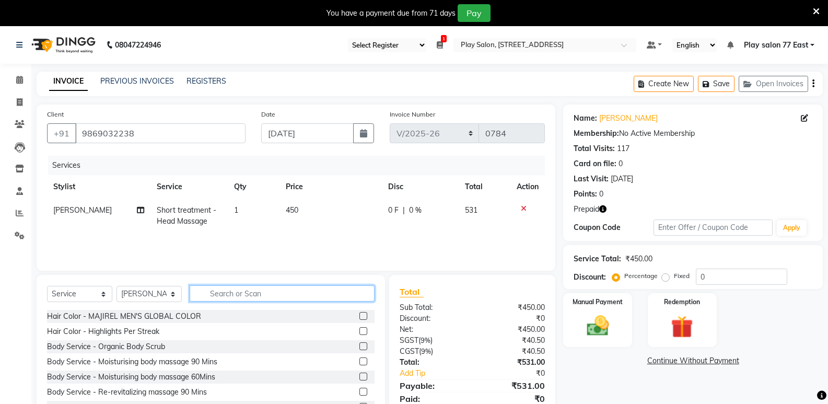
click at [220, 294] on input "text" at bounding box center [282, 293] width 185 height 16
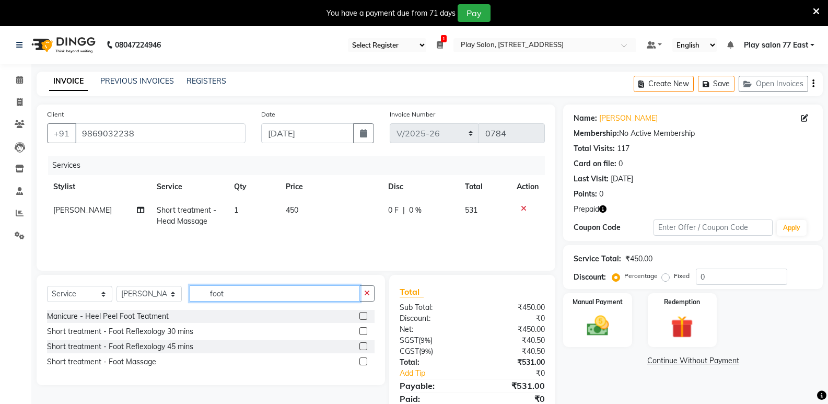
type input "foot"
click at [362, 330] on label at bounding box center [364, 331] width 8 height 8
click at [362, 330] on input "checkbox" at bounding box center [363, 331] width 7 height 7
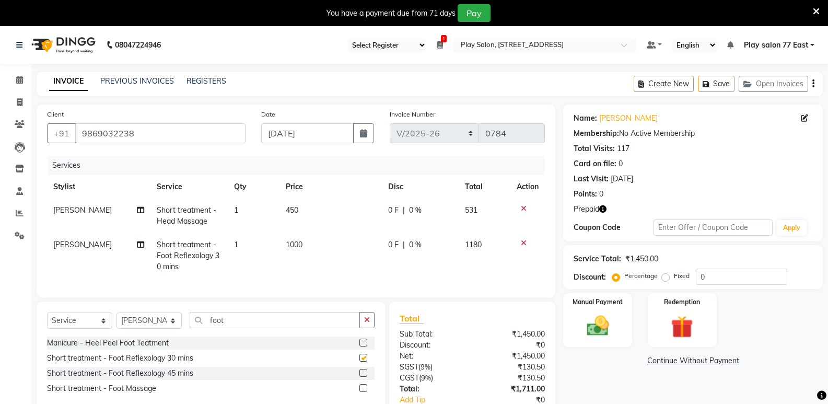
checkbox input "false"
click at [302, 210] on td "450" at bounding box center [331, 216] width 102 height 34
select select "84937"
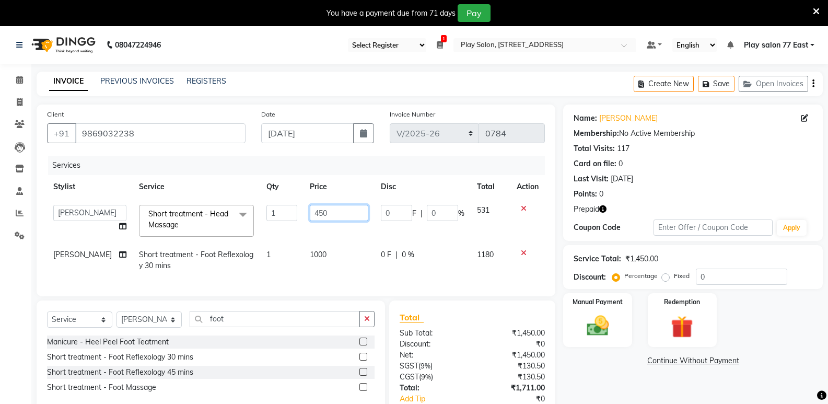
click at [325, 211] on input "450" at bounding box center [339, 213] width 59 height 16
type input "4"
type input "750"
click at [490, 263] on td "1180" at bounding box center [491, 260] width 40 height 34
select select "84937"
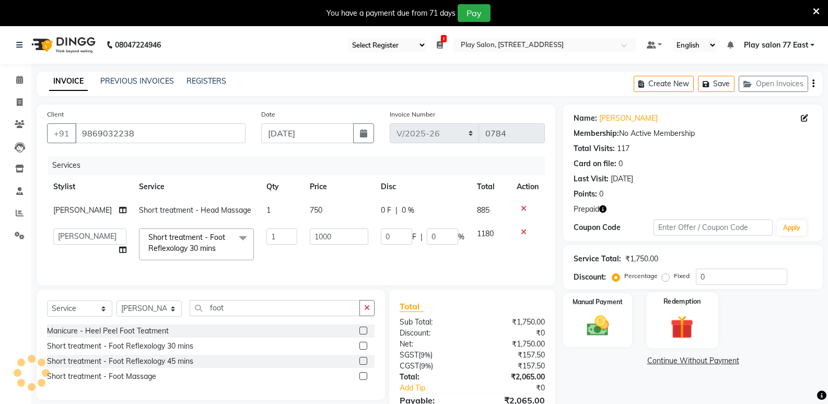
click at [685, 318] on img at bounding box center [682, 326] width 37 height 29
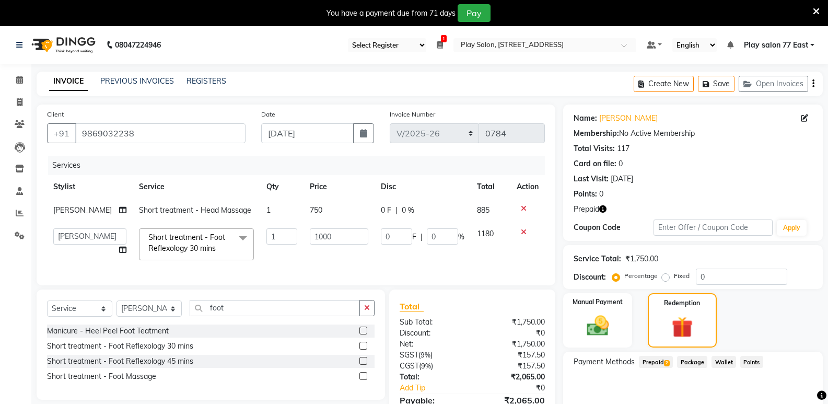
click at [659, 363] on span "Prepaid 2" at bounding box center [656, 362] width 34 height 12
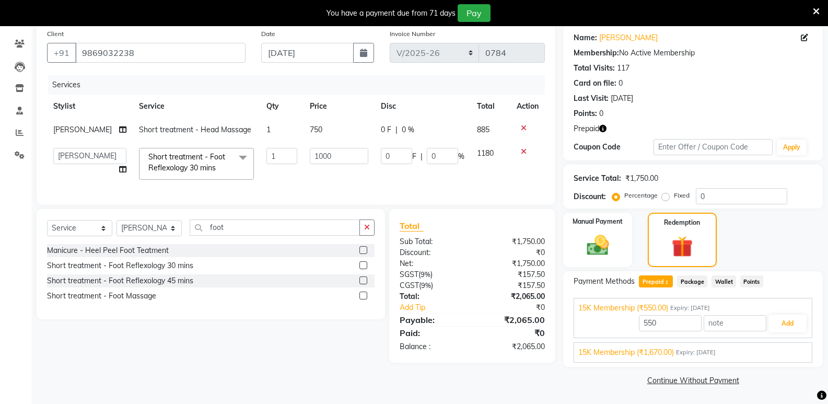
click at [656, 351] on span "15K Membership (₹1,670.00)" at bounding box center [626, 352] width 96 height 11
click at [668, 346] on input "1670" at bounding box center [670, 348] width 63 height 16
type input "1"
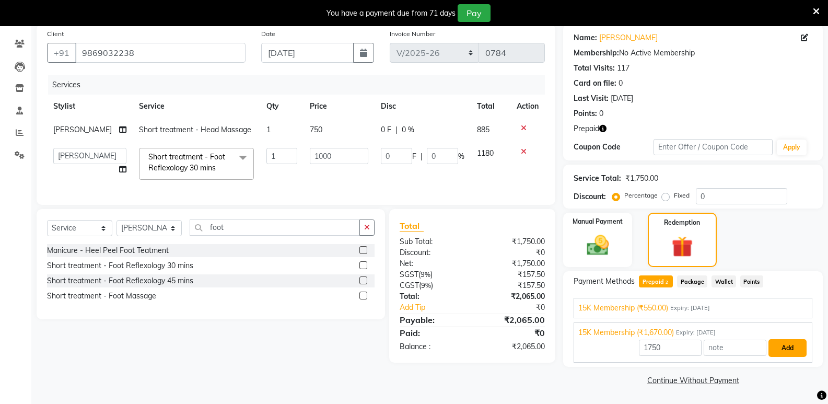
click at [792, 344] on button "Add" at bounding box center [788, 348] width 38 height 18
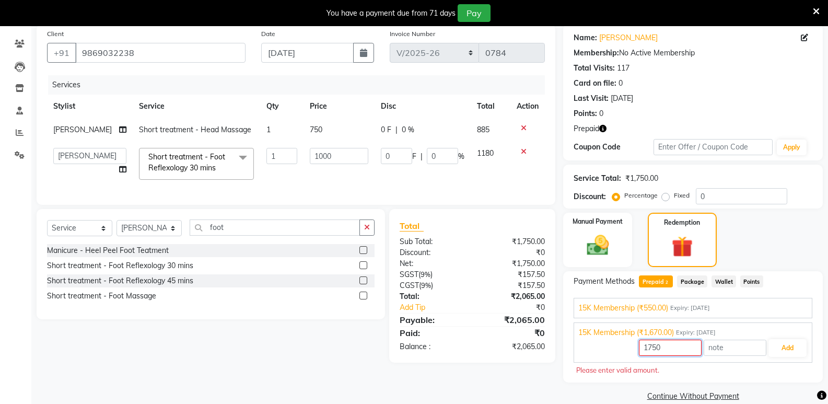
click at [674, 349] on input "1750" at bounding box center [670, 348] width 63 height 16
type input "1"
type input "1670"
click at [791, 349] on button "Add" at bounding box center [788, 348] width 38 height 18
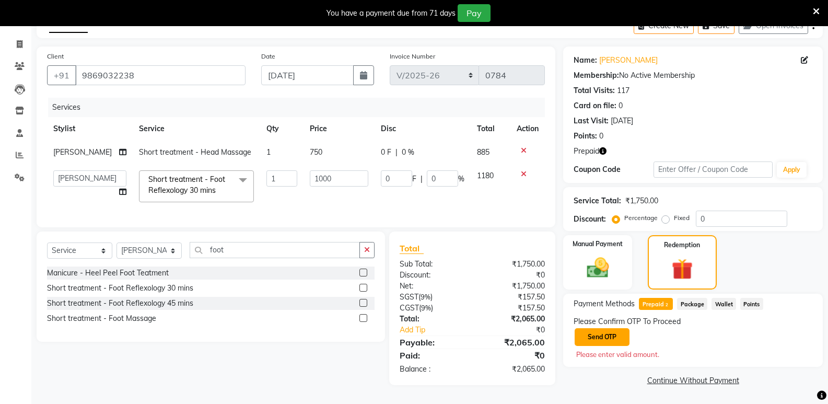
click at [599, 328] on button "Send OTP" at bounding box center [602, 337] width 55 height 18
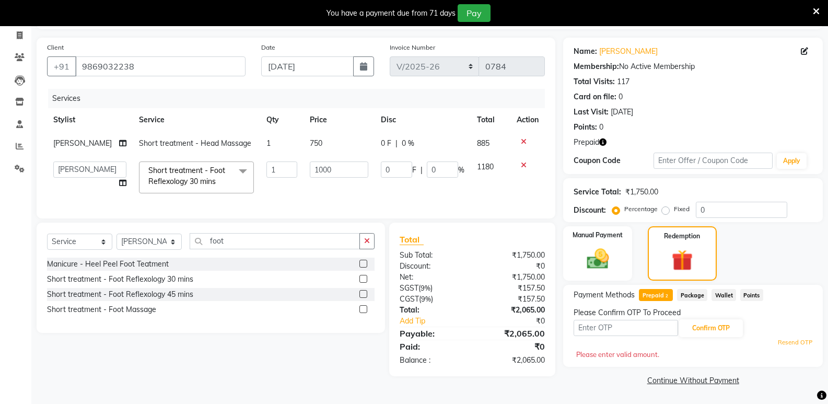
click at [587, 350] on div "Please enter valid amount." at bounding box center [693, 355] width 234 height 10
click at [578, 350] on div "Please enter valid amount." at bounding box center [693, 355] width 234 height 10
click at [617, 320] on input "text" at bounding box center [626, 328] width 105 height 16
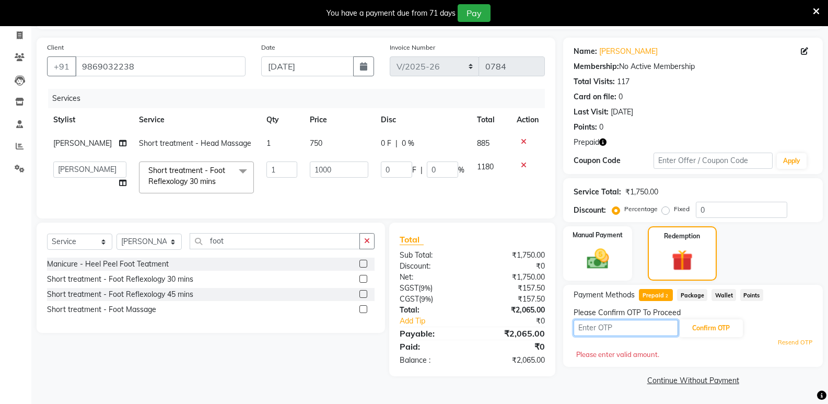
click at [622, 320] on input "text" at bounding box center [626, 328] width 105 height 16
click at [598, 321] on input "tgv" at bounding box center [626, 328] width 105 height 16
type input "t"
click at [789, 338] on link "Resend OTP" at bounding box center [795, 342] width 34 height 9
click at [601, 320] on input "text" at bounding box center [626, 328] width 105 height 16
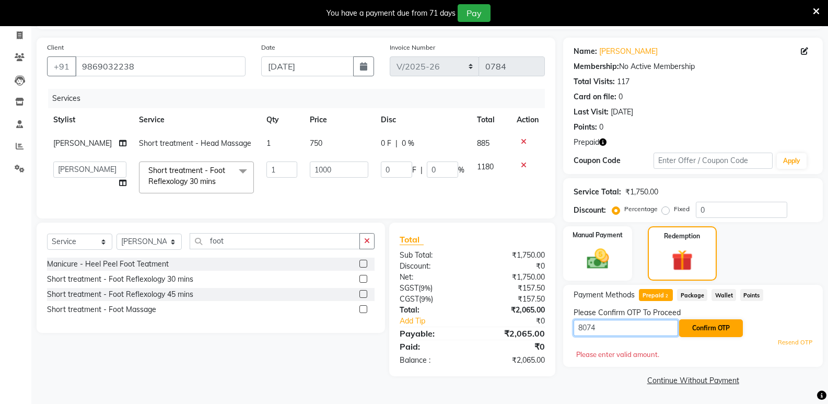
type input "8074"
click at [701, 320] on button "Confirm OTP" at bounding box center [711, 328] width 64 height 18
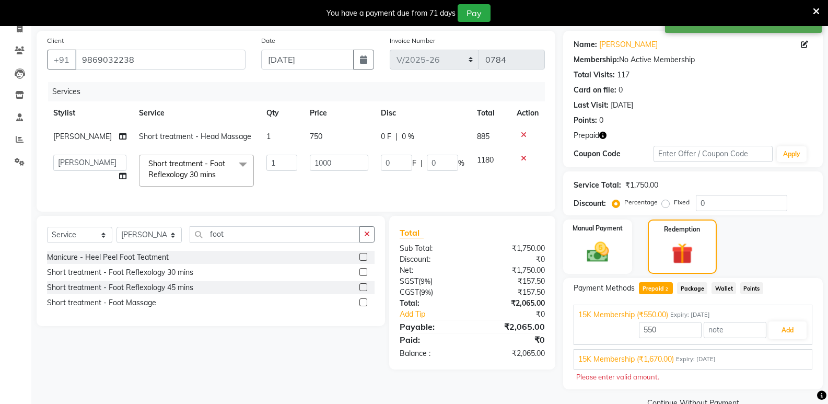
click at [656, 357] on span "15K Membership (₹1,670.00)" at bounding box center [626, 359] width 96 height 11
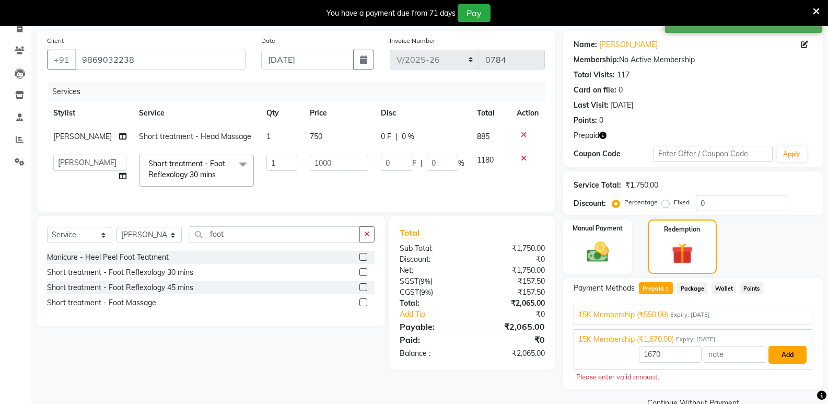
click at [787, 356] on button "Add" at bounding box center [788, 355] width 38 height 18
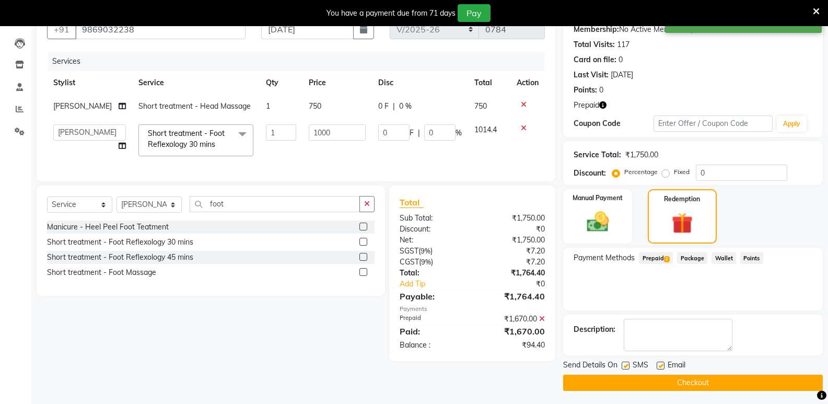
scroll to position [107, 0]
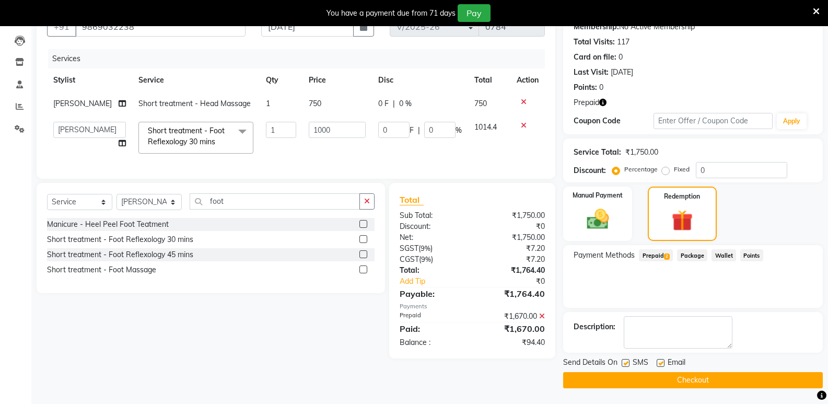
click at [656, 254] on span "Prepaid 2" at bounding box center [656, 255] width 34 height 12
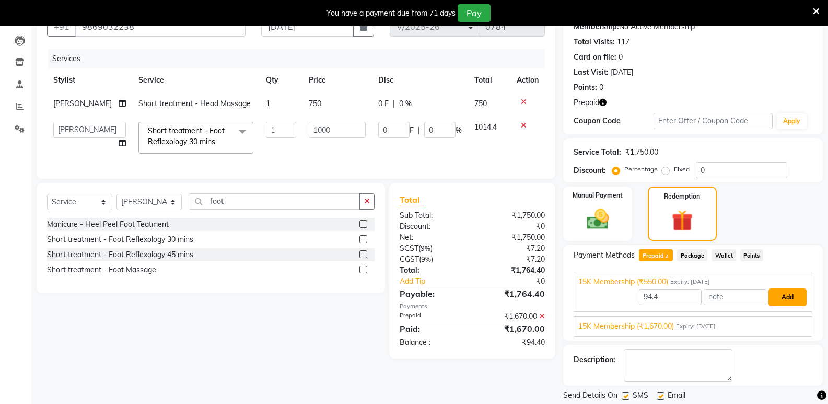
click at [779, 297] on button "Add" at bounding box center [788, 297] width 38 height 18
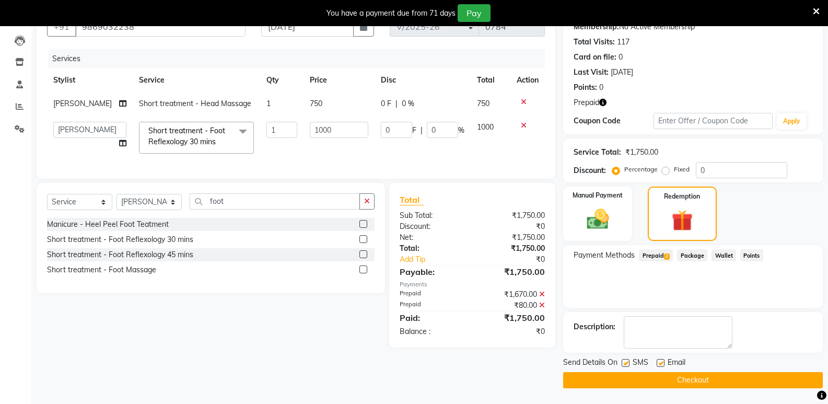
click at [680, 381] on button "Checkout" at bounding box center [693, 380] width 260 height 16
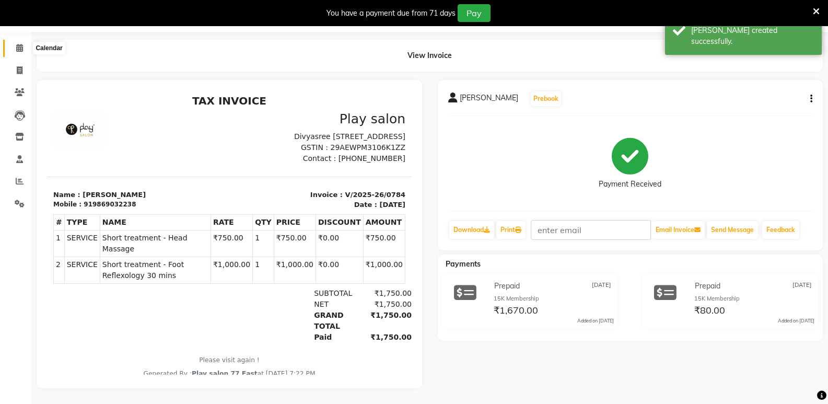
click at [20, 44] on icon at bounding box center [19, 48] width 7 height 8
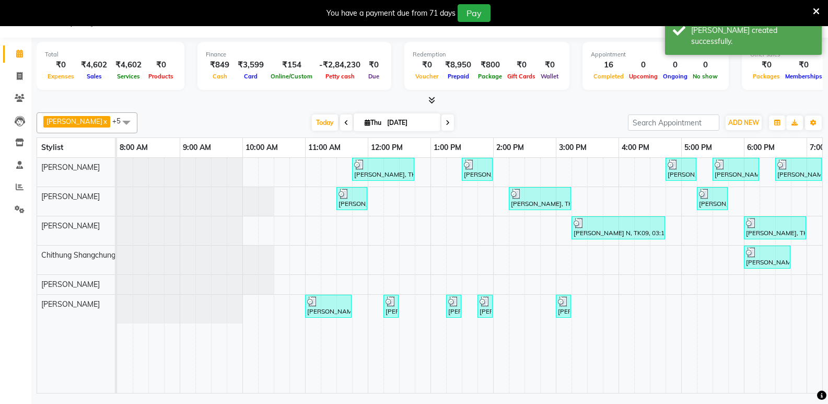
scroll to position [0, 110]
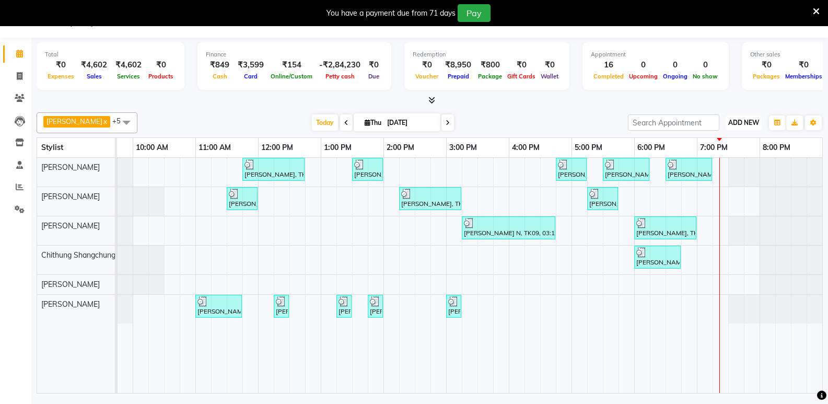
click at [746, 128] on button "ADD NEW Toggle Dropdown" at bounding box center [744, 122] width 36 height 15
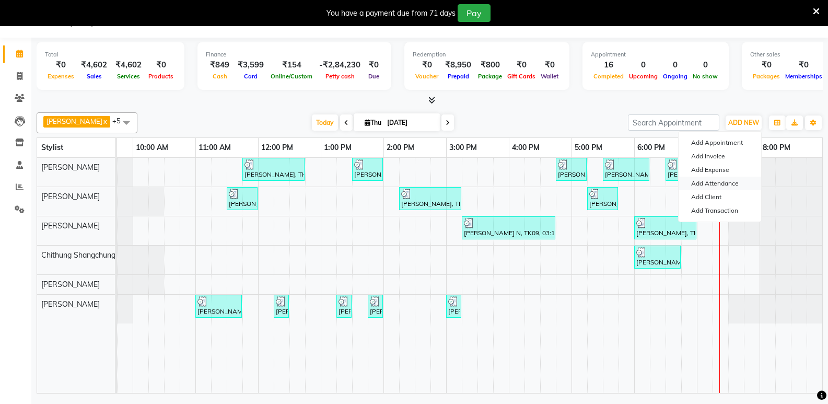
click at [723, 183] on link "Add Attendance" at bounding box center [720, 184] width 83 height 14
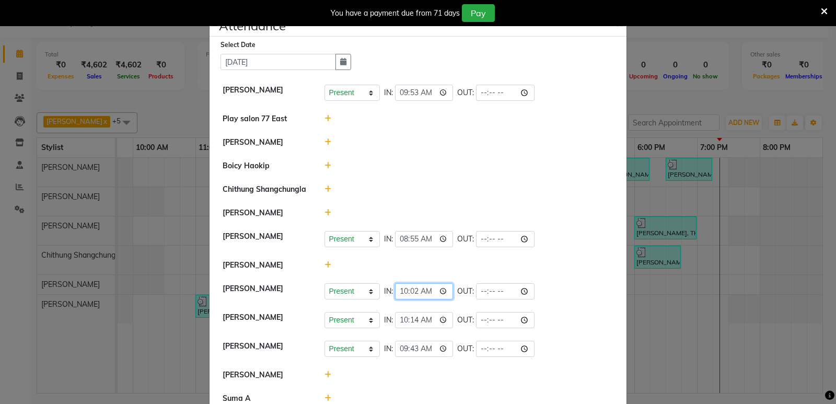
click at [429, 291] on input "10:02" at bounding box center [424, 291] width 59 height 16
type input "10:00"
click at [545, 271] on li "[PERSON_NAME]" at bounding box center [418, 265] width 412 height 24
click at [649, 293] on ngb-modal-window "Attendance × Select Date [DATE] [PERSON_NAME] Present Absent Late Half Day Week…" at bounding box center [418, 202] width 836 height 404
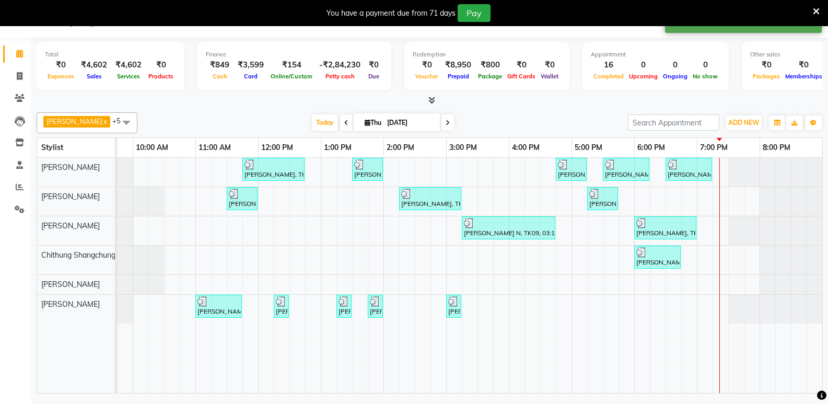
scroll to position [0, 102]
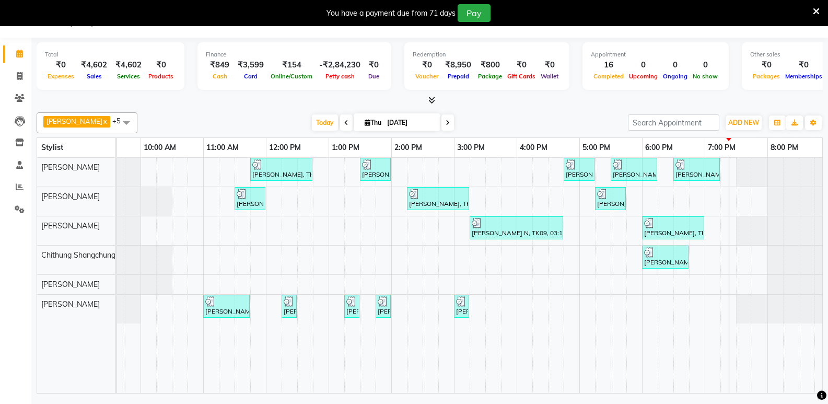
click at [450, 124] on span at bounding box center [448, 122] width 13 height 16
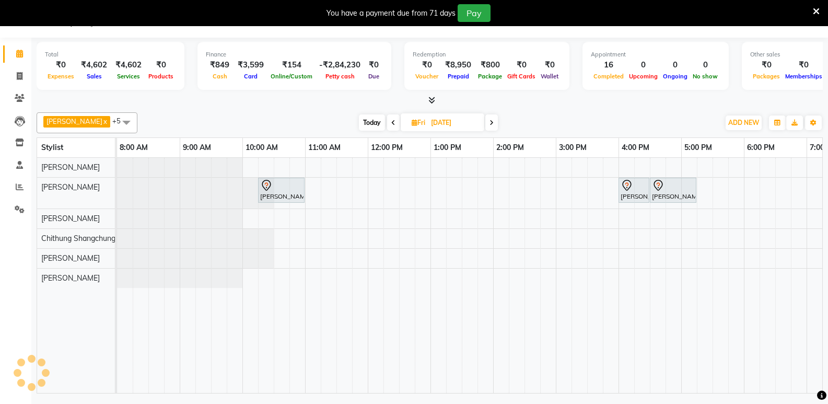
scroll to position [0, 110]
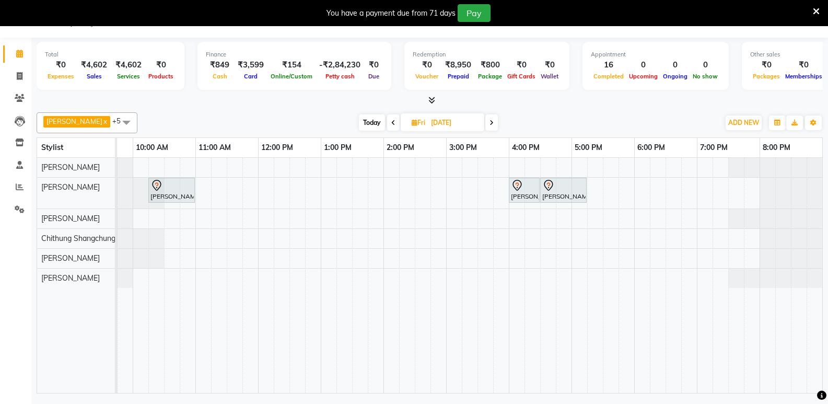
click at [392, 123] on icon at bounding box center [393, 123] width 4 height 6
type input "[DATE]"
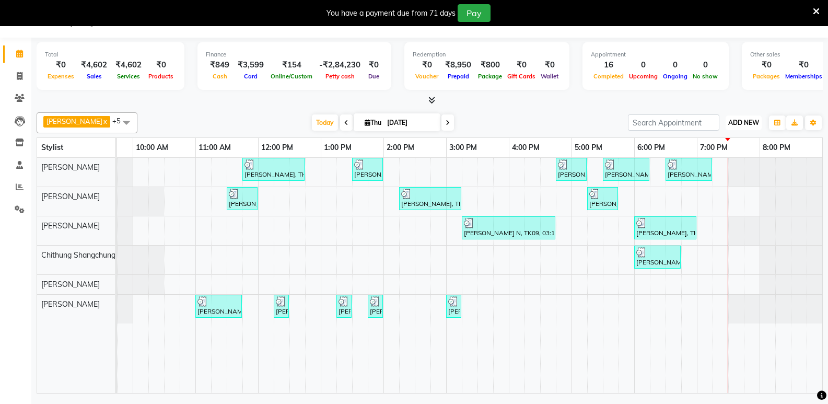
click at [743, 123] on span "ADD NEW" at bounding box center [743, 123] width 31 height 8
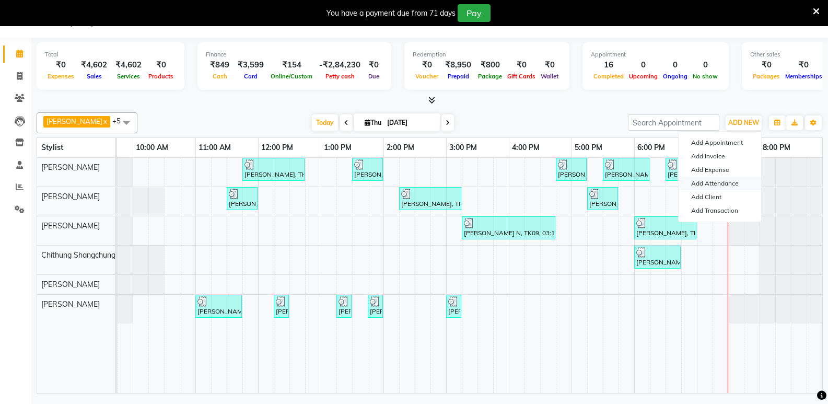
click at [740, 182] on link "Add Attendance" at bounding box center [720, 184] width 83 height 14
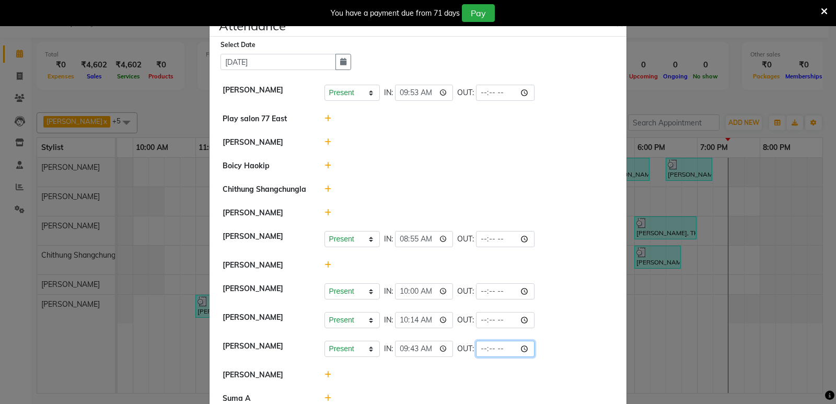
click at [495, 348] on input "time" at bounding box center [505, 349] width 59 height 16
type input "19:30"
click at [722, 320] on ngb-modal-window "Attendance × Select Date [DATE] [PERSON_NAME] Present Absent Late Half Day Week…" at bounding box center [418, 202] width 836 height 404
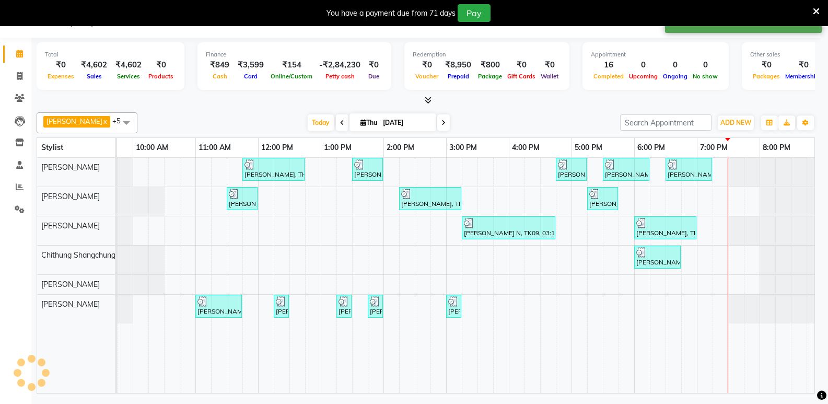
scroll to position [0, 102]
